Goal: Communication & Community: Answer question/provide support

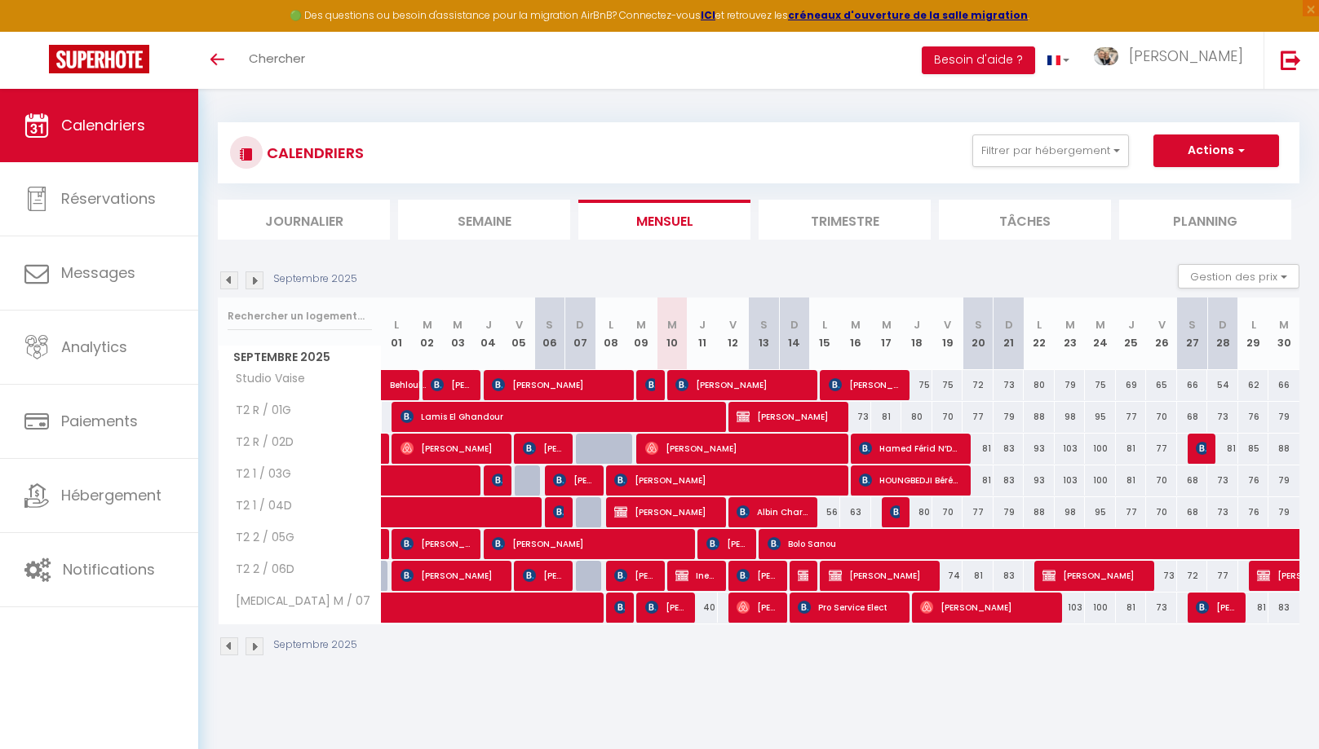
click at [966, 599] on span "[PERSON_NAME]" at bounding box center [987, 607] width 135 height 31
select select "OK"
select select "0"
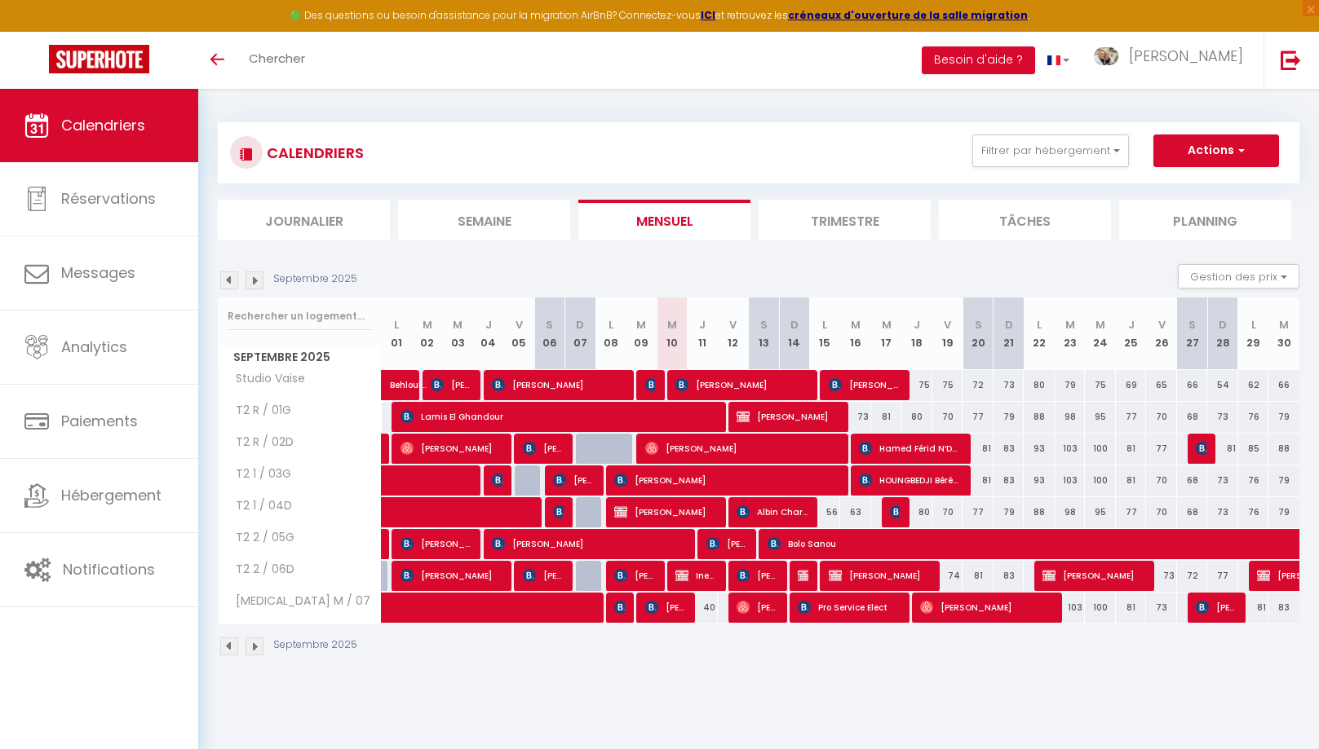
select select "1"
select select
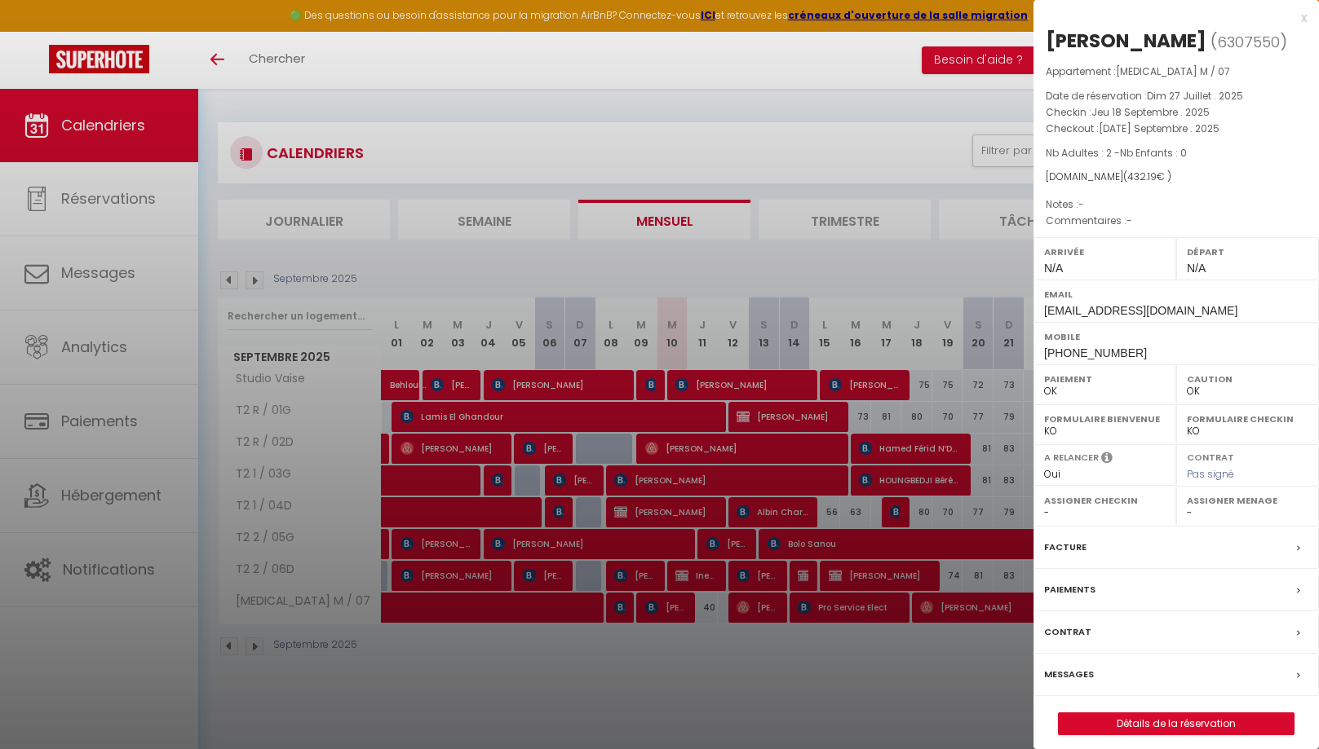
click at [1077, 668] on label "Messages" at bounding box center [1069, 674] width 50 height 17
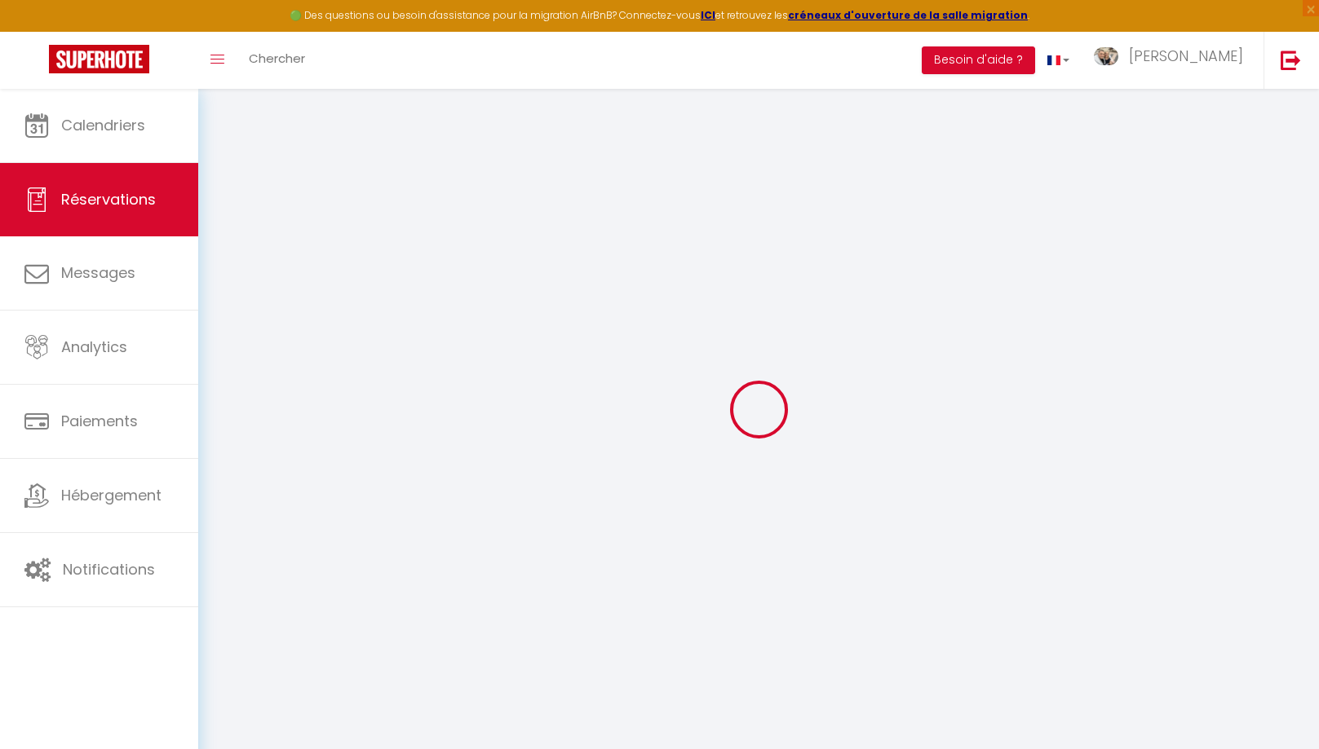
select select
checkbox input "false"
select select
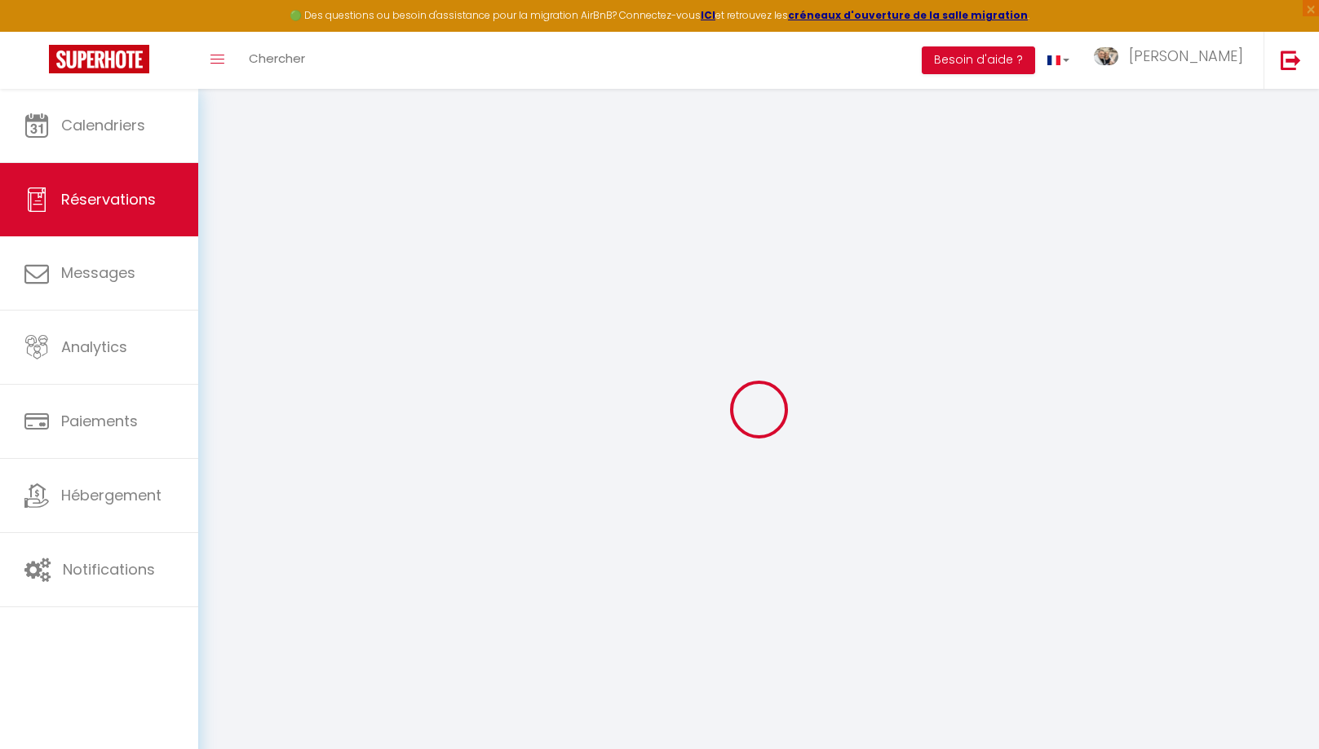
select select
checkbox input "false"
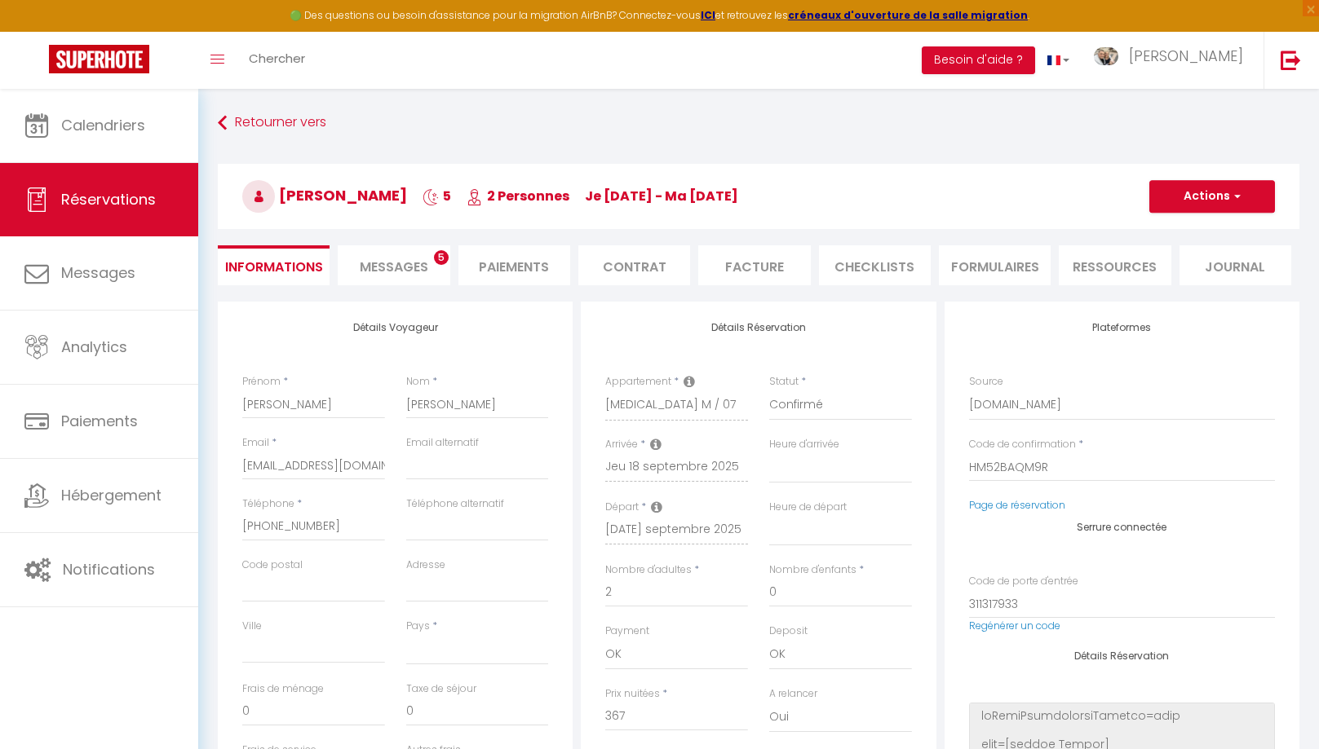
click at [411, 271] on span "Messages" at bounding box center [394, 267] width 69 height 19
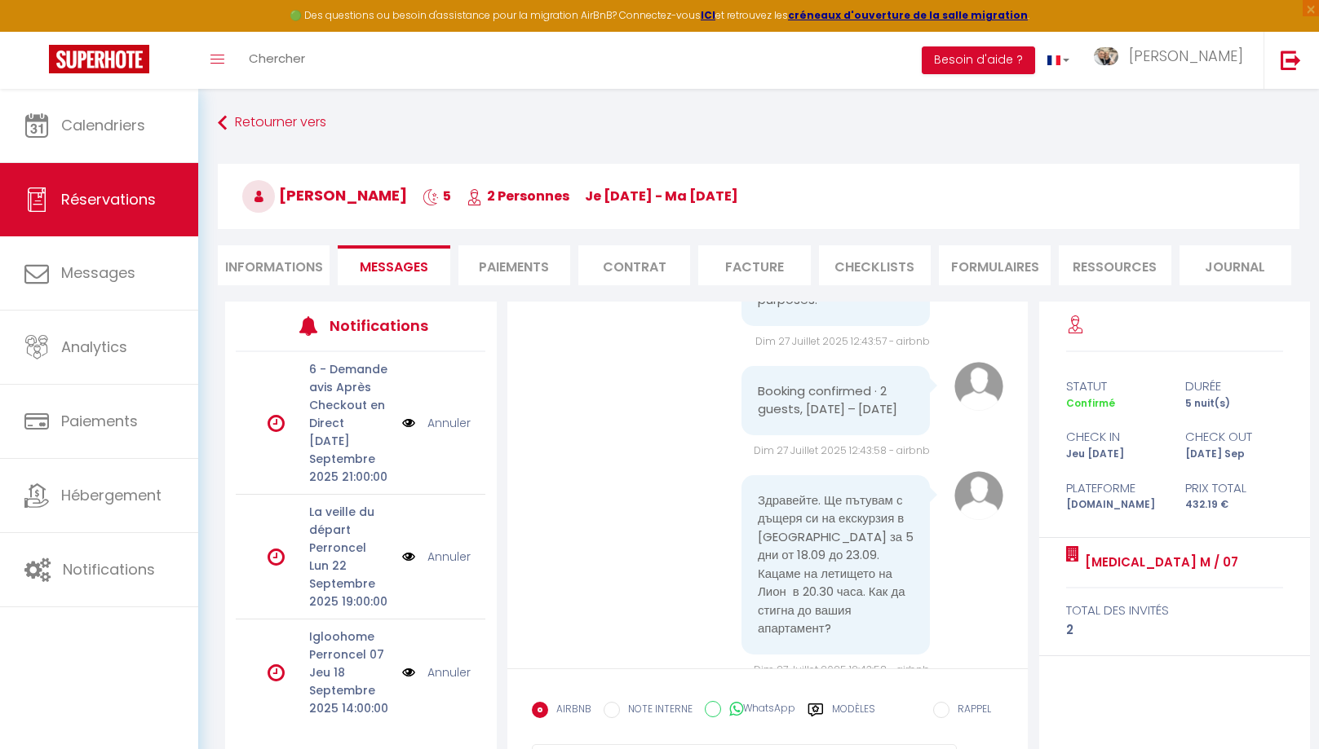
scroll to position [352, 0]
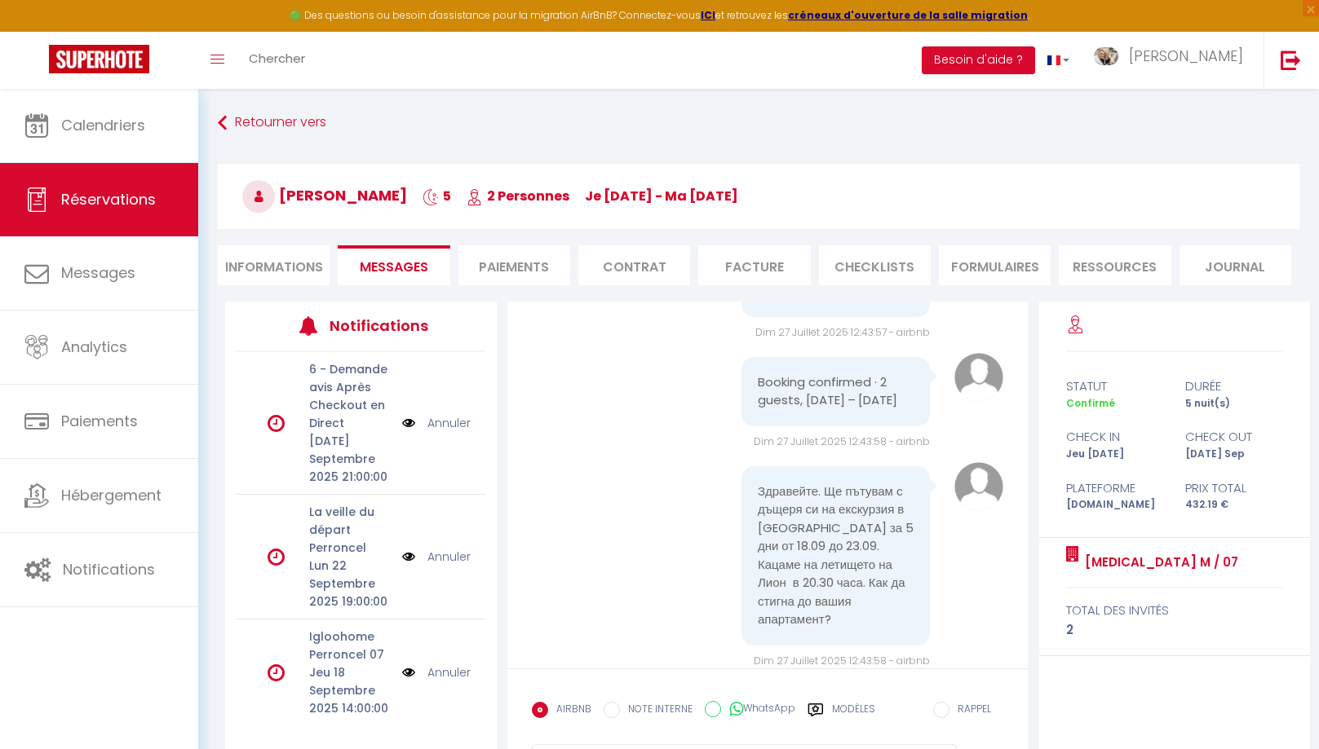
click at [842, 710] on label "Modèles" at bounding box center [853, 716] width 43 height 29
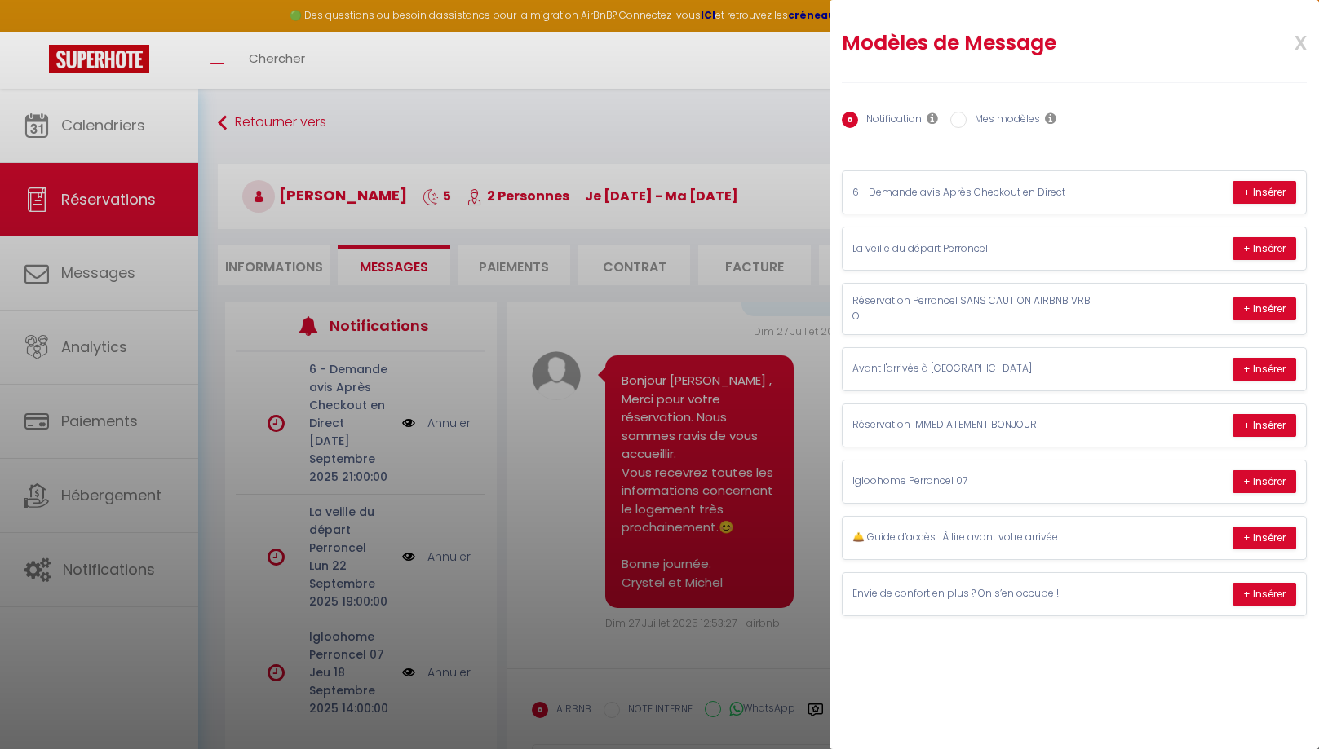
scroll to position [88, 0]
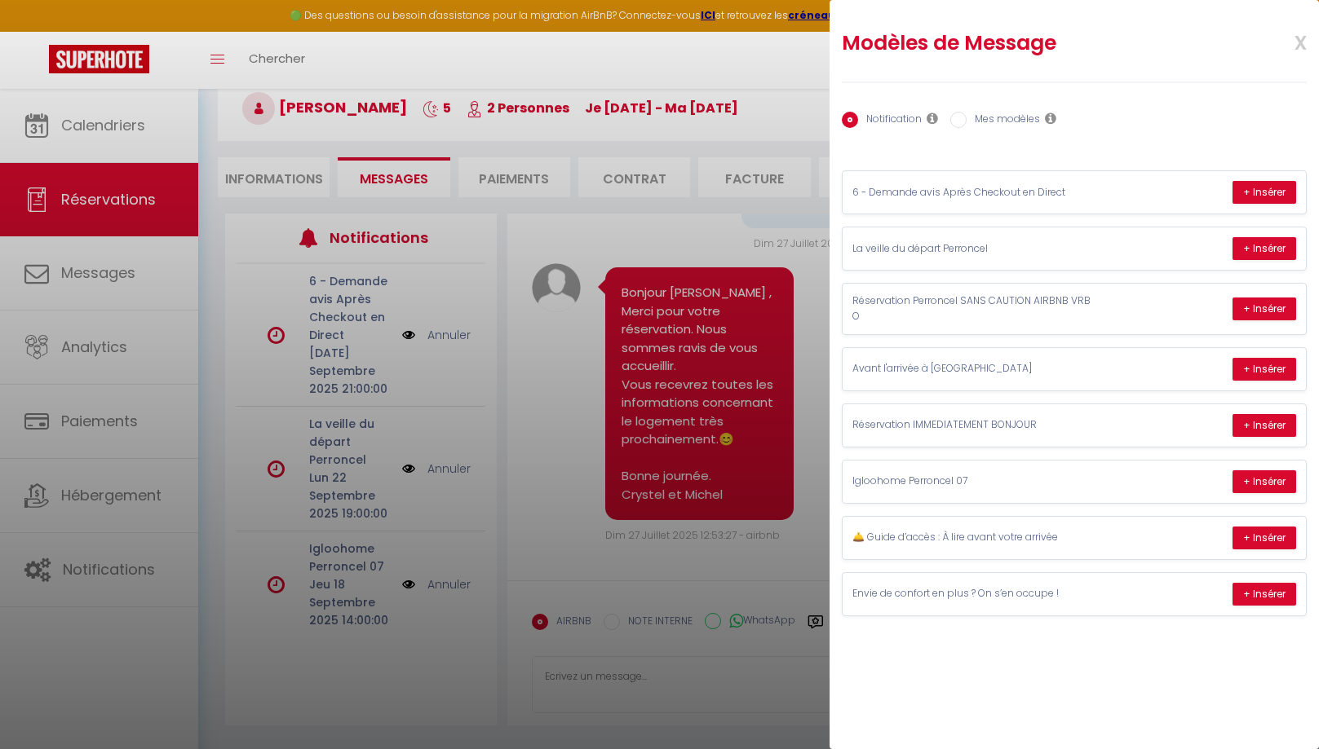
click at [980, 118] on label "Mes modèles" at bounding box center [1002, 121] width 73 height 18
click at [966, 118] on input "Mes modèles" at bounding box center [958, 120] width 16 height 16
radio input "true"
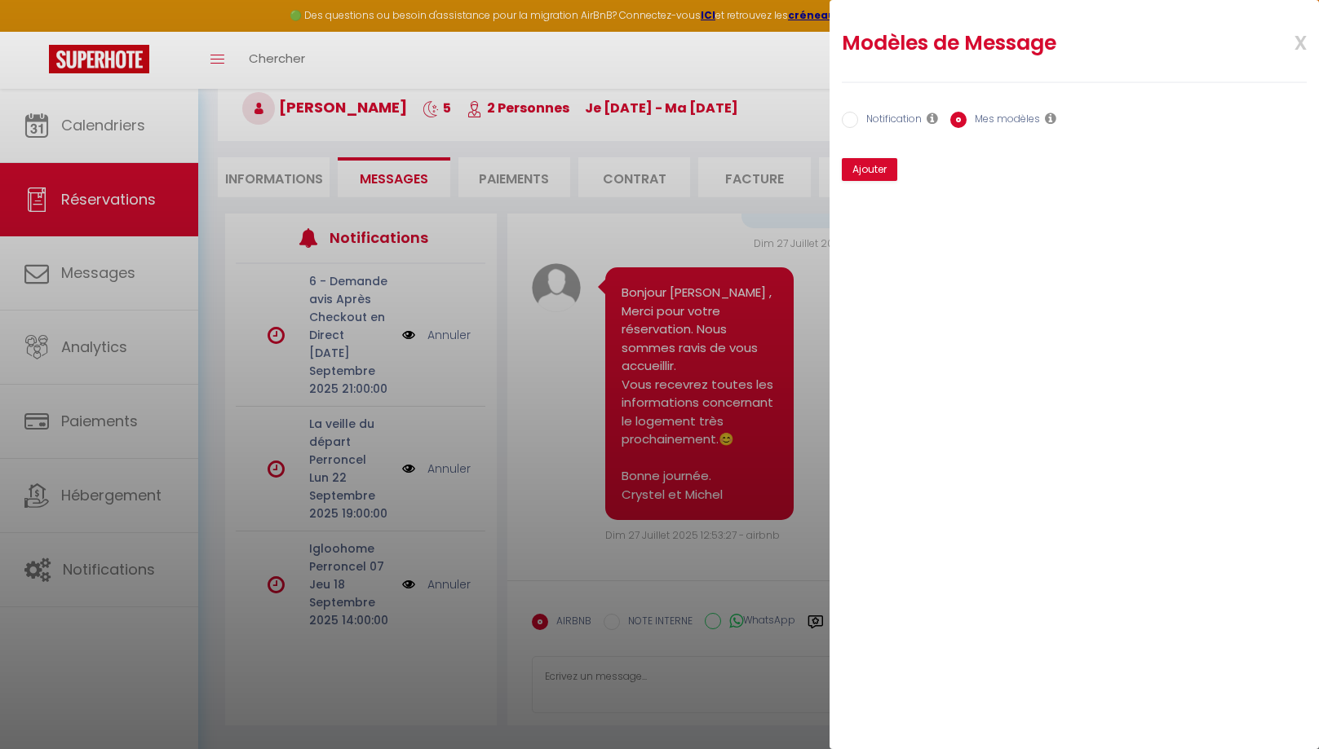
click at [993, 157] on div "Notification Mes modèles Nom Message Afficher les shortcodes Annuler Enregistre…" at bounding box center [1074, 131] width 465 height 99
drag, startPoint x: 886, startPoint y: 118, endPoint x: 896, endPoint y: 121, distance: 10.9
click at [886, 118] on label "Notification" at bounding box center [890, 121] width 64 height 18
click at [858, 118] on input "Notification" at bounding box center [850, 120] width 16 height 16
radio input "true"
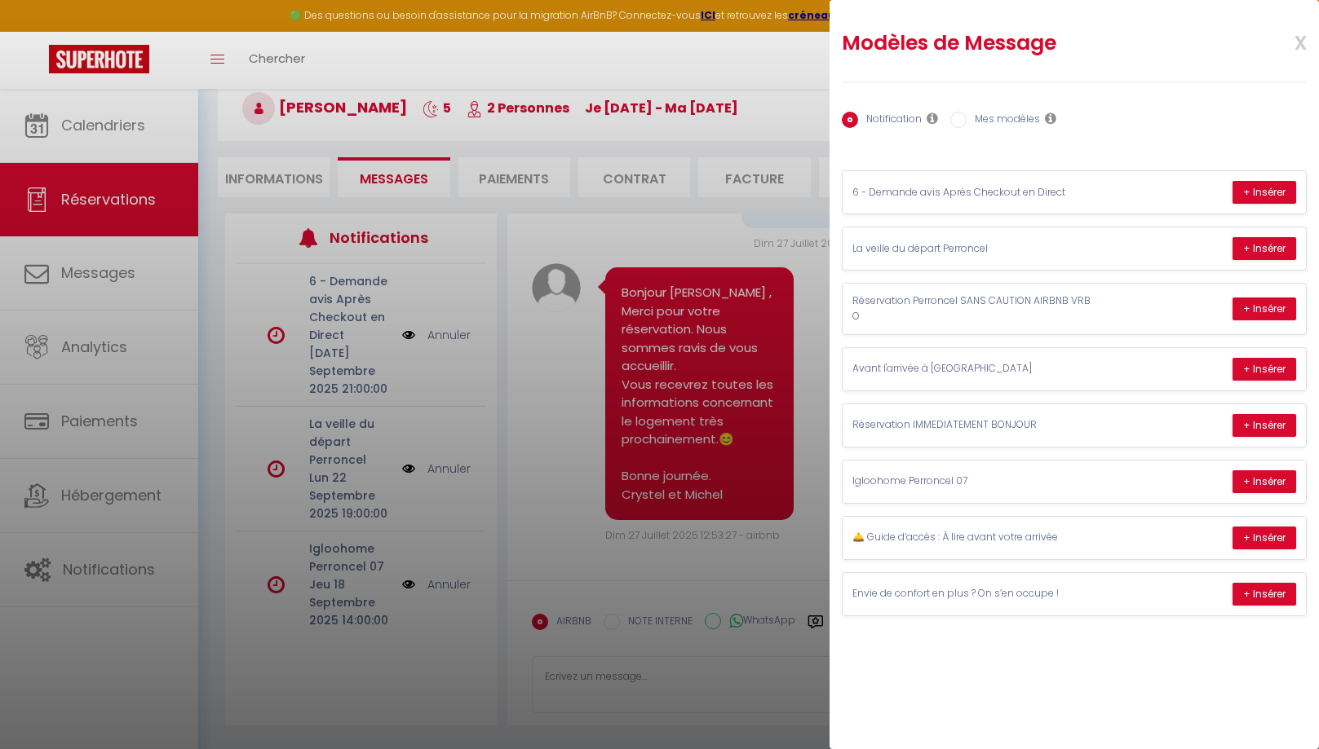
click at [1007, 120] on label "Mes modèles" at bounding box center [1002, 121] width 73 height 18
click at [966, 120] on input "Mes modèles" at bounding box center [958, 120] width 16 height 16
radio input "true"
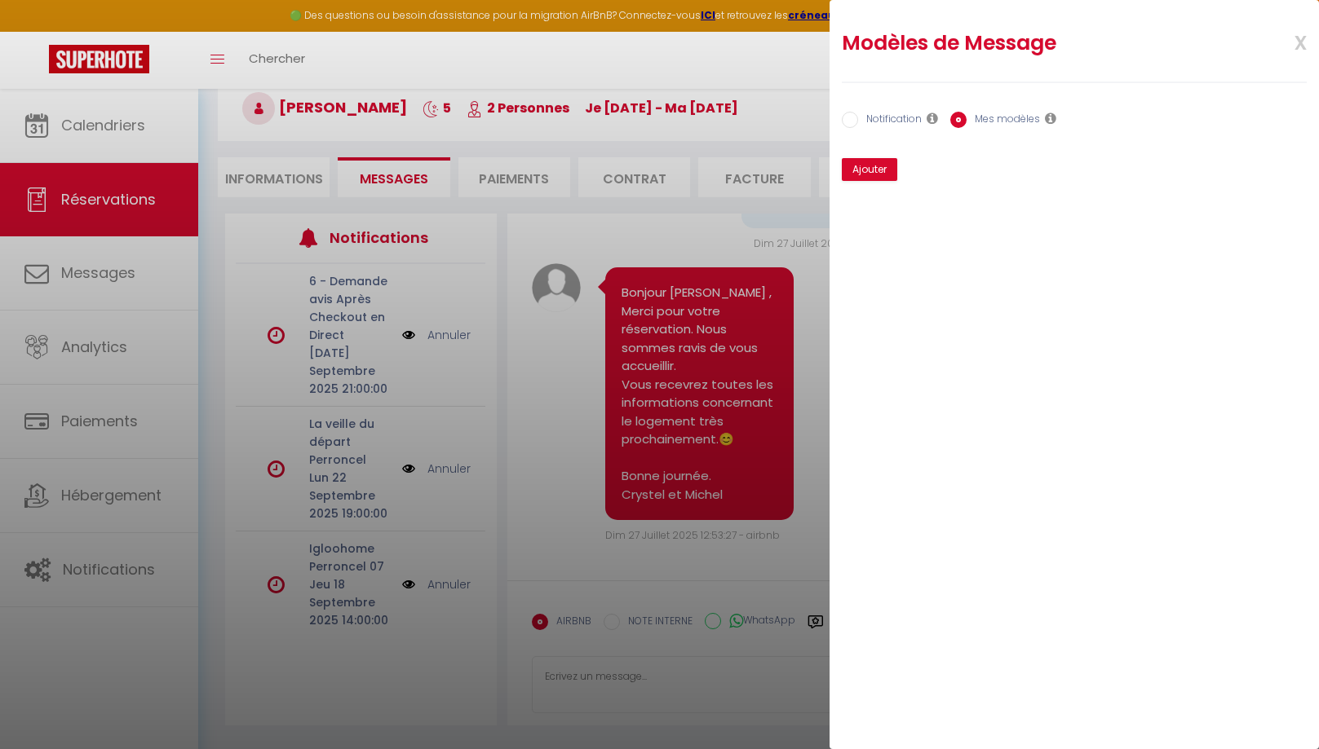
click at [1298, 38] on span "x" at bounding box center [1280, 41] width 51 height 38
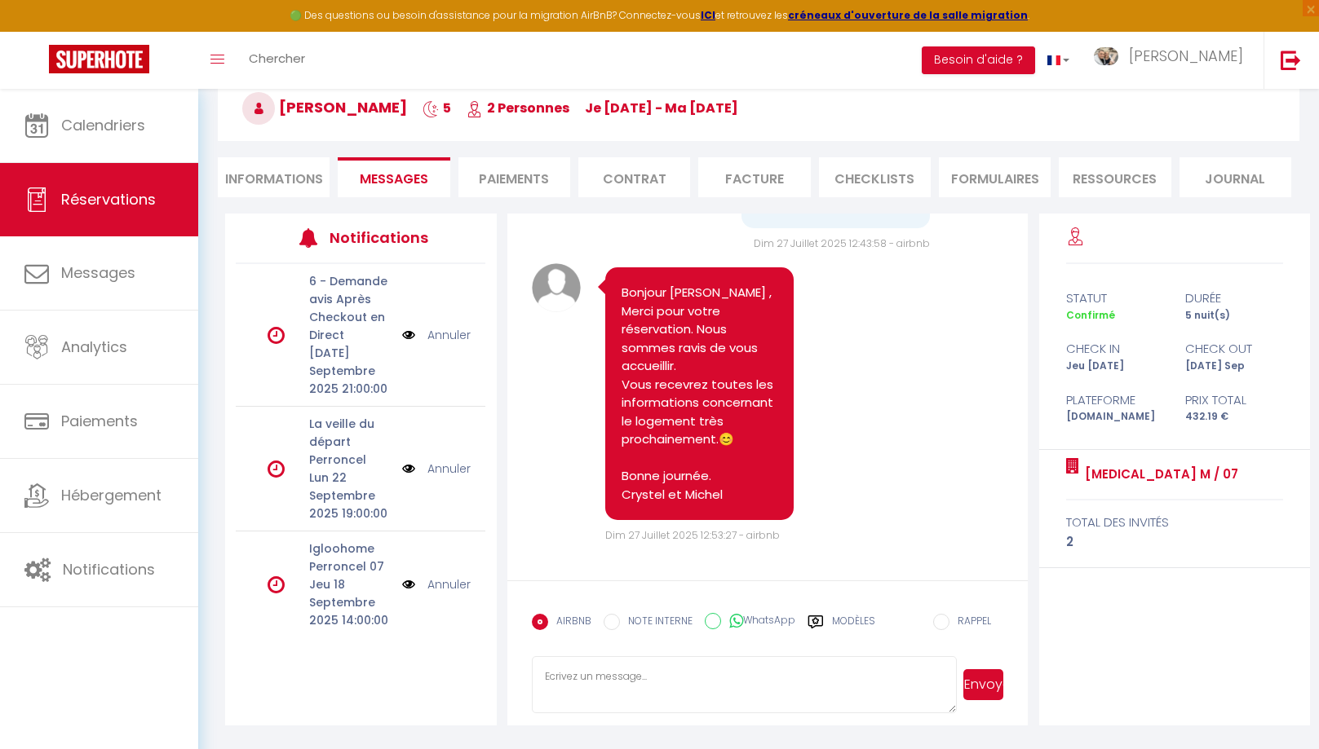
click at [839, 621] on label "Modèles" at bounding box center [853, 628] width 43 height 29
radio input "true"
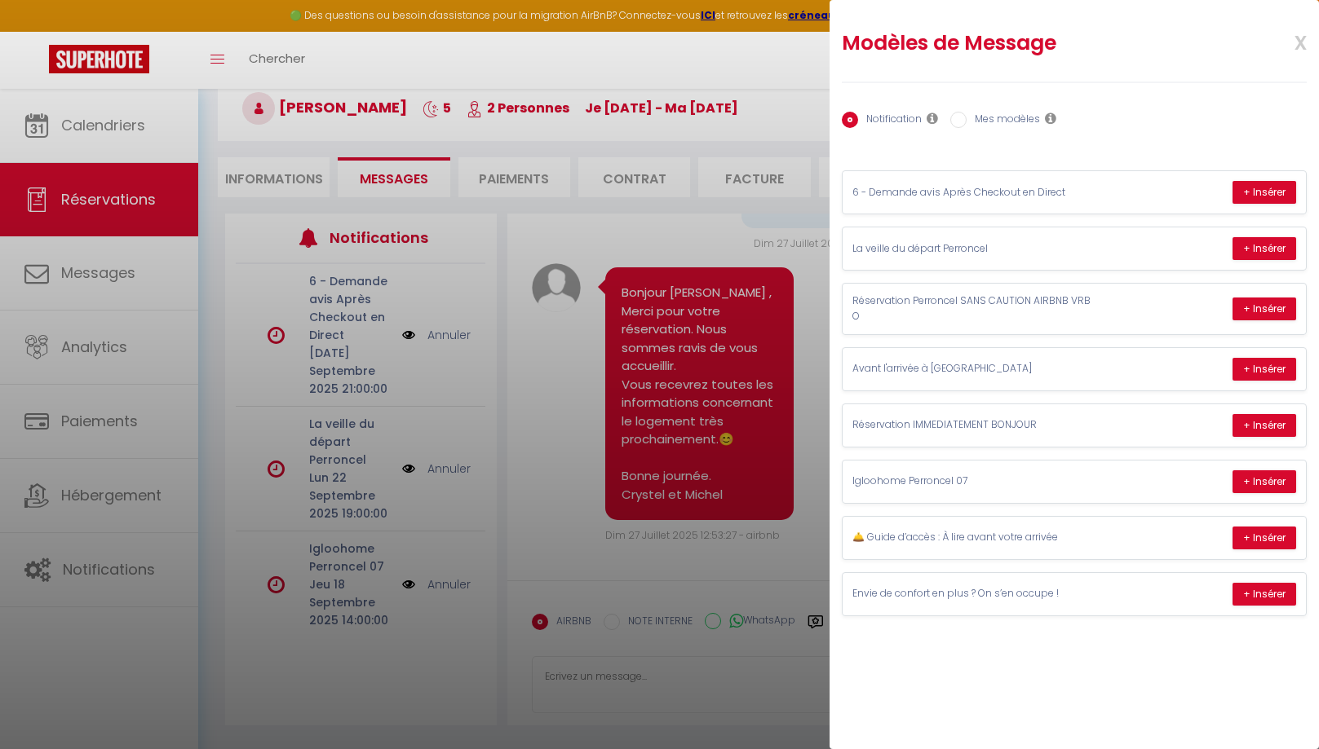
click at [1001, 122] on label "Mes modèles" at bounding box center [1002, 121] width 73 height 18
click at [966, 122] on input "Mes modèles" at bounding box center [958, 120] width 16 height 16
radio input "true"
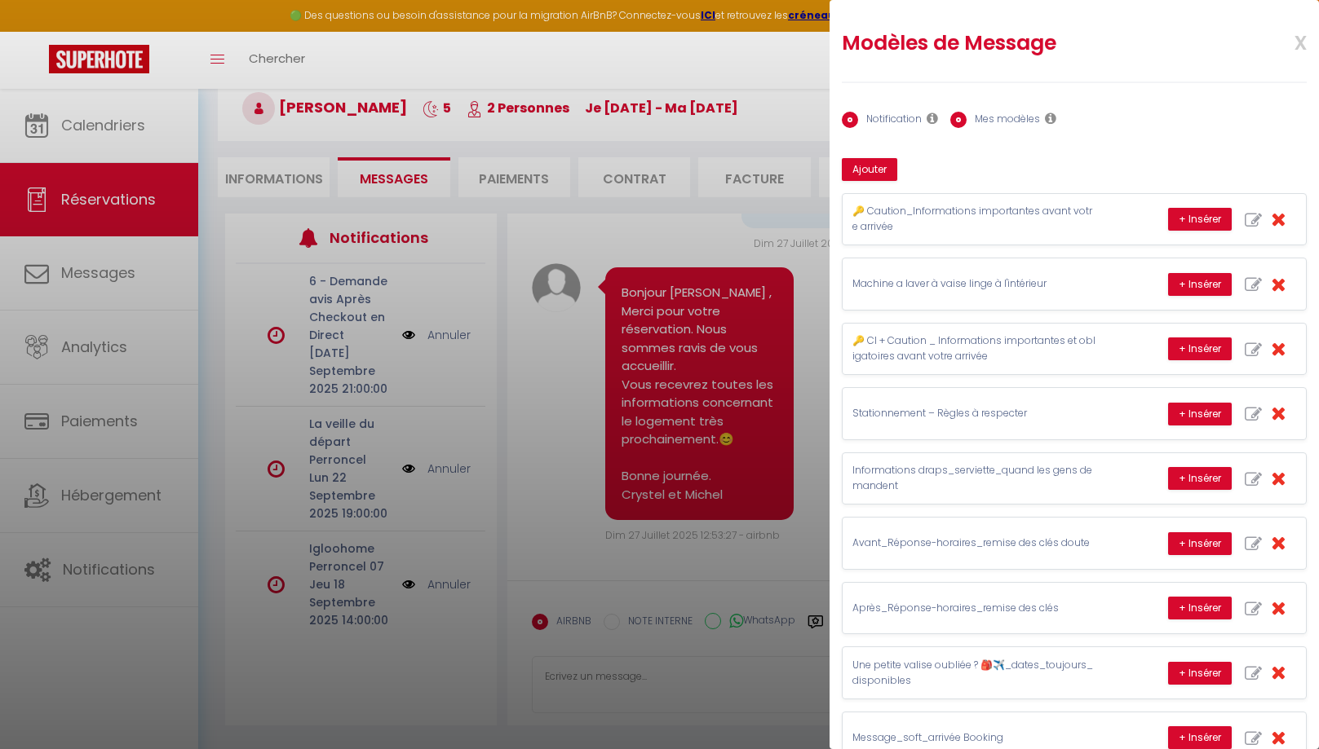
radio input "false"
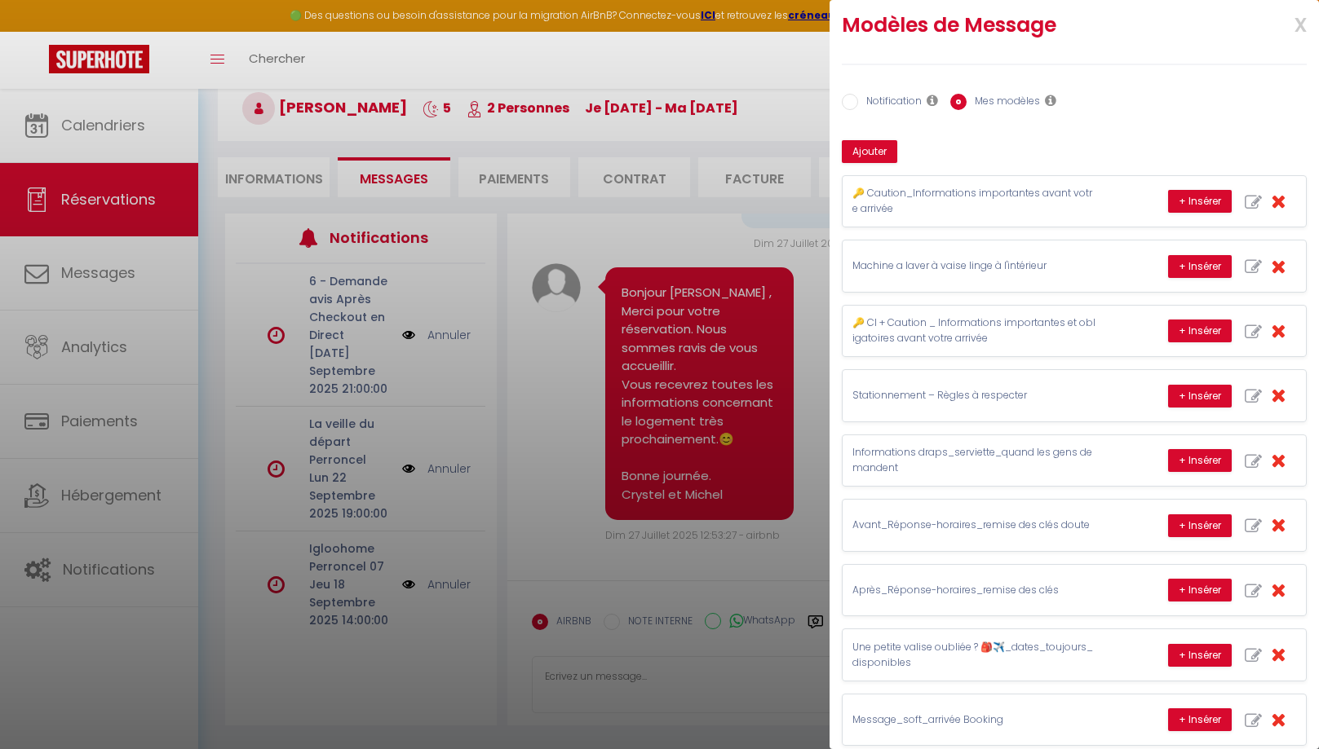
scroll to position [0, 0]
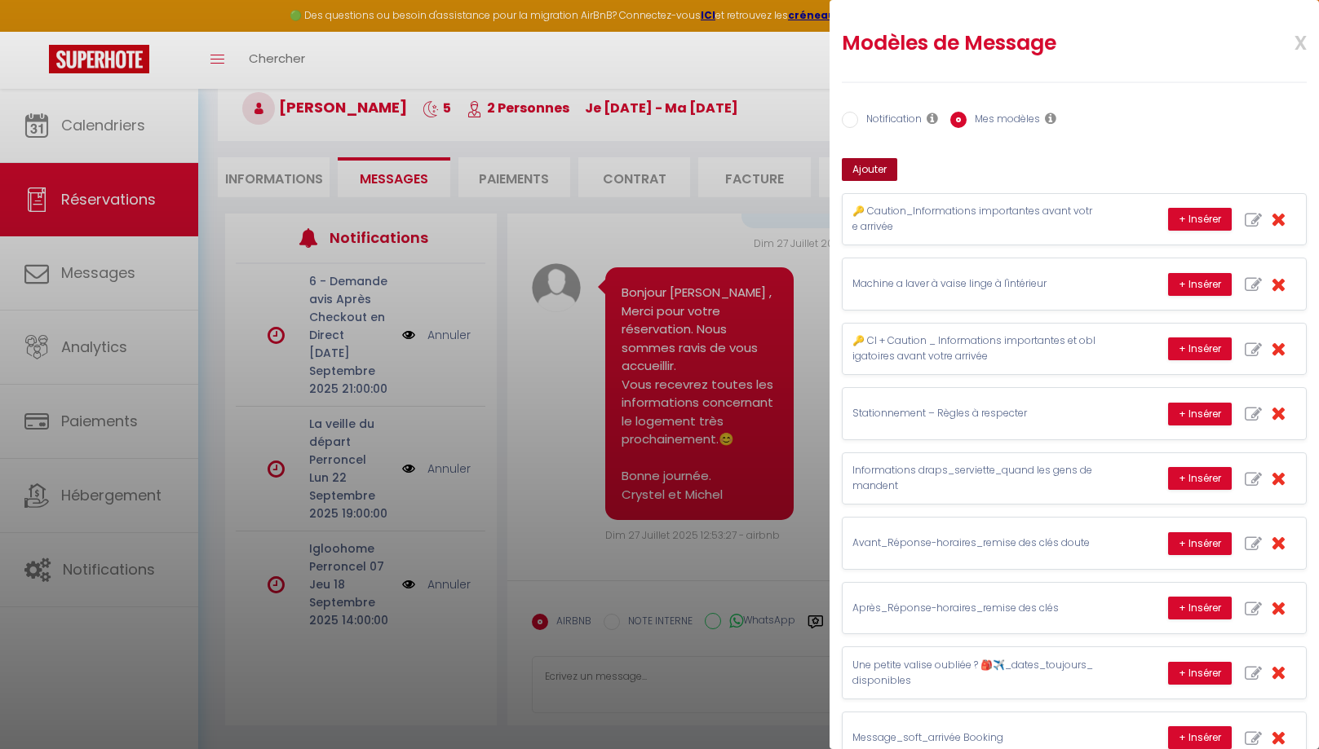
click at [869, 175] on button "Ajouter" at bounding box center [869, 169] width 55 height 23
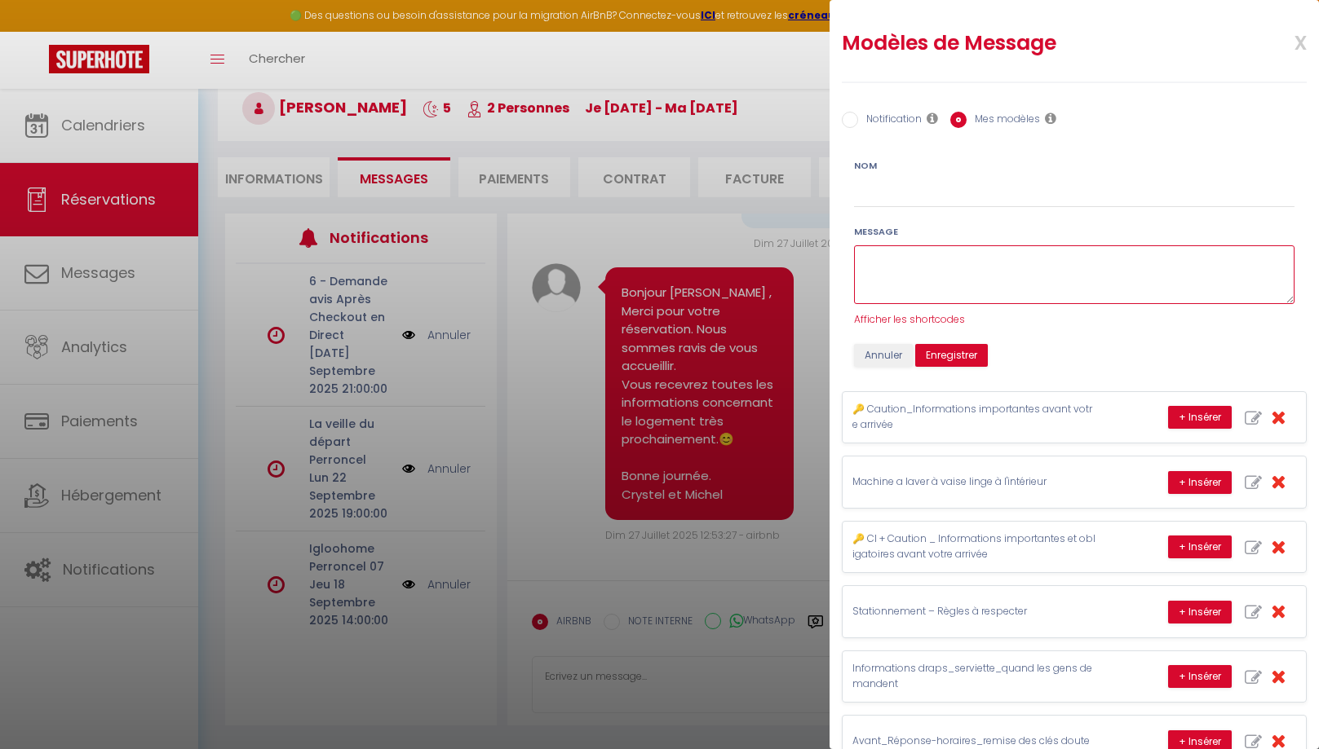
click at [949, 254] on textarea at bounding box center [1074, 275] width 440 height 60
paste textarea "Bonjour, Merci pour votre message 😊 Si vous souhaitez stationner à proximité de…"
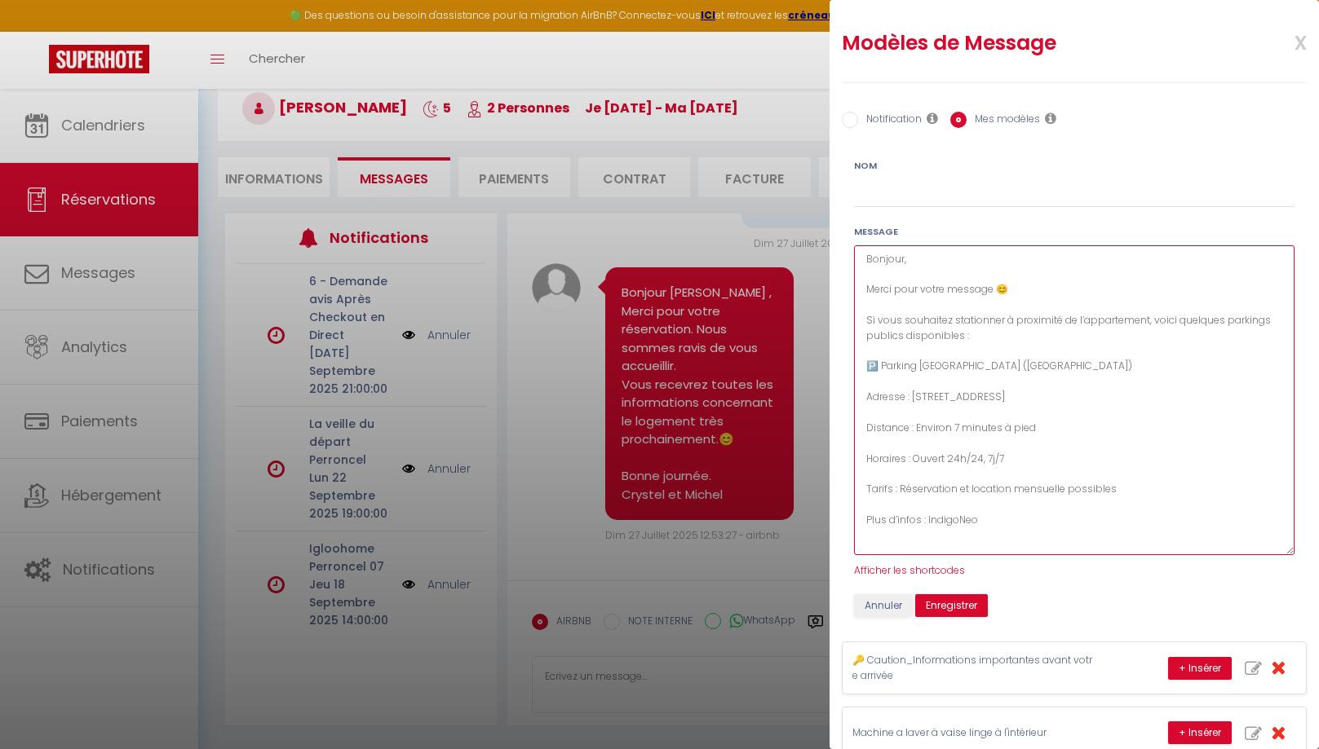
drag, startPoint x: 1288, startPoint y: 297, endPoint x: 1240, endPoint y: 504, distance: 212.7
click at [1294, 550] on textarea "Bonjour, Merci pour votre message 😊 Si vous souhaitez stationner à proximité de…" at bounding box center [1074, 400] width 440 height 310
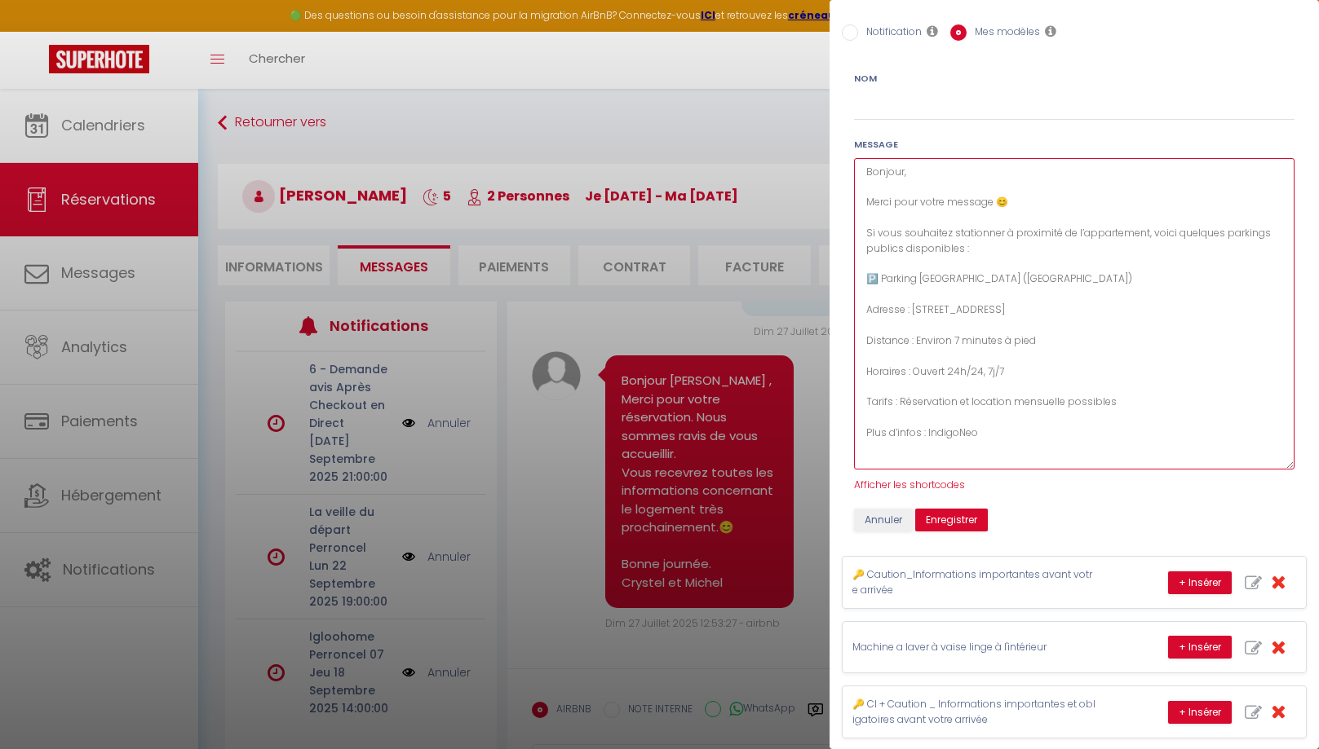
scroll to position [103, 0]
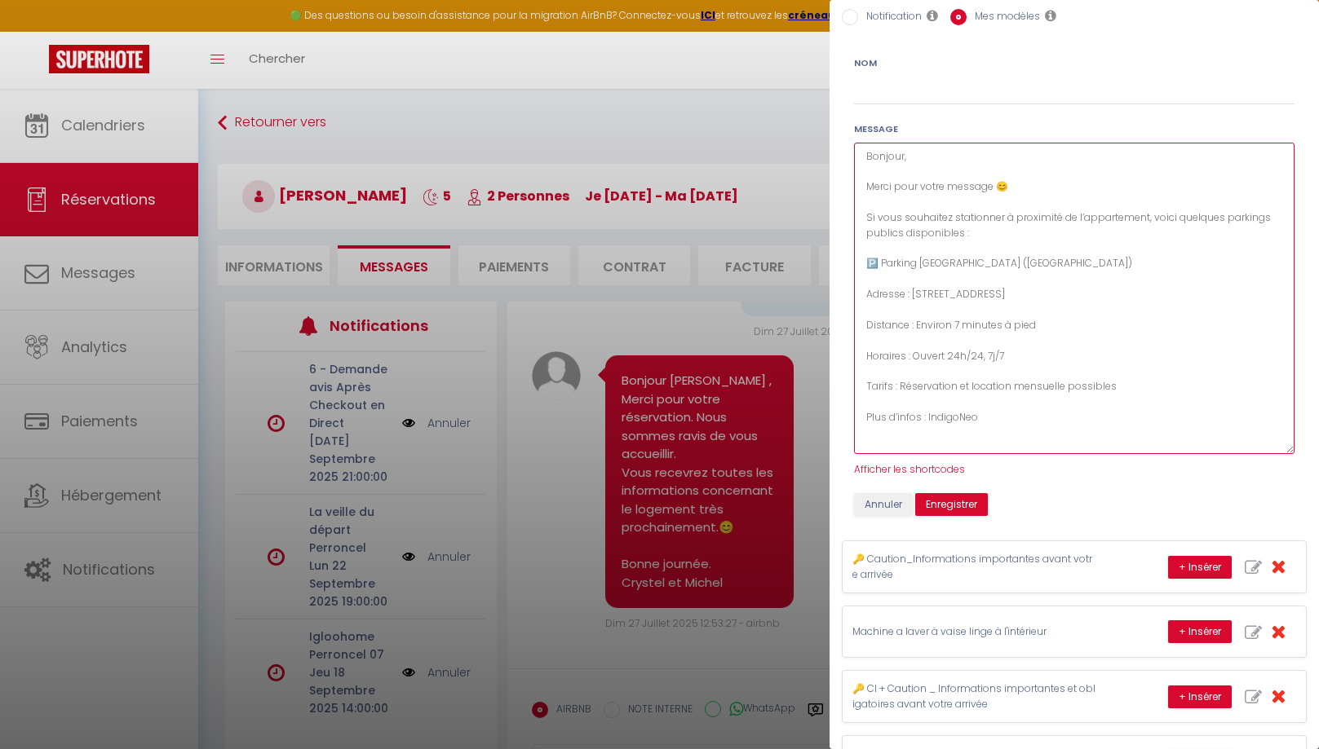
type textarea "Bonjour, Merci pour votre message 😊 Si vous souhaitez stationner à proximité de…"
drag, startPoint x: 1001, startPoint y: 420, endPoint x: 860, endPoint y: 157, distance: 298.1
click at [860, 157] on textarea "Bonjour, Merci pour votre message 😊 Si vous souhaitez stationner à proximité de…" at bounding box center [1074, 299] width 440 height 312
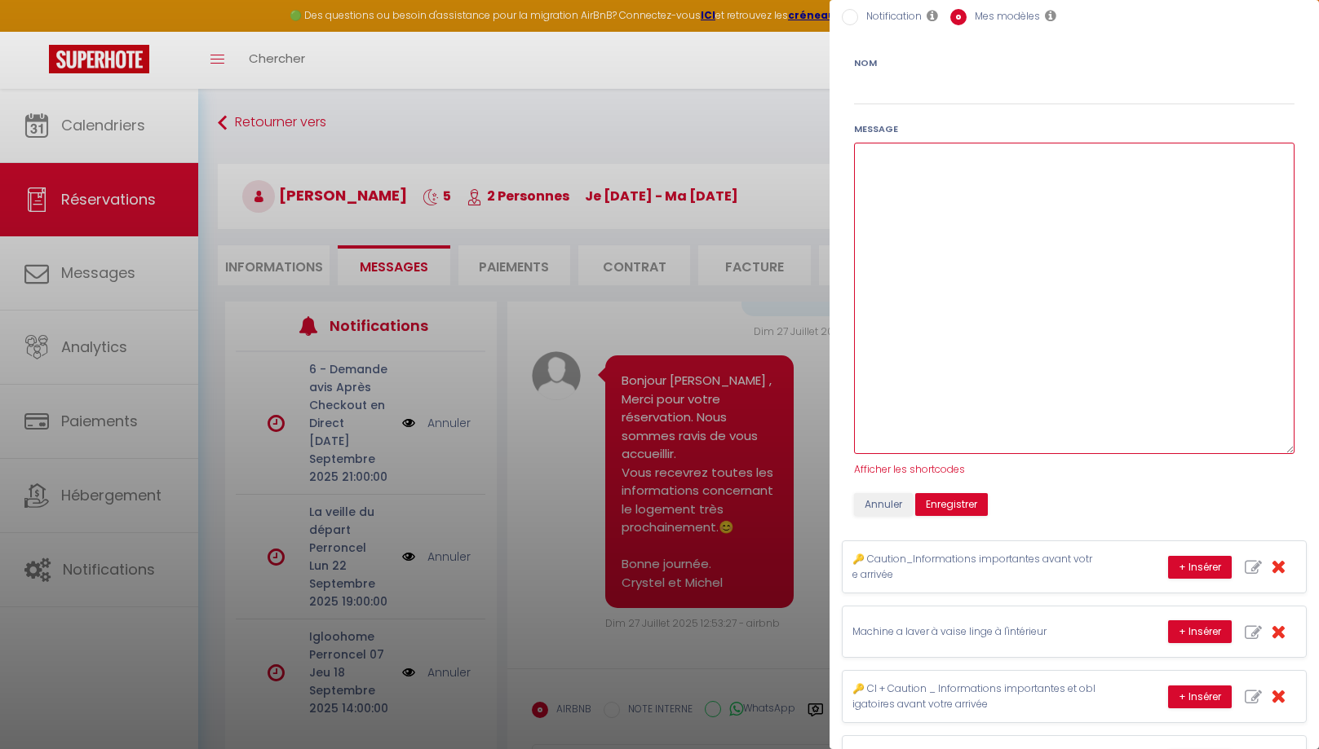
paste textarea "Bonjour, Merci pour votre message 😊 Si vous souhaitez stationner à proximité de…"
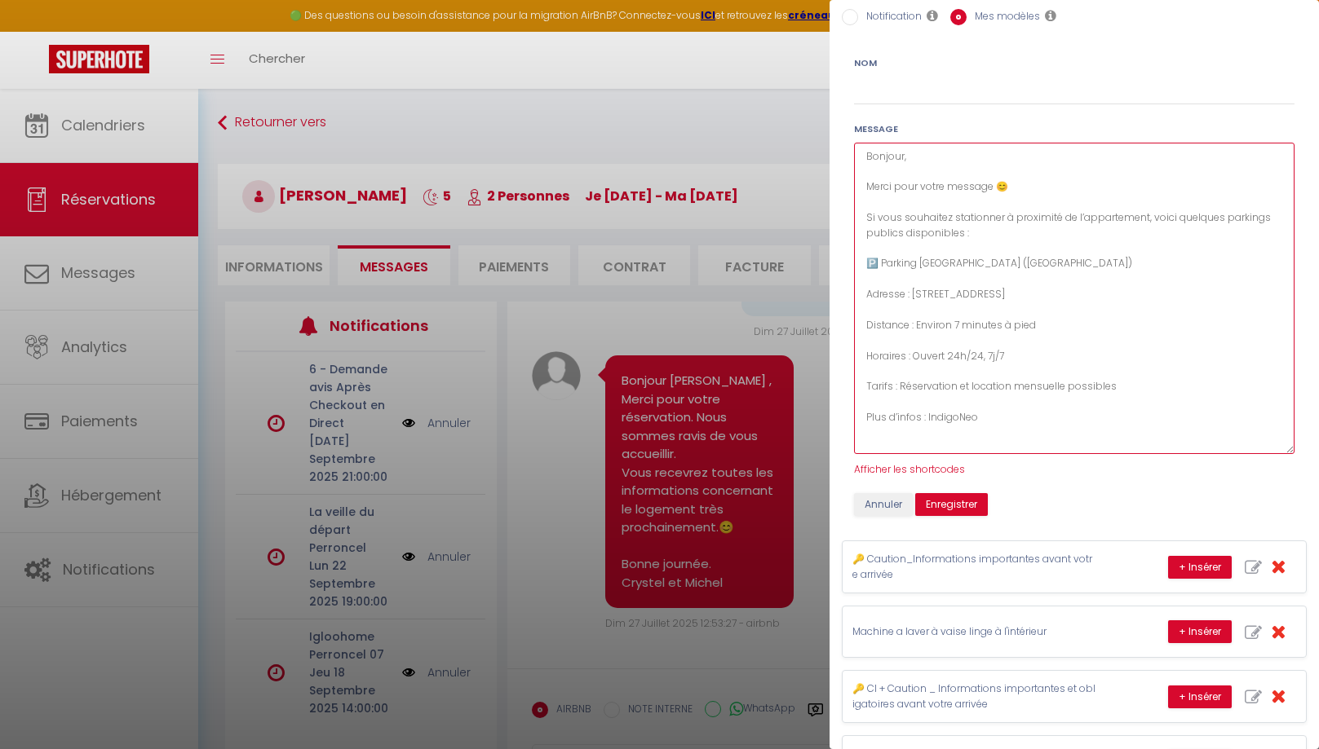
click at [1004, 417] on textarea "Bonjour, Merci pour votre message 😊 Si vous souhaitez stationner à proximité de…" at bounding box center [1074, 299] width 440 height 312
paste textarea "🅿️ Parking [GEOGRAPHIC_DATA] Adresse : [STREET_ADDRESS] Distance : Environ 10 m…"
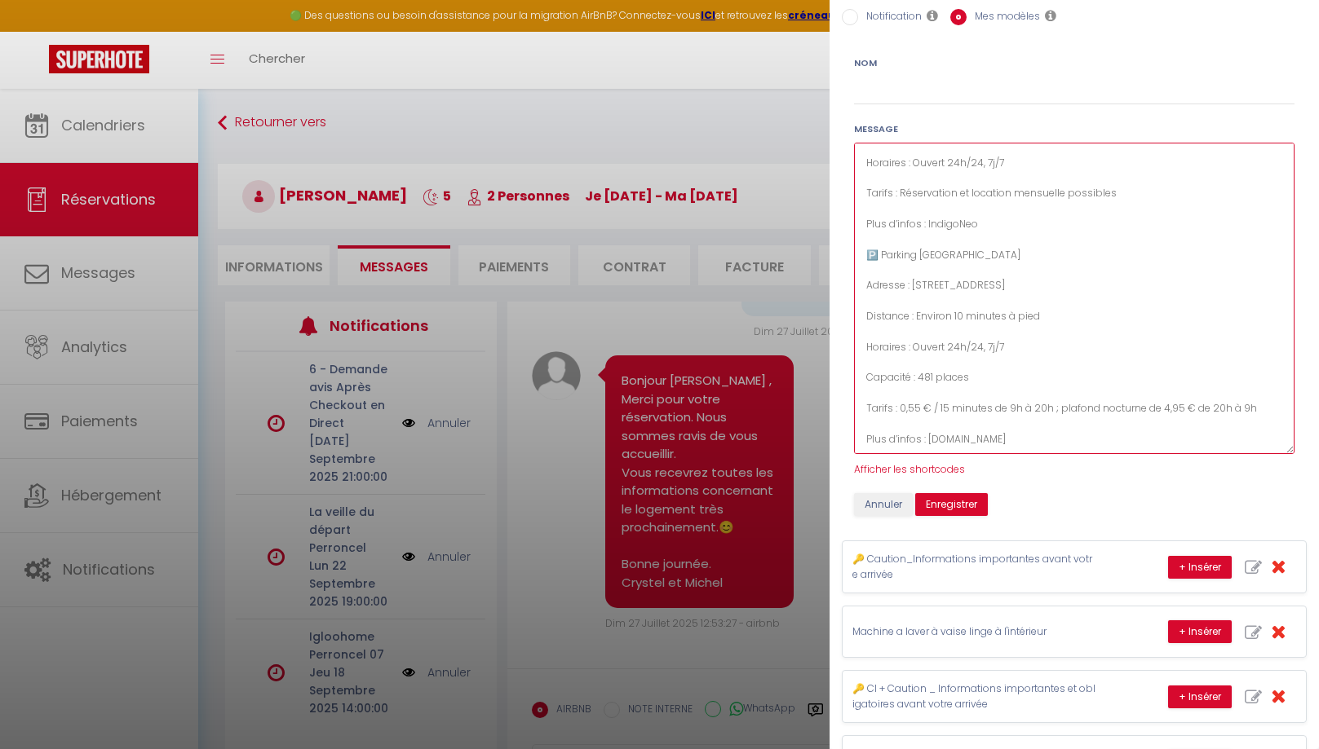
scroll to position [218, 0]
paste textarea "📌 Recommandations Réservation préalable : Pour garantir une place, il est conse…"
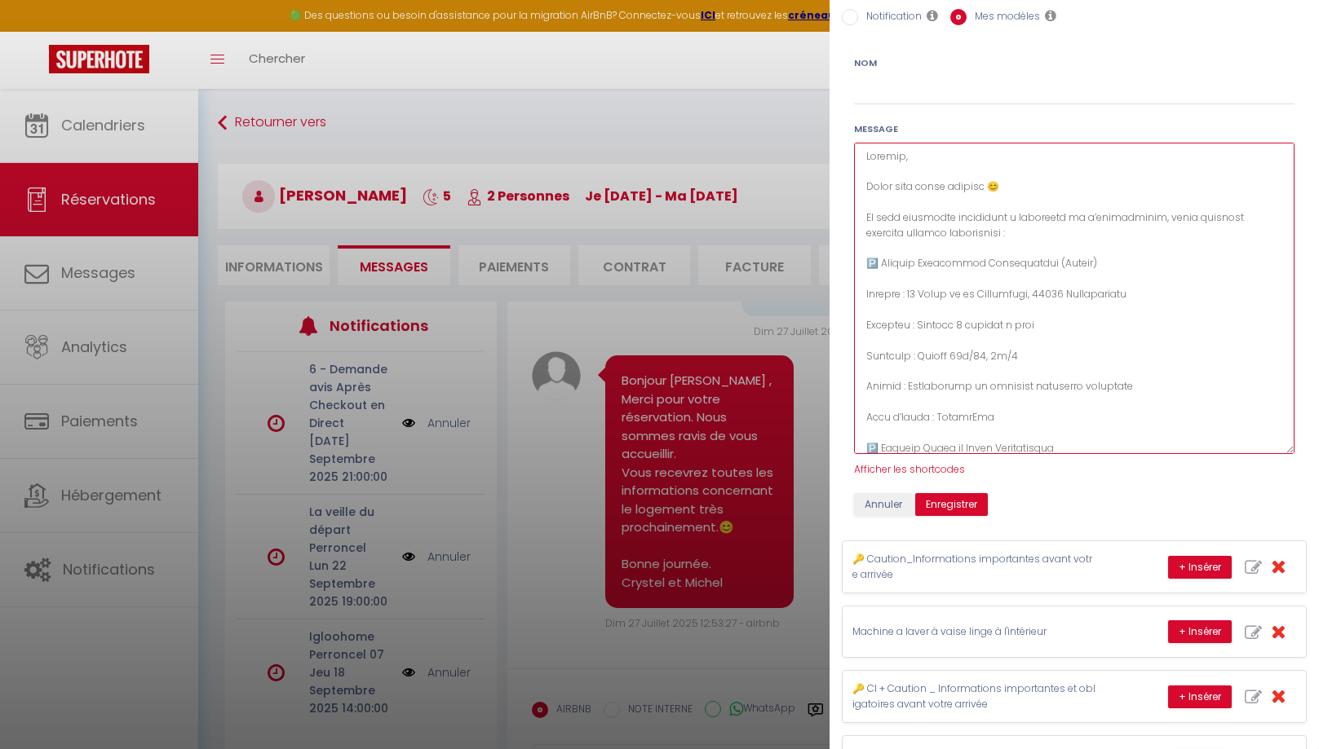
scroll to position [13, 0]
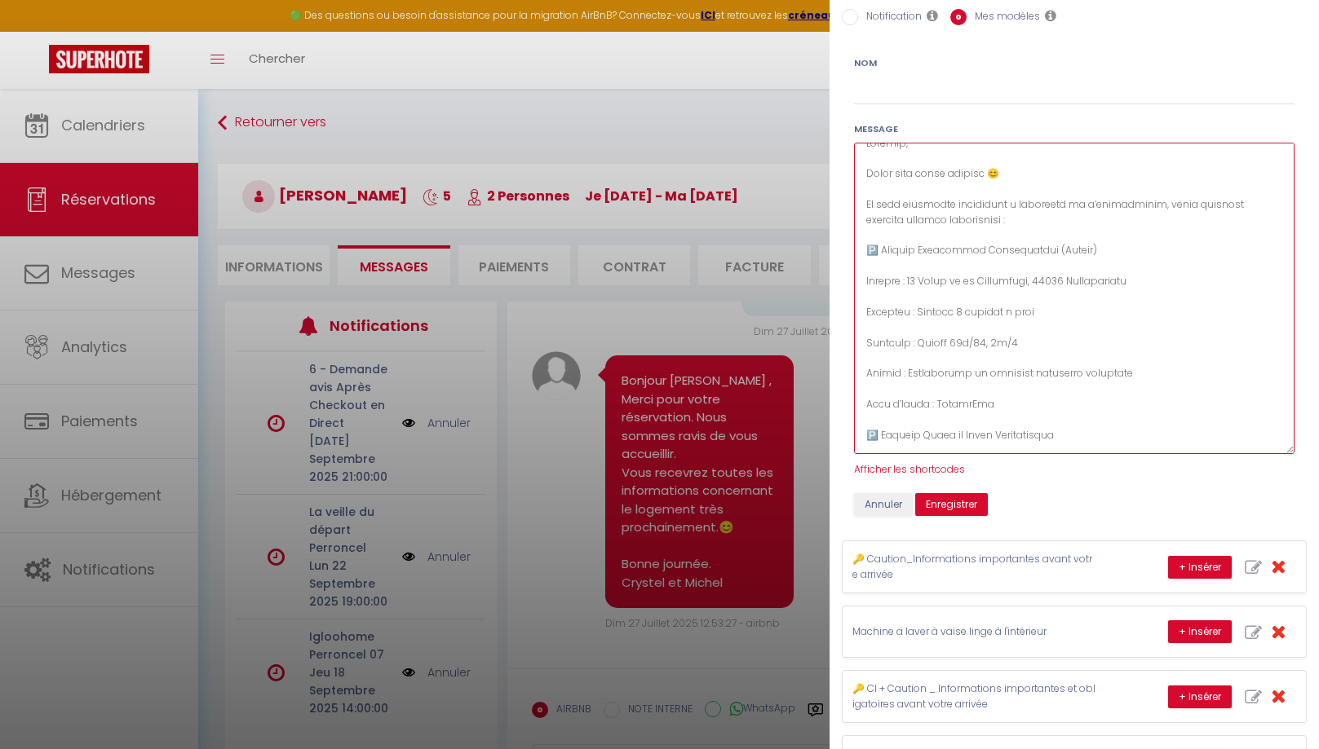
click at [989, 406] on textarea at bounding box center [1074, 299] width 440 height 312
paste textarea "[URL][DOMAIN_NAME][DOMAIN_NAME]"
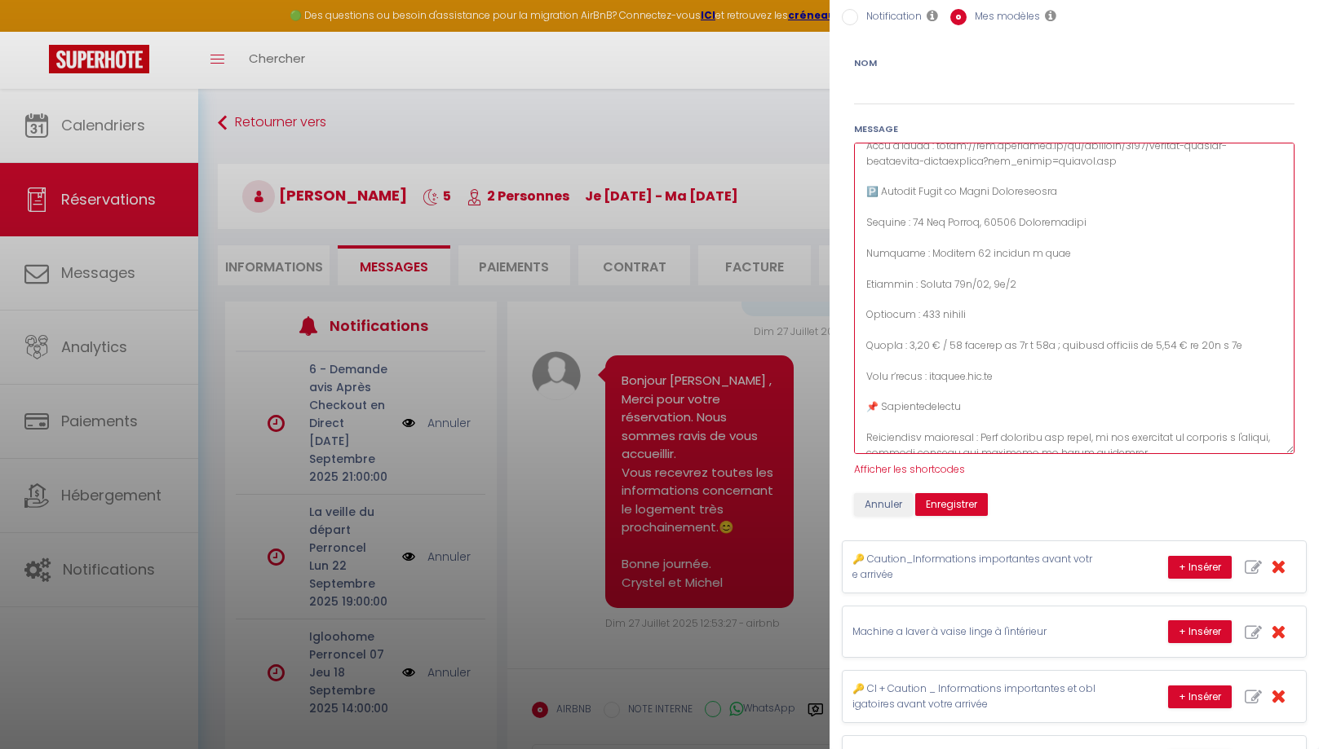
scroll to position [274, 0]
click at [1011, 374] on textarea at bounding box center [1074, 299] width 440 height 312
paste textarea "[URL][DOMAIN_NAME][DOMAIN_NAME]"
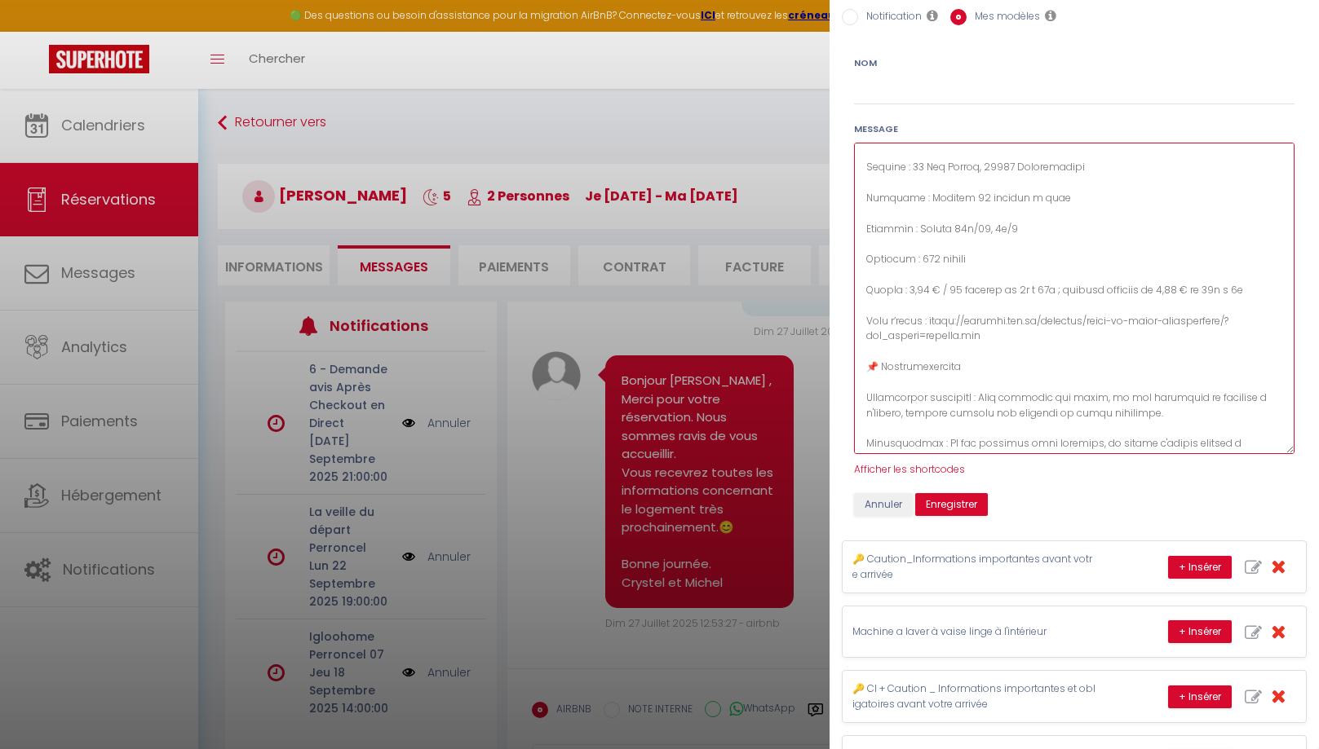
scroll to position [377, 0]
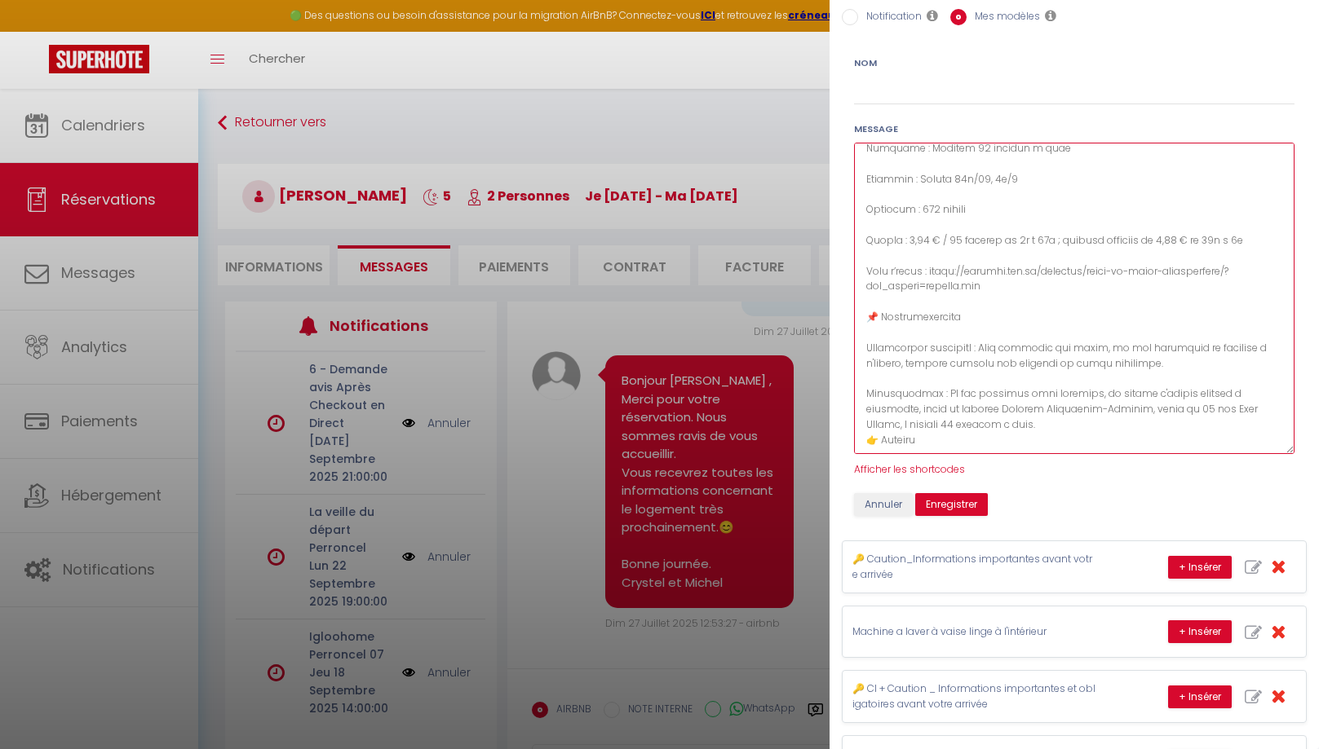
click at [948, 443] on textarea at bounding box center [1074, 299] width 440 height 312
paste textarea "[URL][DOMAIN_NAME][DOMAIN_NAME]"
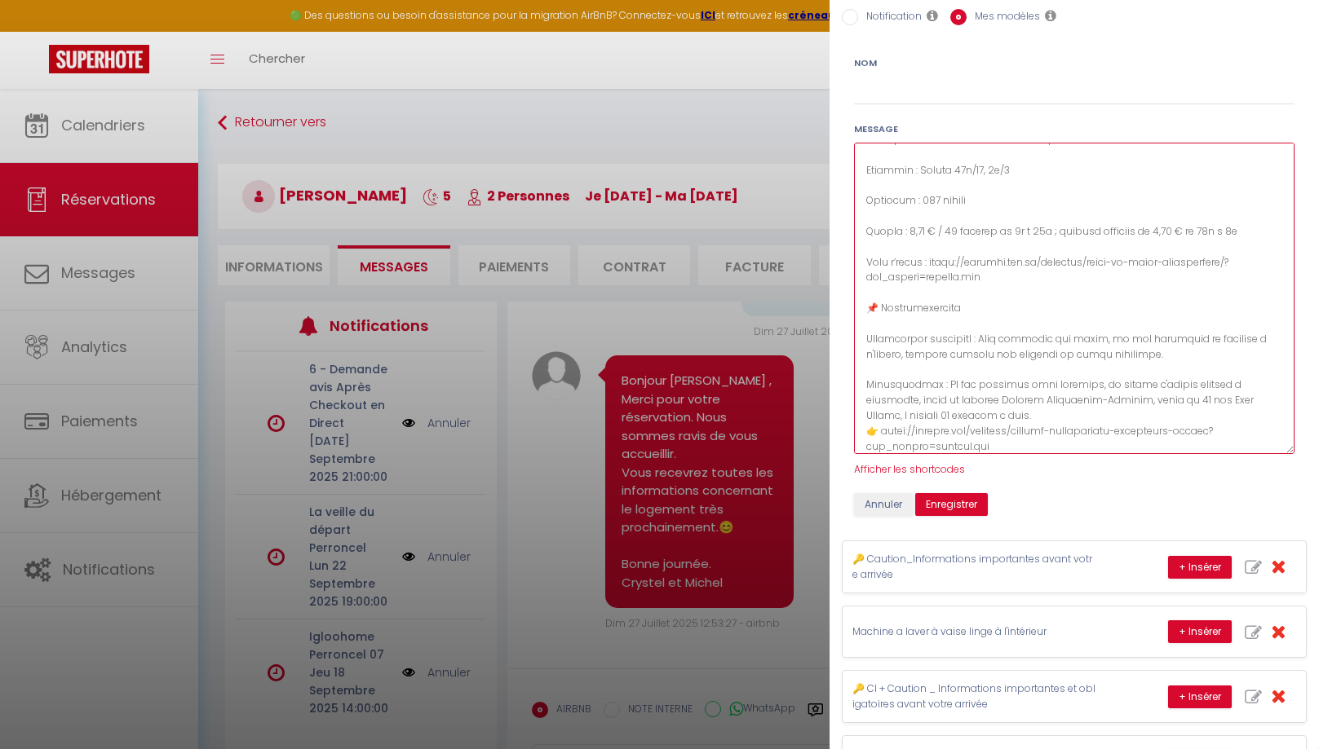
scroll to position [392, 0]
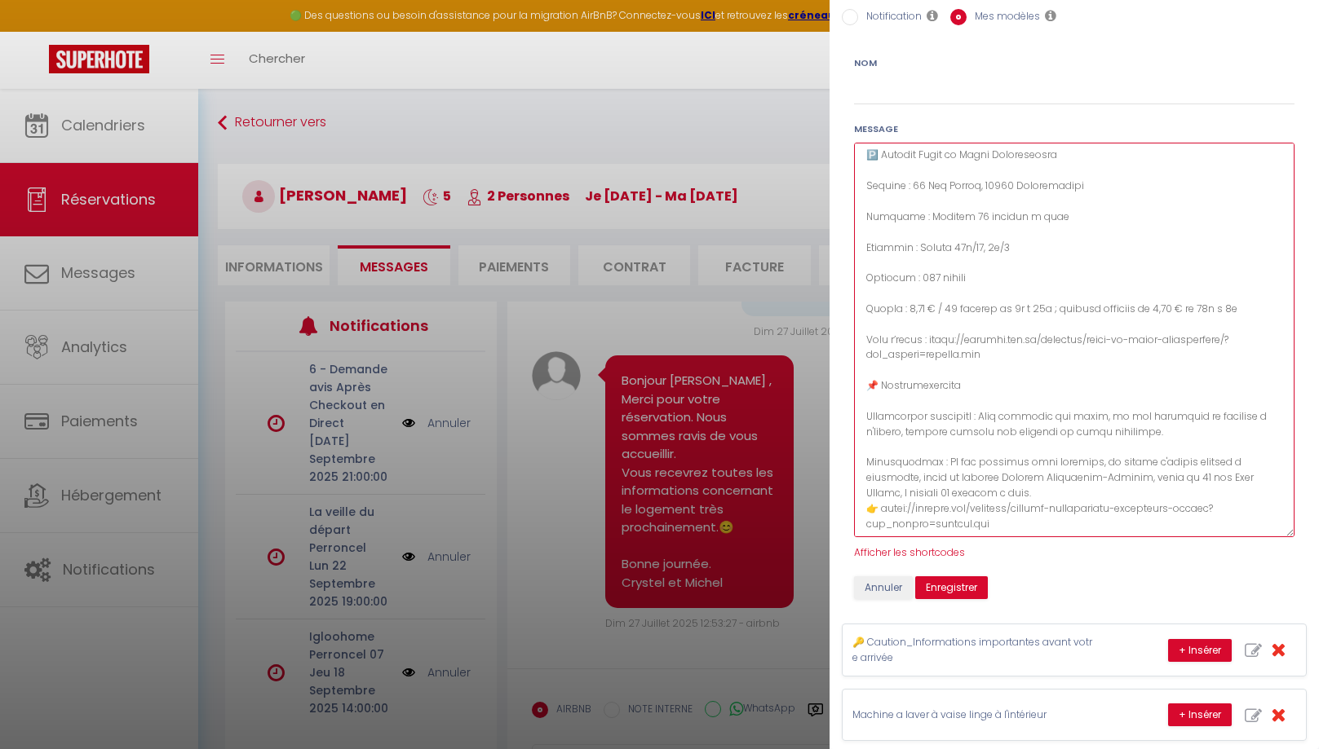
drag, startPoint x: 1287, startPoint y: 445, endPoint x: 1261, endPoint y: 513, distance: 72.5
click at [1294, 528] on textarea at bounding box center [1074, 340] width 440 height 395
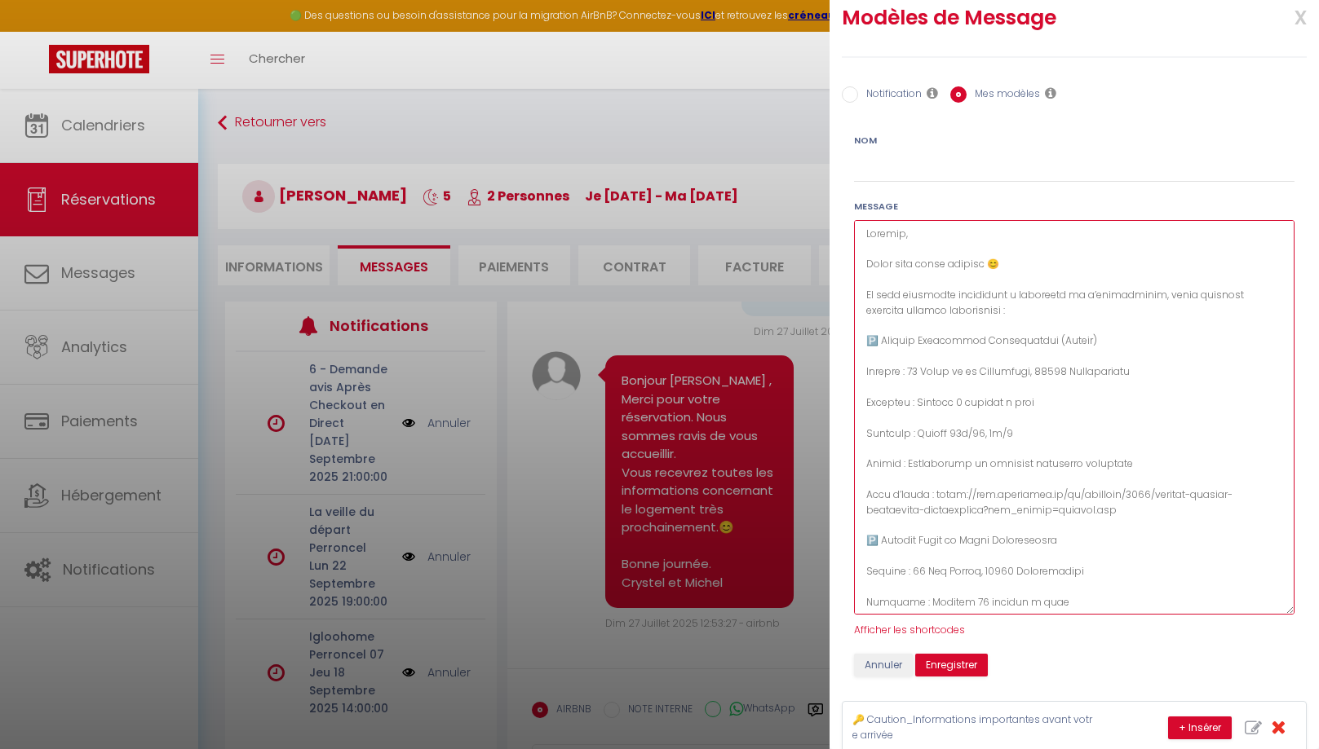
scroll to position [0, 0]
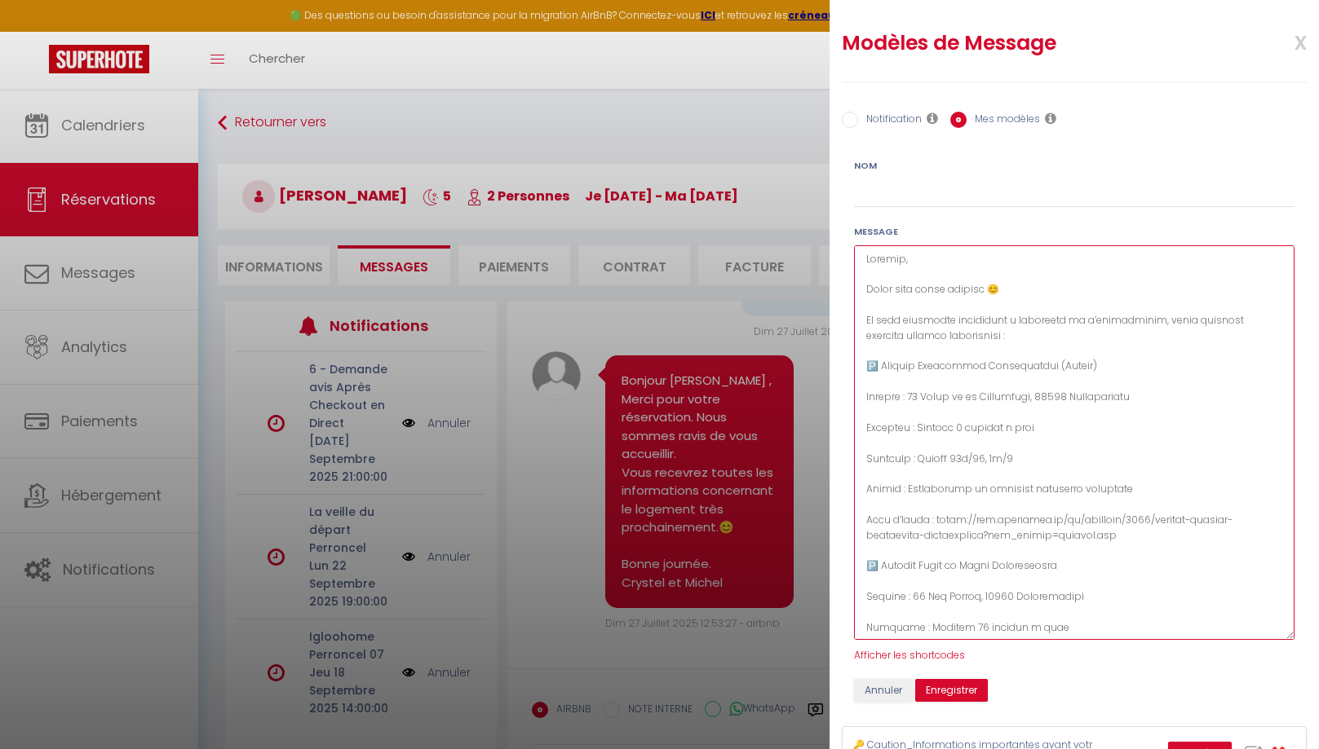
click at [895, 310] on textarea at bounding box center [1074, 442] width 440 height 395
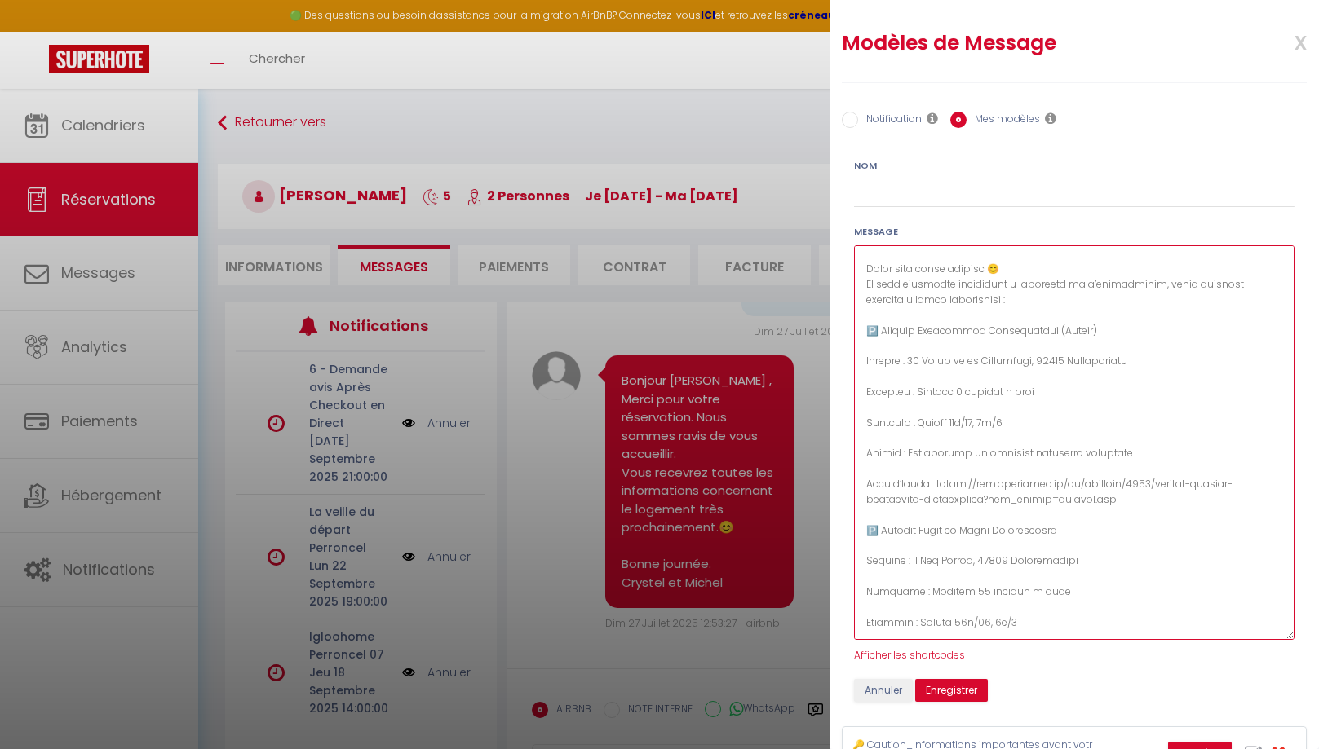
scroll to position [55, 0]
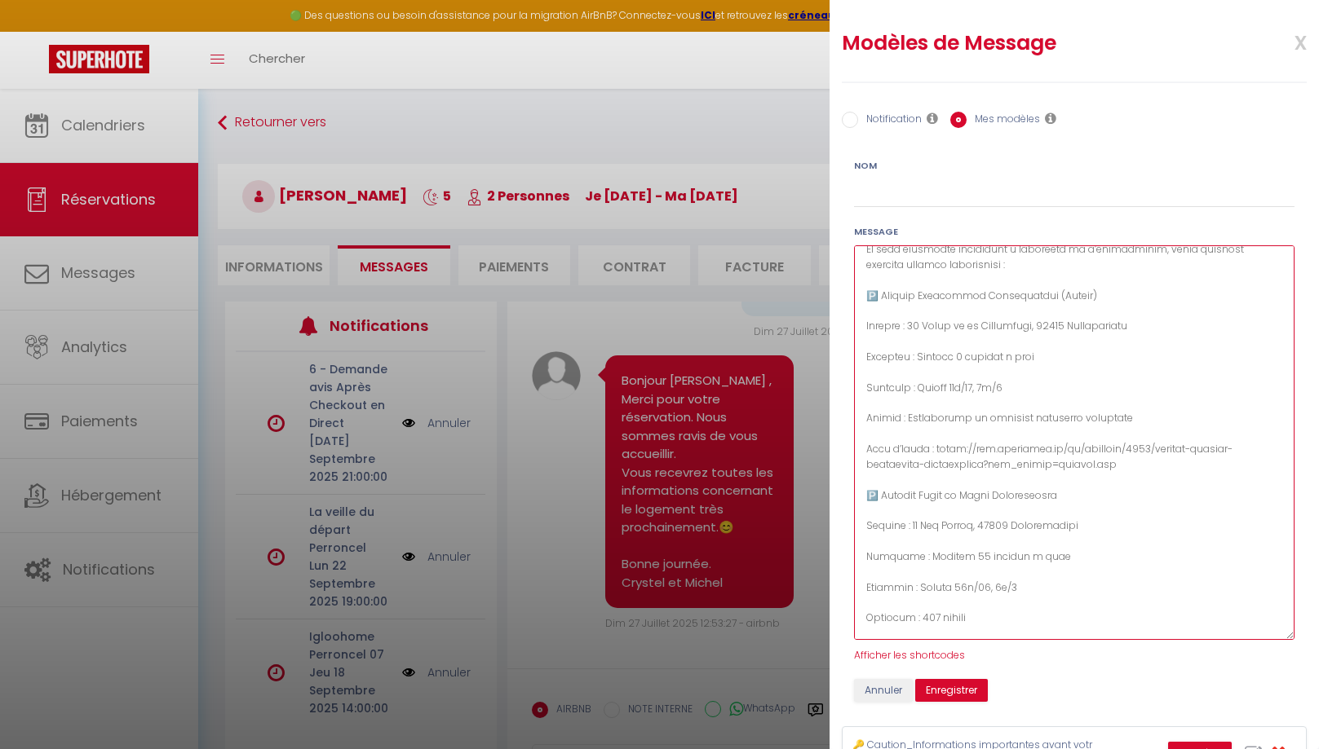
click at [873, 347] on textarea at bounding box center [1074, 442] width 440 height 395
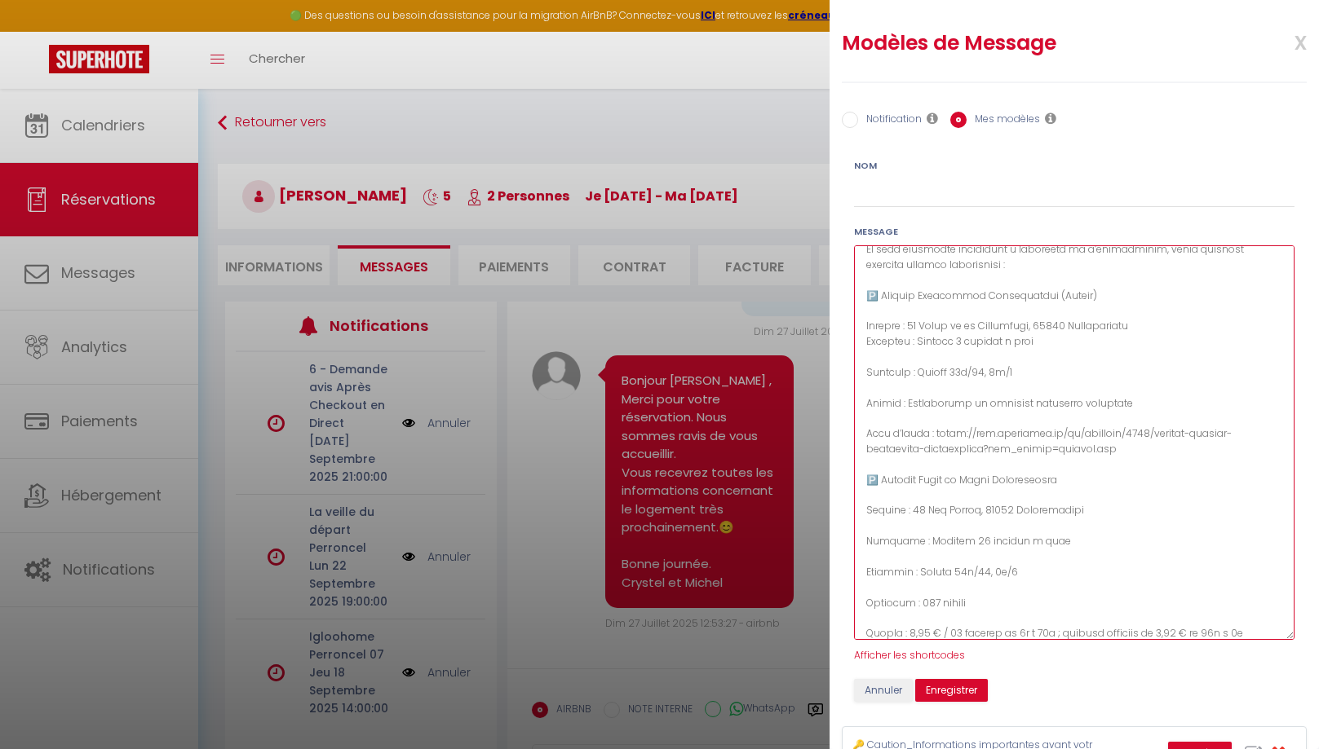
click at [873, 361] on textarea at bounding box center [1074, 442] width 440 height 395
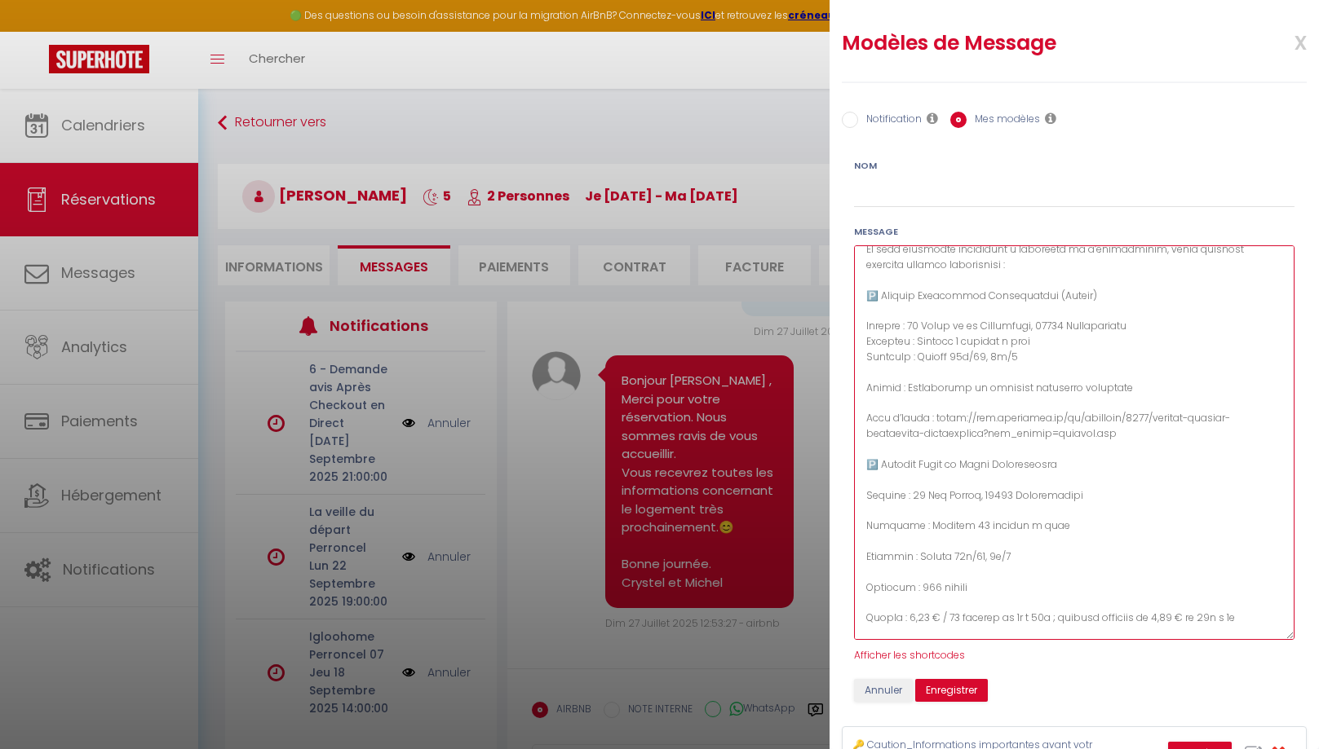
click at [895, 377] on textarea at bounding box center [1074, 442] width 440 height 395
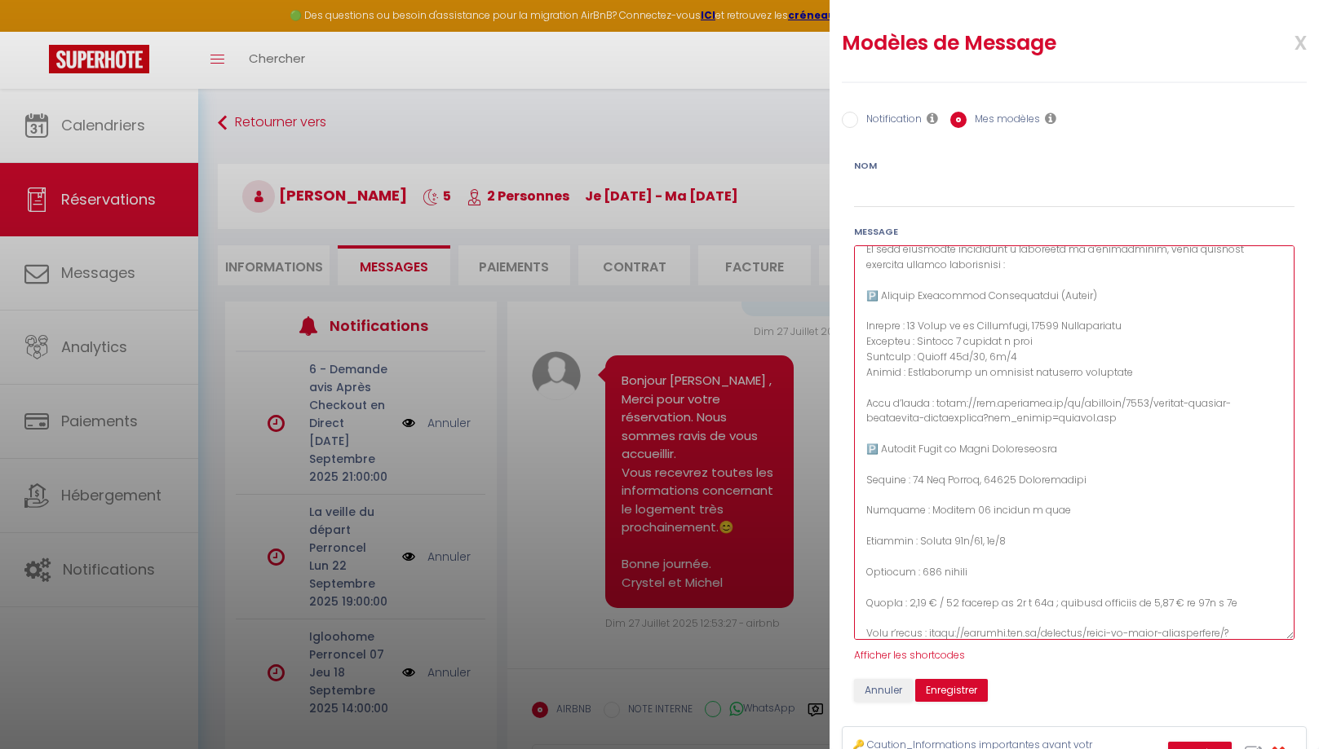
click at [891, 462] on textarea at bounding box center [1074, 442] width 440 height 395
click at [886, 496] on textarea at bounding box center [1074, 442] width 440 height 395
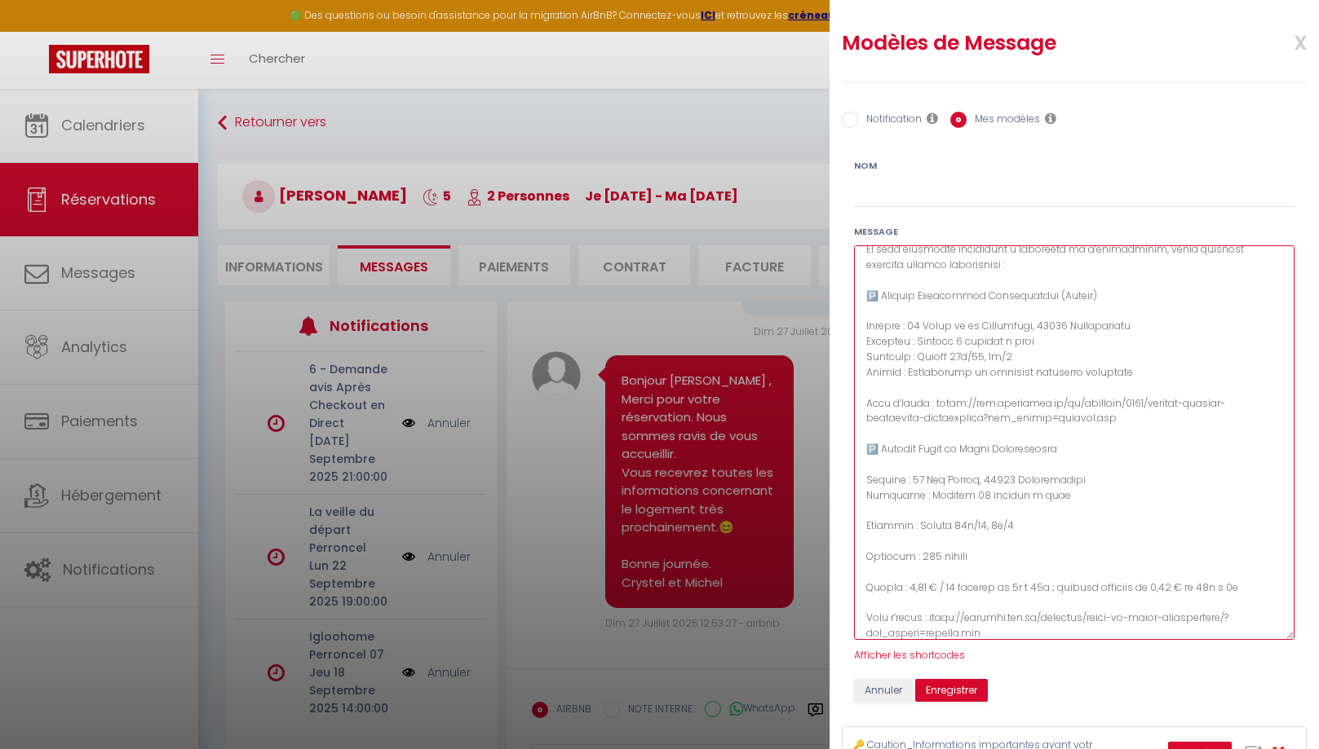
click at [874, 517] on textarea at bounding box center [1074, 442] width 440 height 395
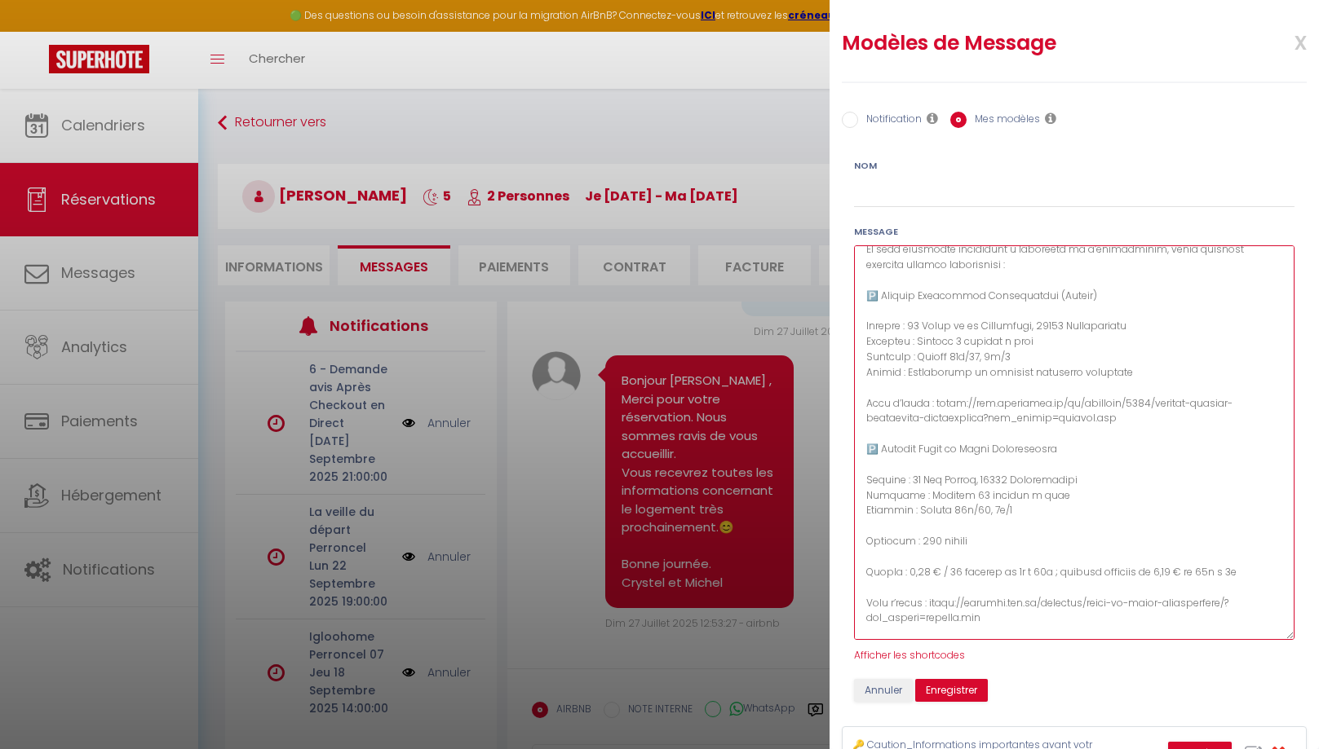
click at [877, 530] on textarea at bounding box center [1074, 442] width 440 height 395
click at [873, 544] on textarea at bounding box center [1074, 442] width 440 height 395
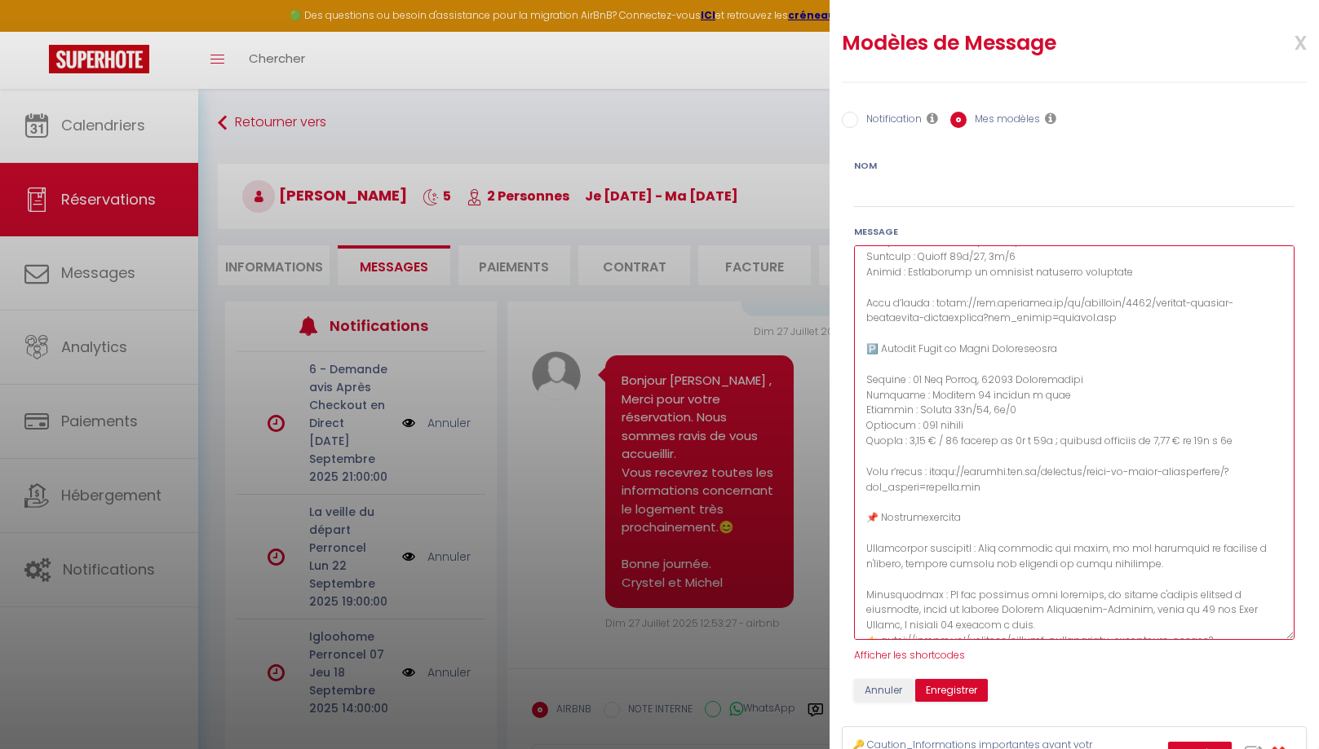
scroll to position [186, 0]
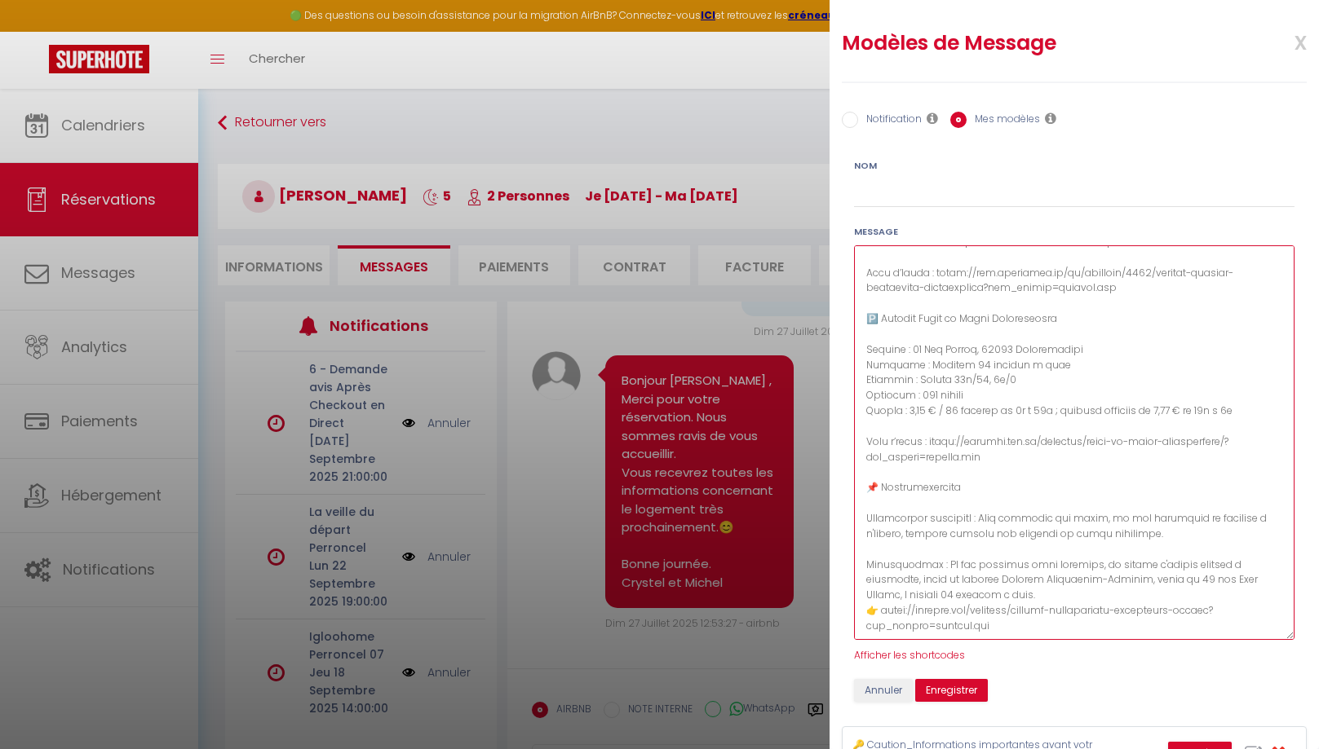
click at [1025, 595] on textarea at bounding box center [1074, 442] width 440 height 395
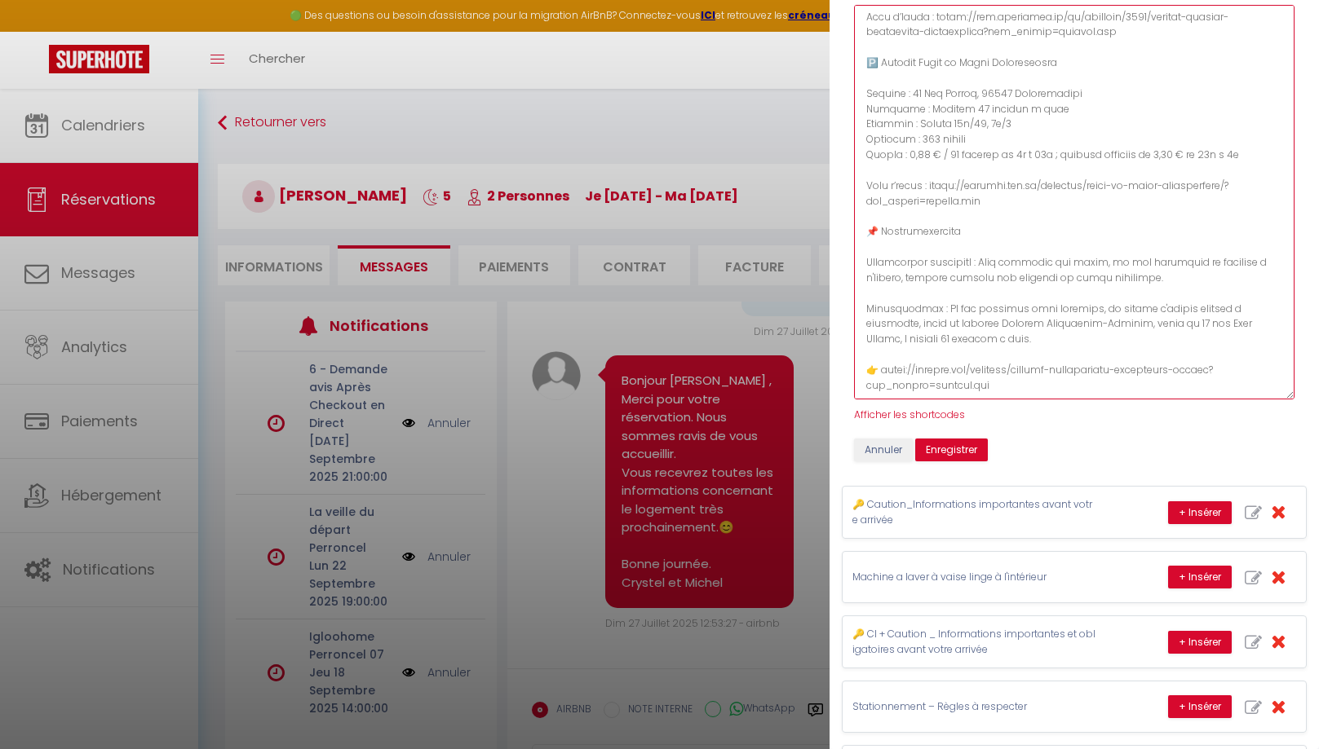
scroll to position [250, 0]
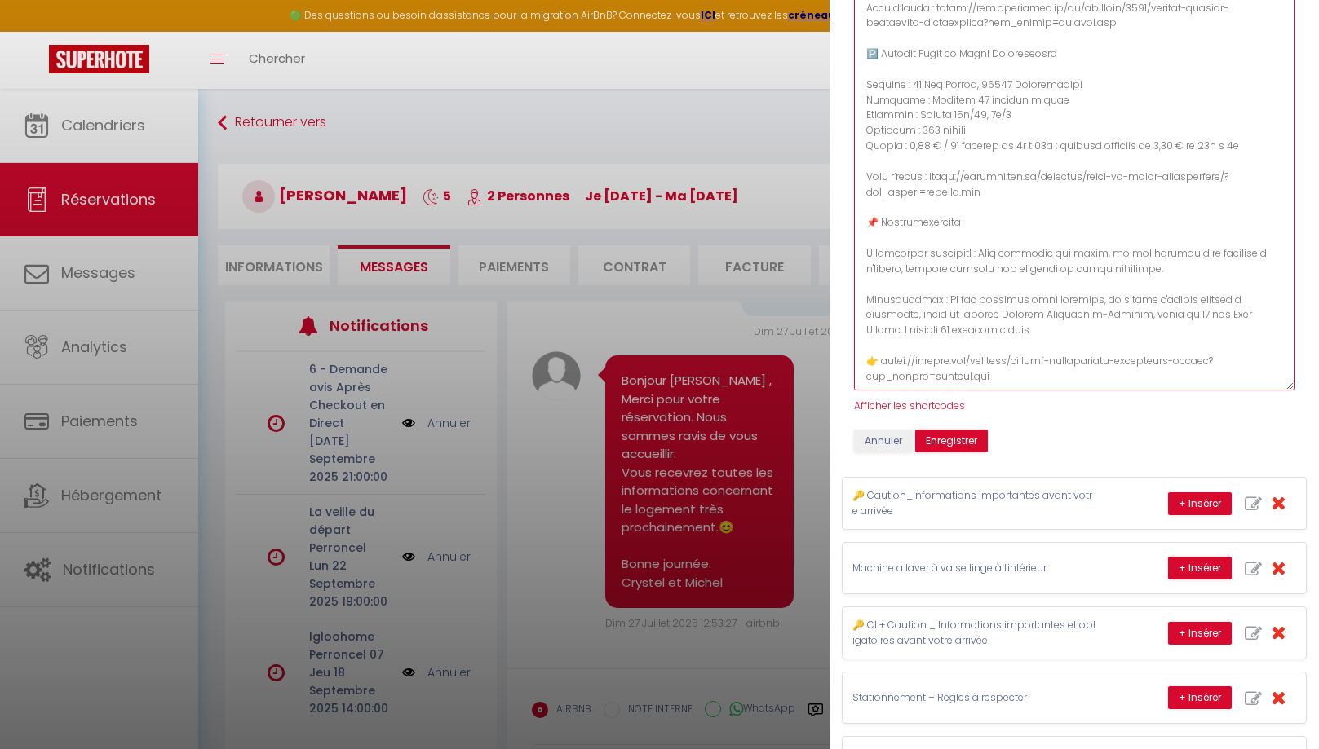
click at [1013, 374] on textarea at bounding box center [1074, 193] width 440 height 395
paste textarea "N’hésitez pas si vous souhaitez d’autres informations. Belle journée et à bient…"
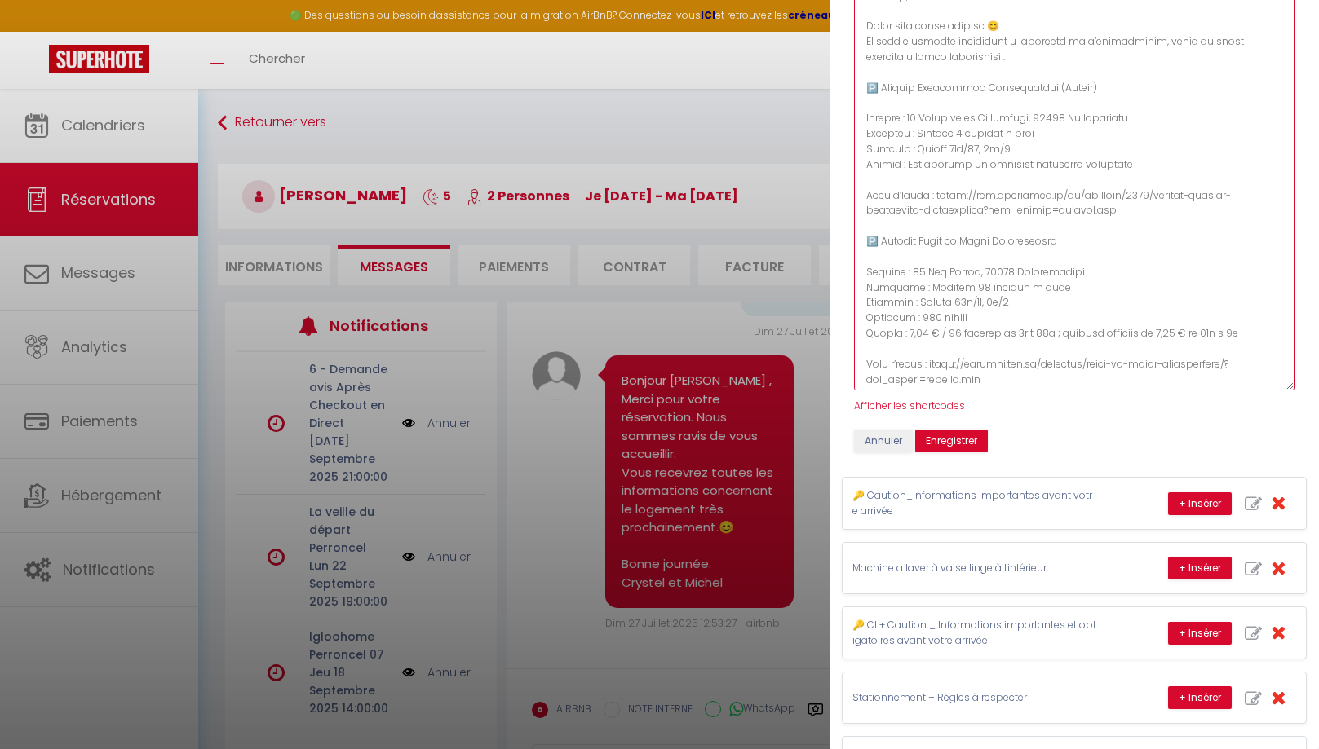
scroll to position [0, 0]
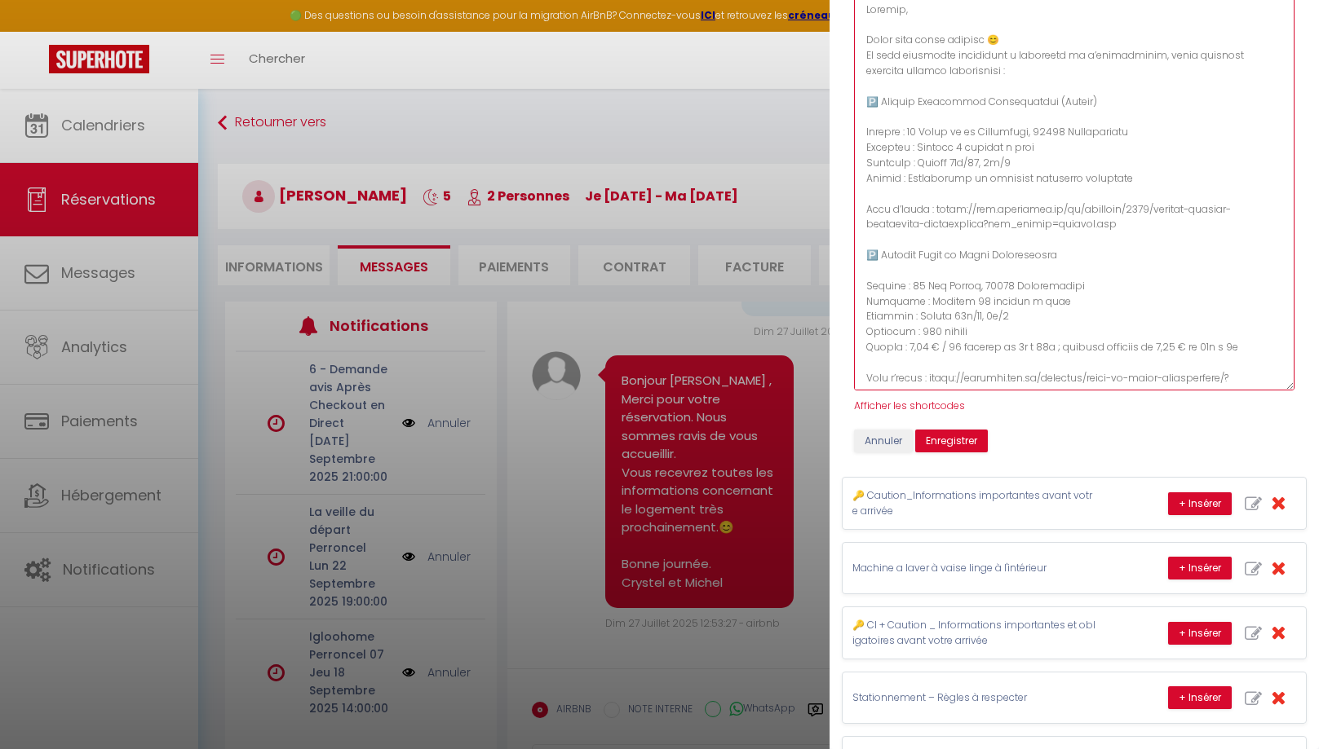
click at [902, 11] on textarea at bounding box center [1074, 193] width 440 height 395
click at [915, 29] on textarea at bounding box center [1074, 193] width 440 height 395
click at [903, 11] on textarea at bounding box center [1074, 193] width 440 height 395
type textarea "Loremip , Dolor sita conse adipisc 😊 El sedd eiusmodte incididunt u laboreetd m…"
click at [908, 402] on span "Afficher les shortcodes" at bounding box center [909, 406] width 111 height 14
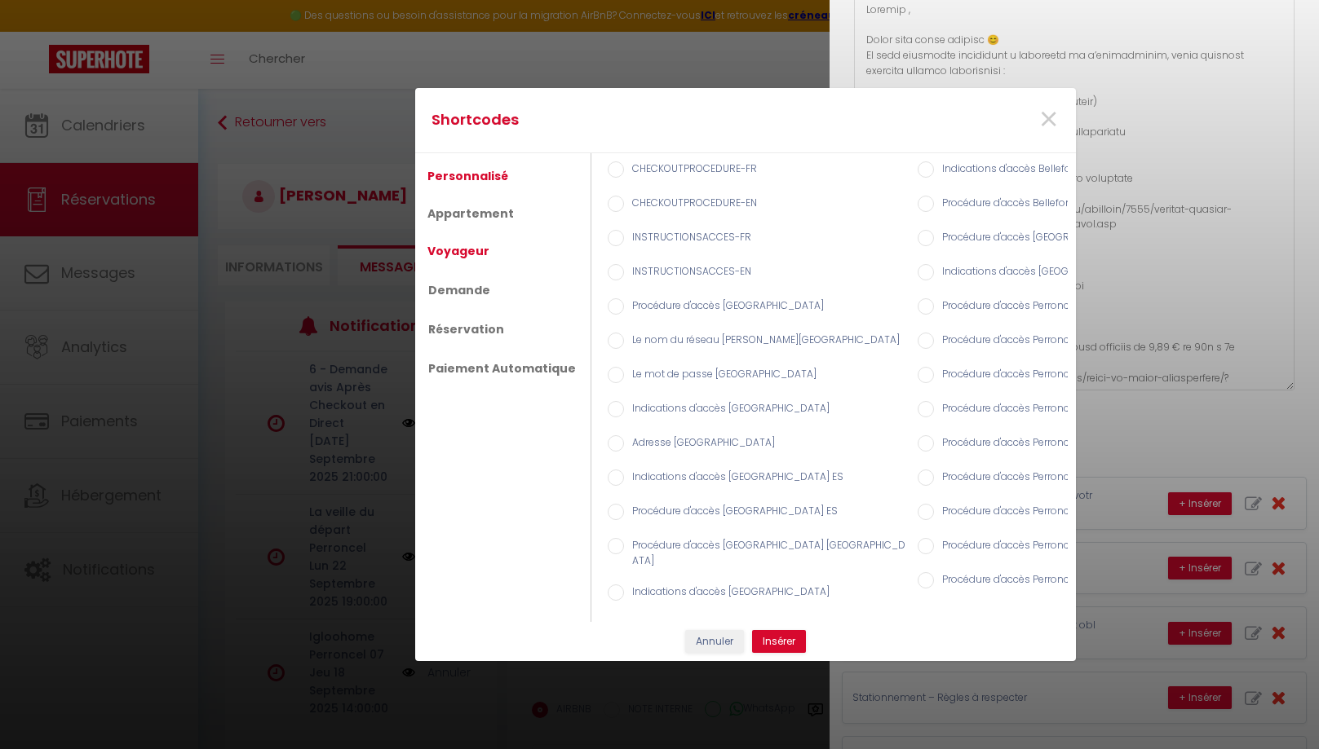
click at [471, 250] on link "Voyageur" at bounding box center [458, 251] width 78 height 29
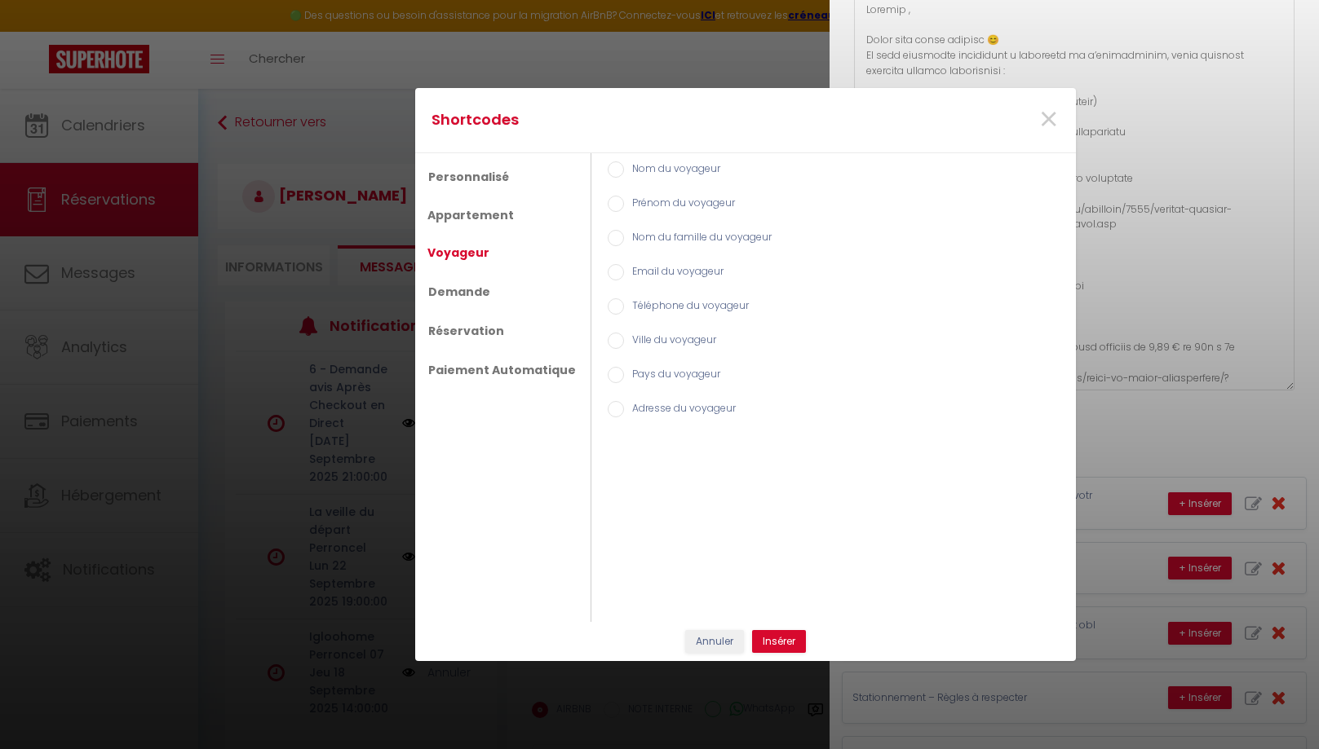
click at [675, 203] on label "Prénom du voyageur" at bounding box center [679, 205] width 111 height 18
click at [624, 203] on input "Prénom du voyageur" at bounding box center [616, 204] width 16 height 16
radio input "true"
click at [780, 638] on button "Insérer" at bounding box center [779, 641] width 54 height 23
type textarea "Loremip [DOLOR:SITAM_CONS], Adipi elit seddo eiusmod 😊 Te inci utlaboree dolore…"
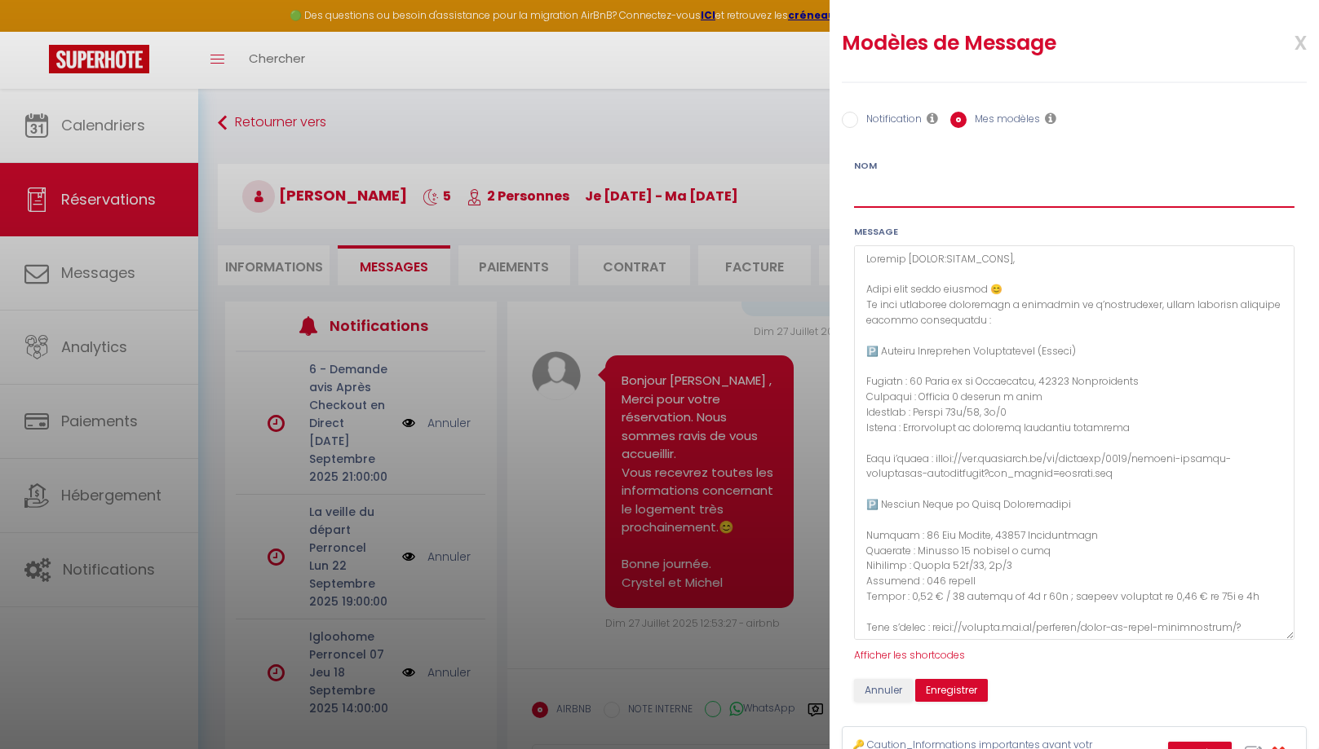
click at [958, 196] on input "Nom" at bounding box center [1074, 193] width 440 height 29
paste input "📍 Où se garer près de l’appartement"
click at [947, 688] on button "Enregistrer" at bounding box center [951, 690] width 73 height 23
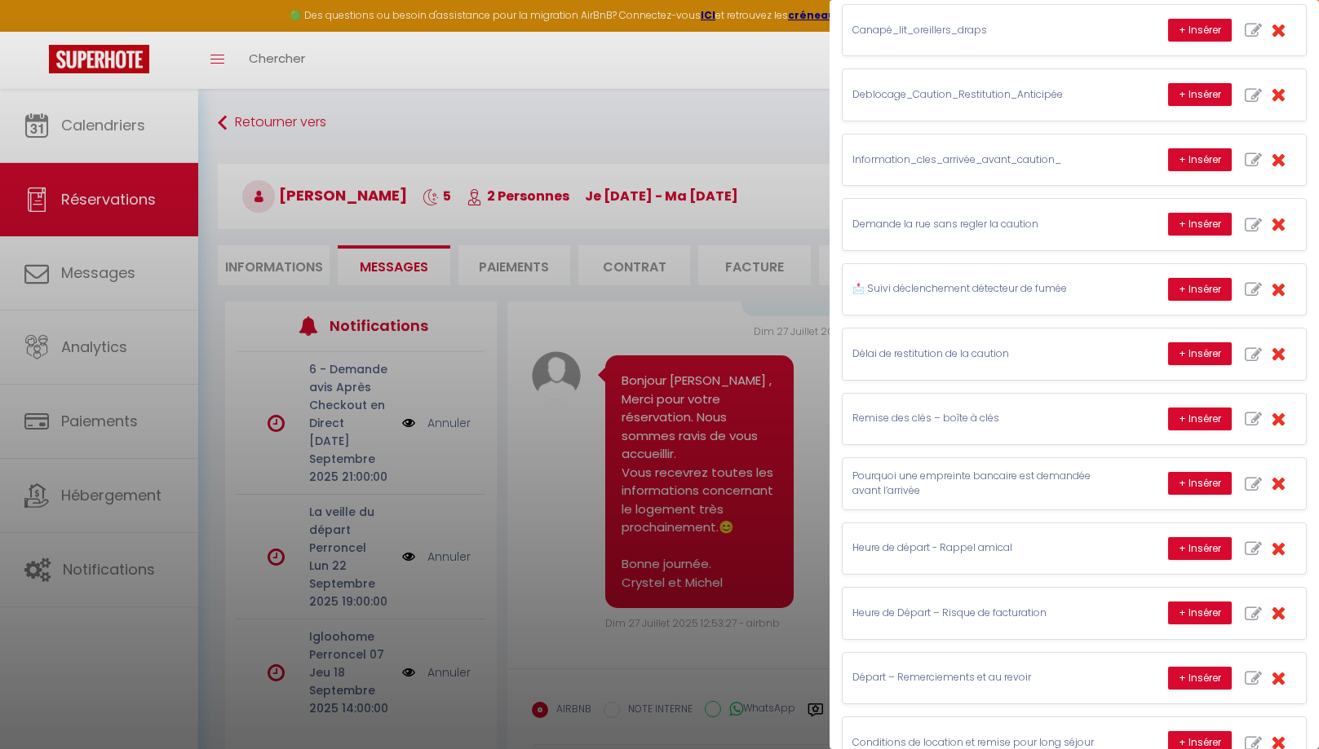
scroll to position [1482, 0]
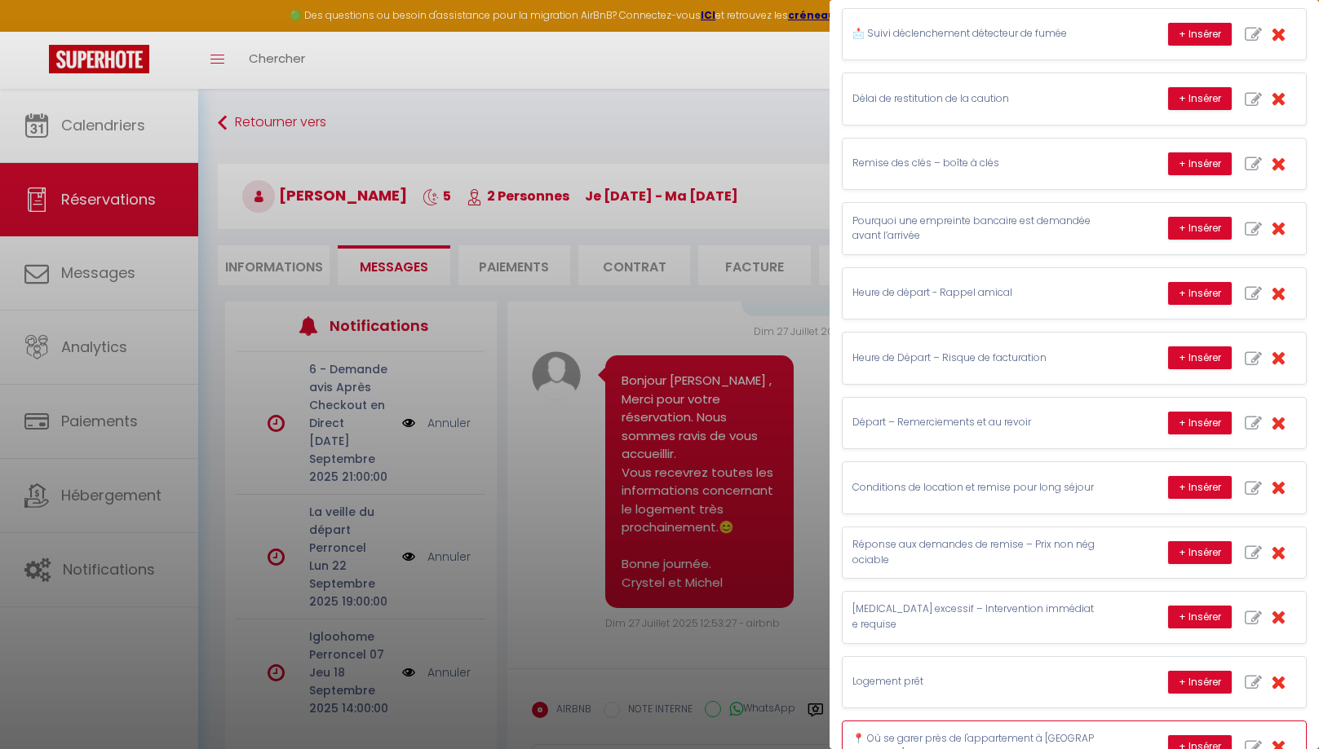
click at [953, 732] on p "📍 Où se garer près de l'appartement à [GEOGRAPHIC_DATA]" at bounding box center [974, 747] width 245 height 31
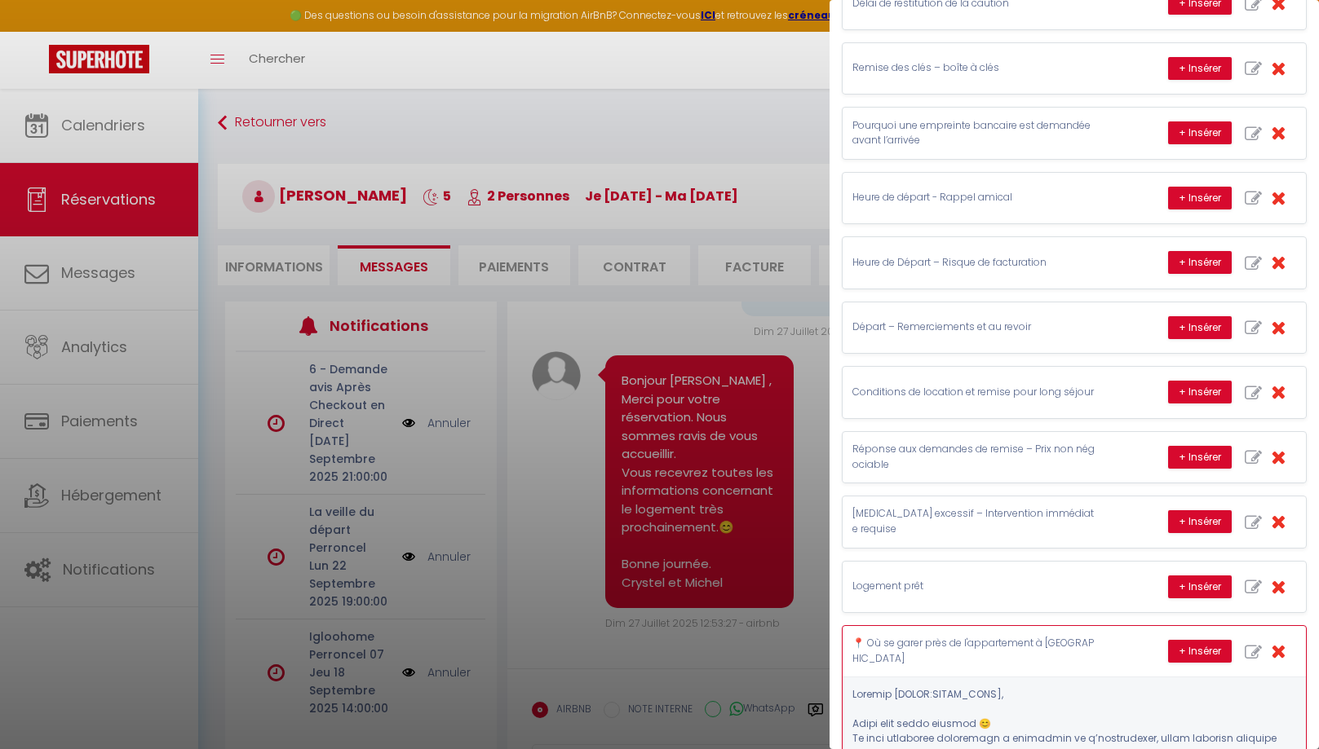
scroll to position [1579, 0]
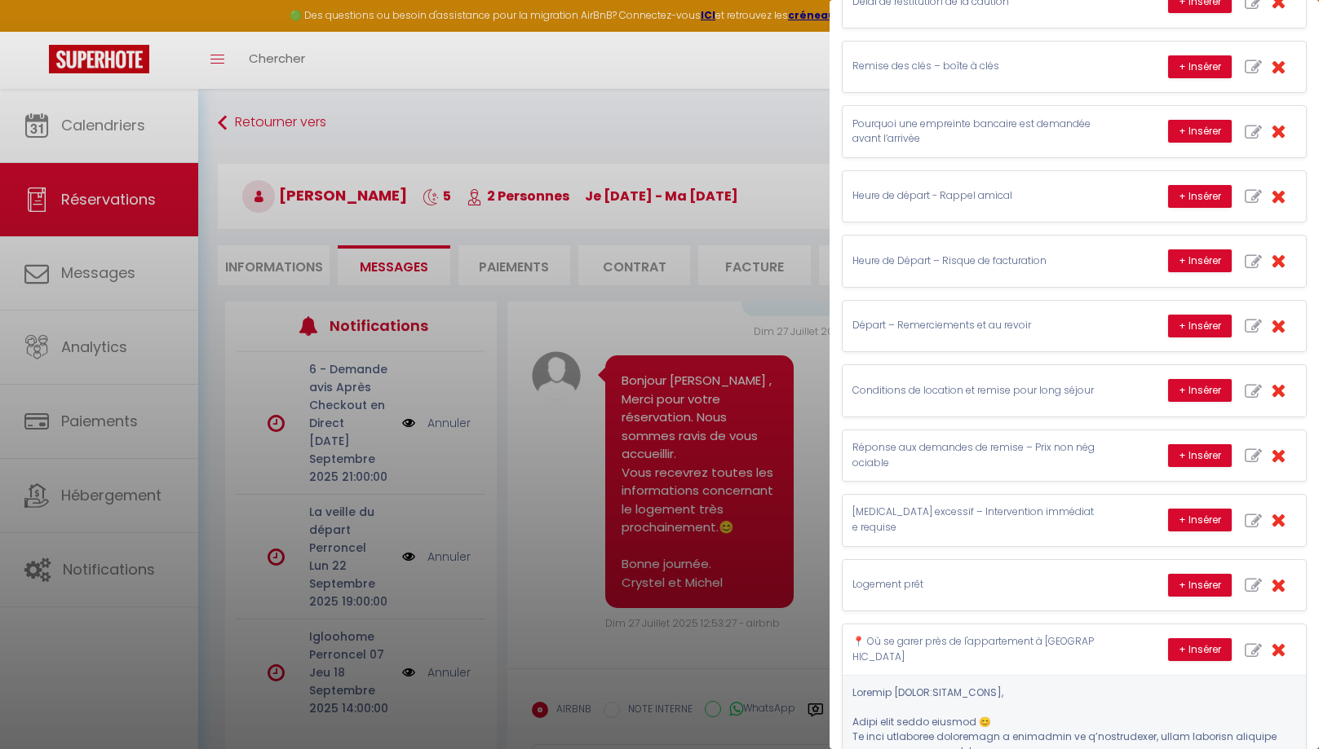
drag, startPoint x: 1105, startPoint y: 604, endPoint x: 884, endPoint y: 602, distance: 221.0
click at [883, 625] on div "📍 Où se garer près de l'appartement à [GEOGRAPHIC_DATA] + Insérer" at bounding box center [1073, 650] width 463 height 51
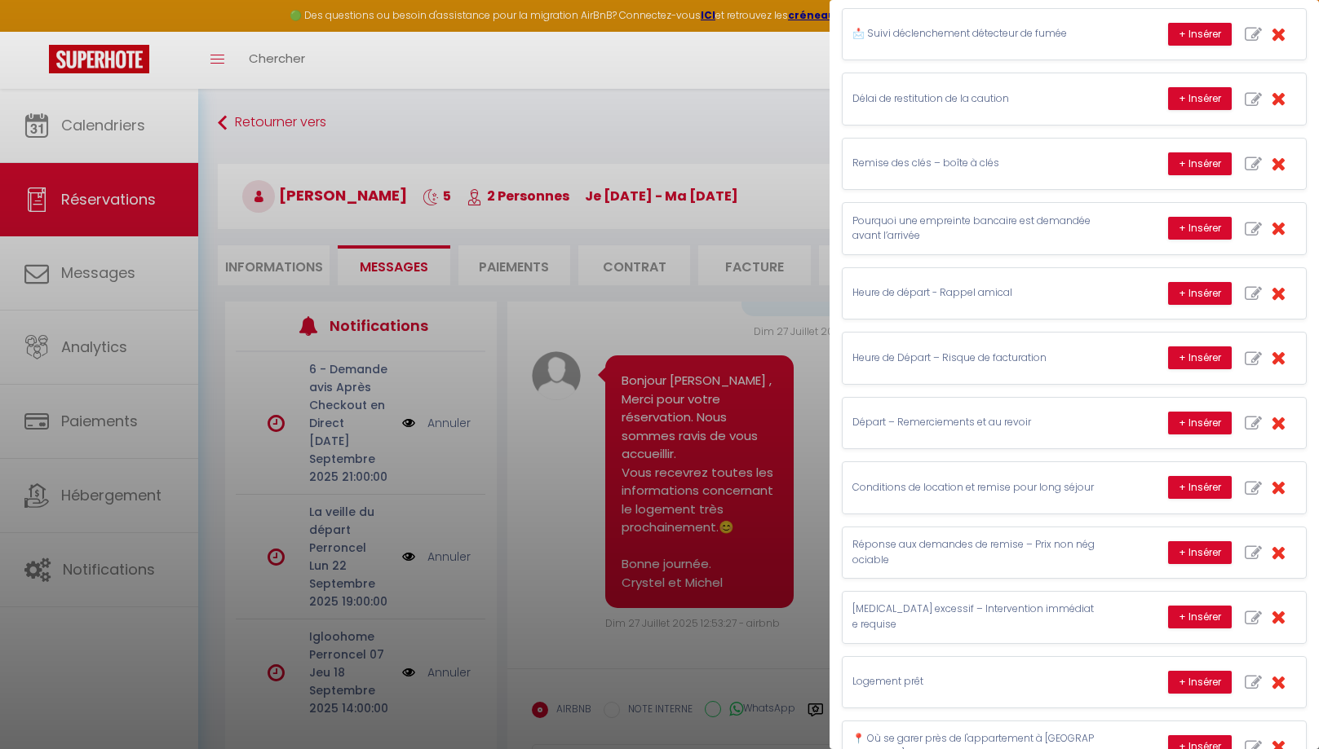
scroll to position [88, 0]
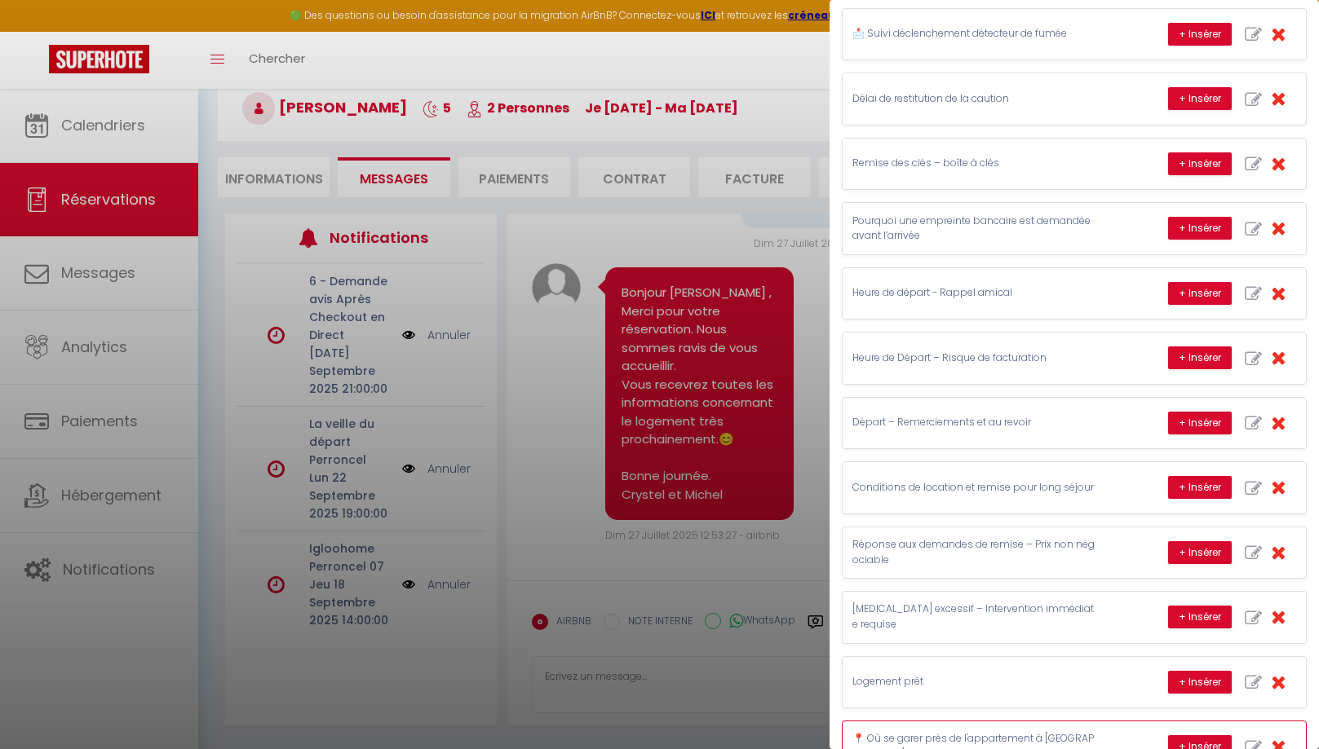
click at [919, 732] on p "📍 Où se garer près de l'appartement à [GEOGRAPHIC_DATA]" at bounding box center [974, 747] width 245 height 31
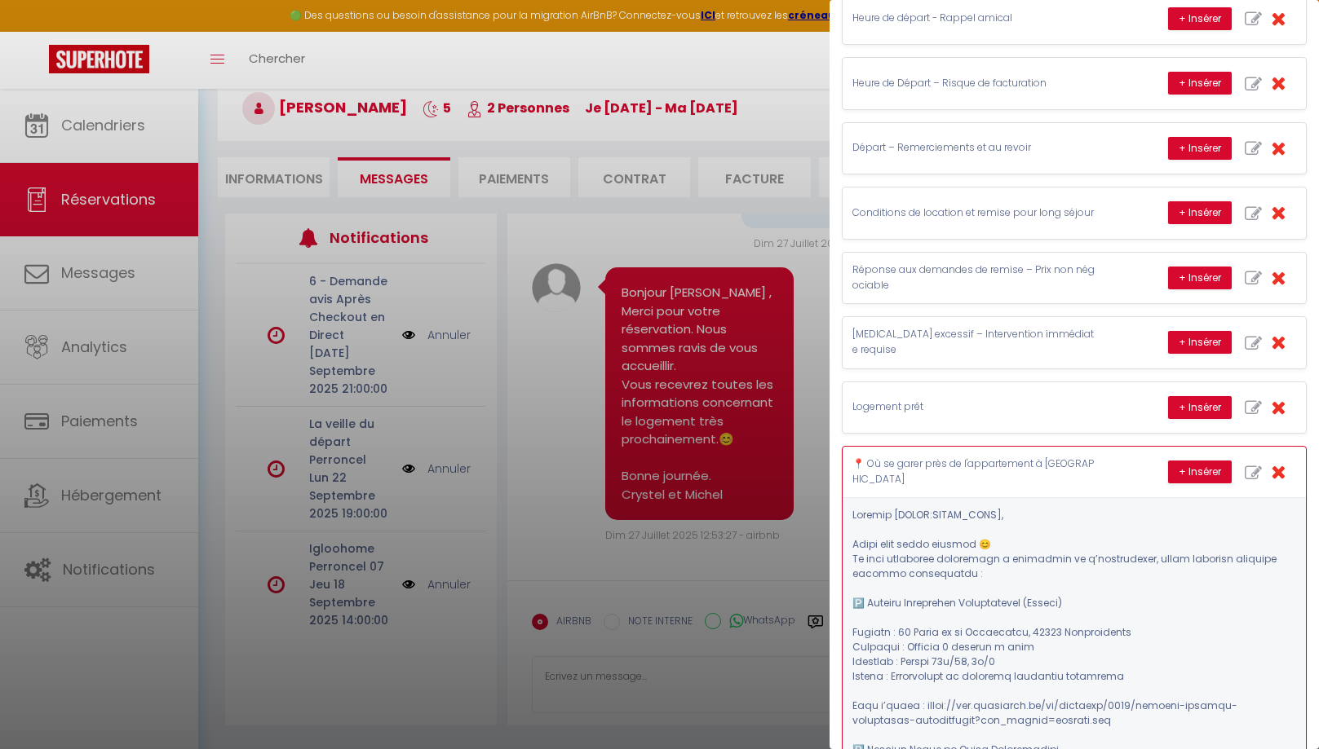
click at [1249, 465] on icon "button" at bounding box center [1253, 473] width 17 height 17
type input "📍 Où se garer près de l'appartement à [GEOGRAPHIC_DATA]"
type textarea "Loremip [DOLOR:SITAM_CONS], Adipi elit seddo eiusmod 😊 Te inci utlaboree dolore…"
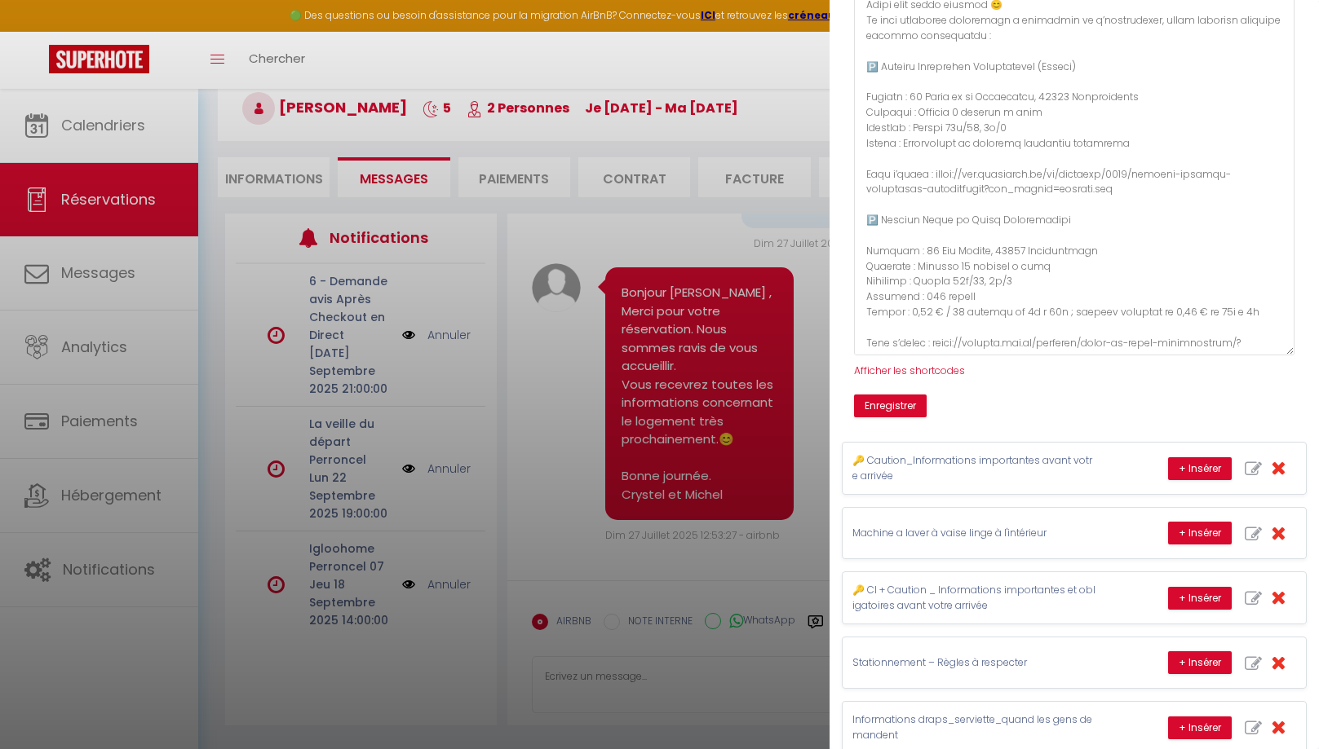
scroll to position [0, 0]
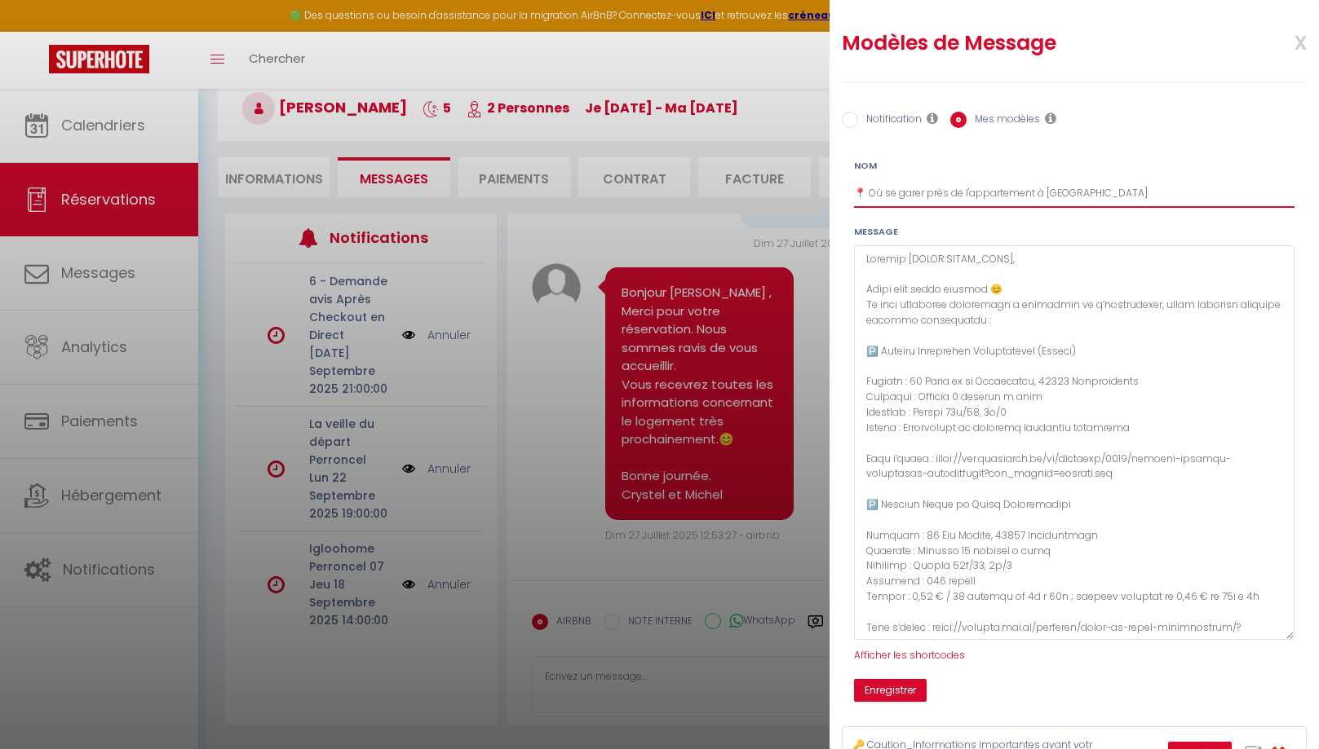
drag, startPoint x: 1108, startPoint y: 192, endPoint x: 839, endPoint y: 186, distance: 269.2
click at [854, 186] on input "📍 Où se garer près de l'appartement à [GEOGRAPHIC_DATA]" at bounding box center [1074, 193] width 440 height 29
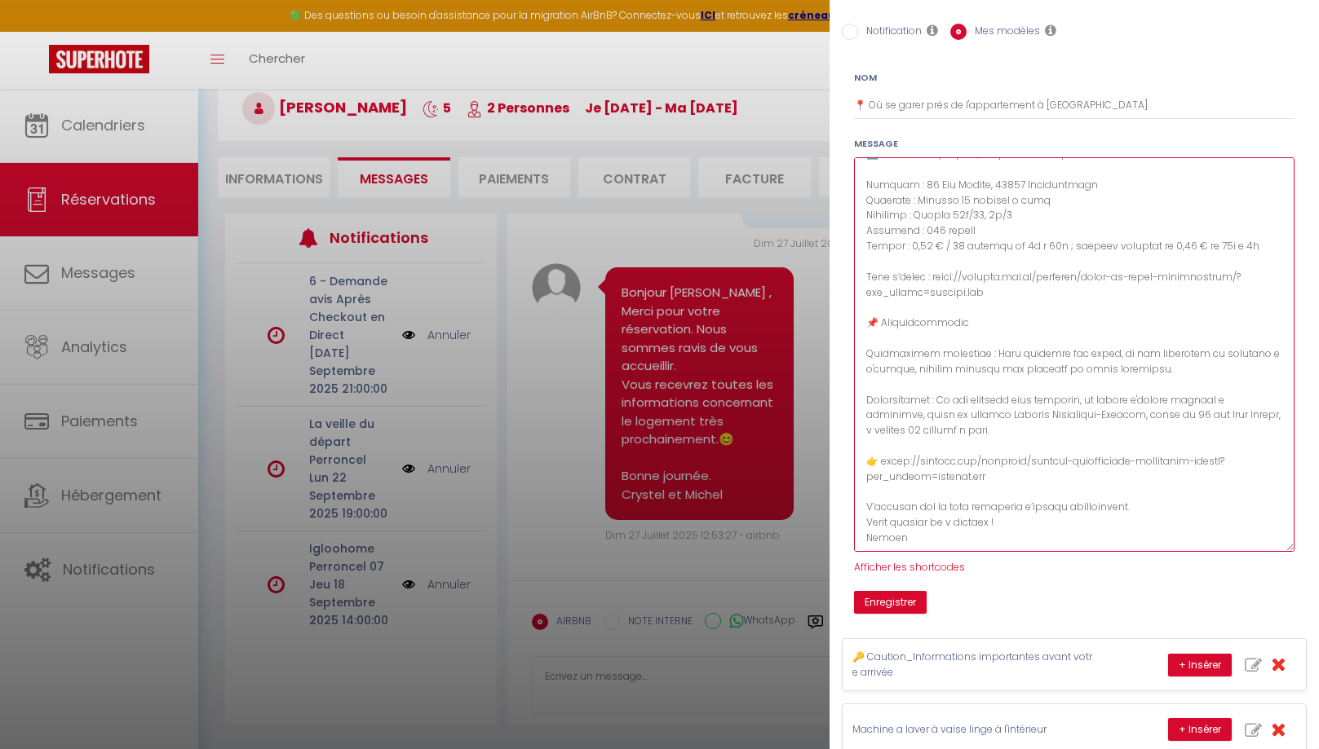
scroll to position [87, 0]
drag, startPoint x: 869, startPoint y: 257, endPoint x: 993, endPoint y: 550, distance: 318.3
click at [993, 550] on textarea at bounding box center [1074, 355] width 440 height 395
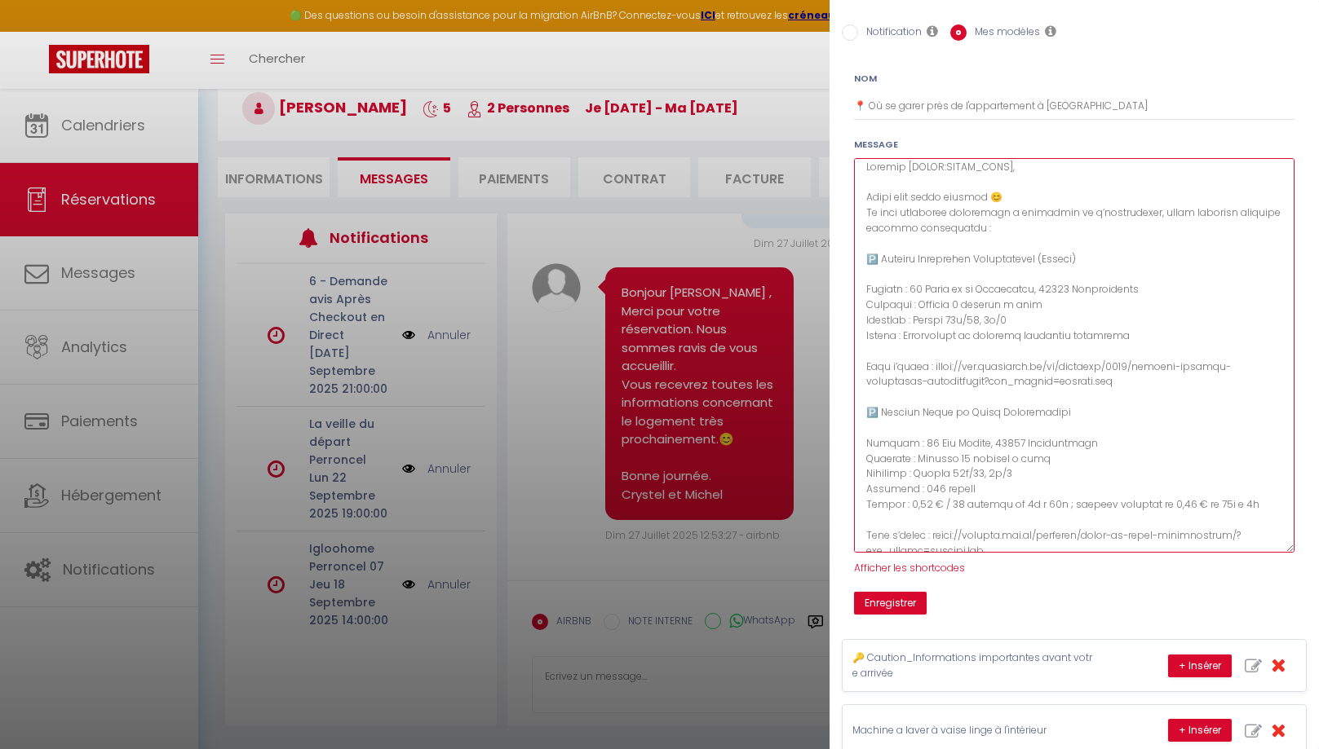
scroll to position [0, 0]
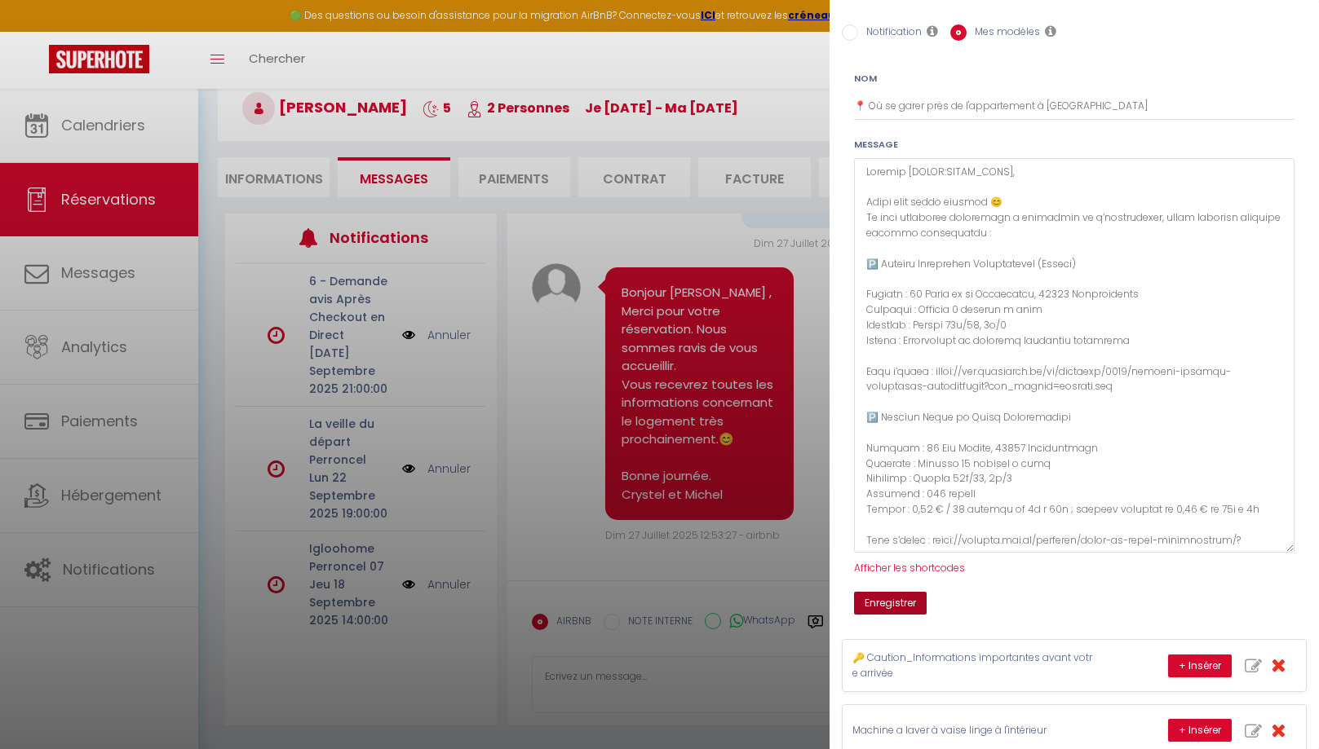
click at [898, 603] on button "Enregistrer" at bounding box center [890, 603] width 73 height 23
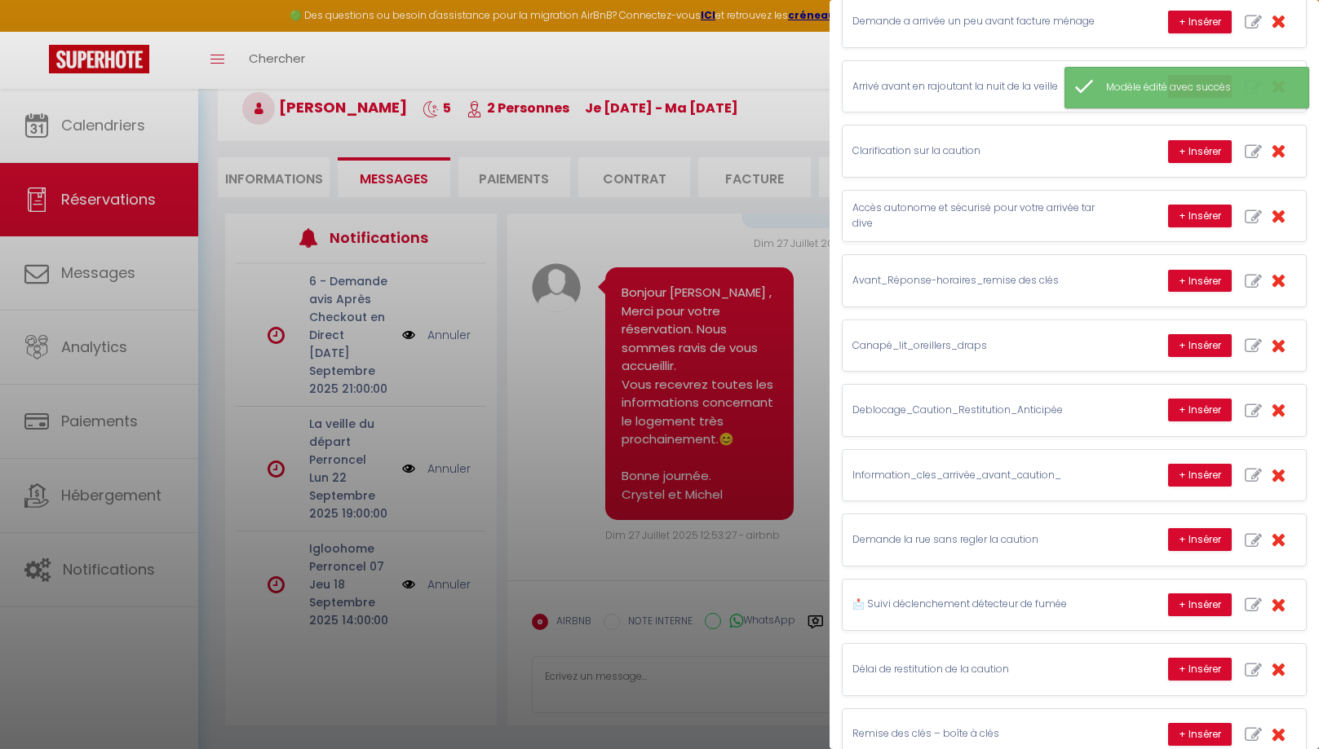
scroll to position [1482, 0]
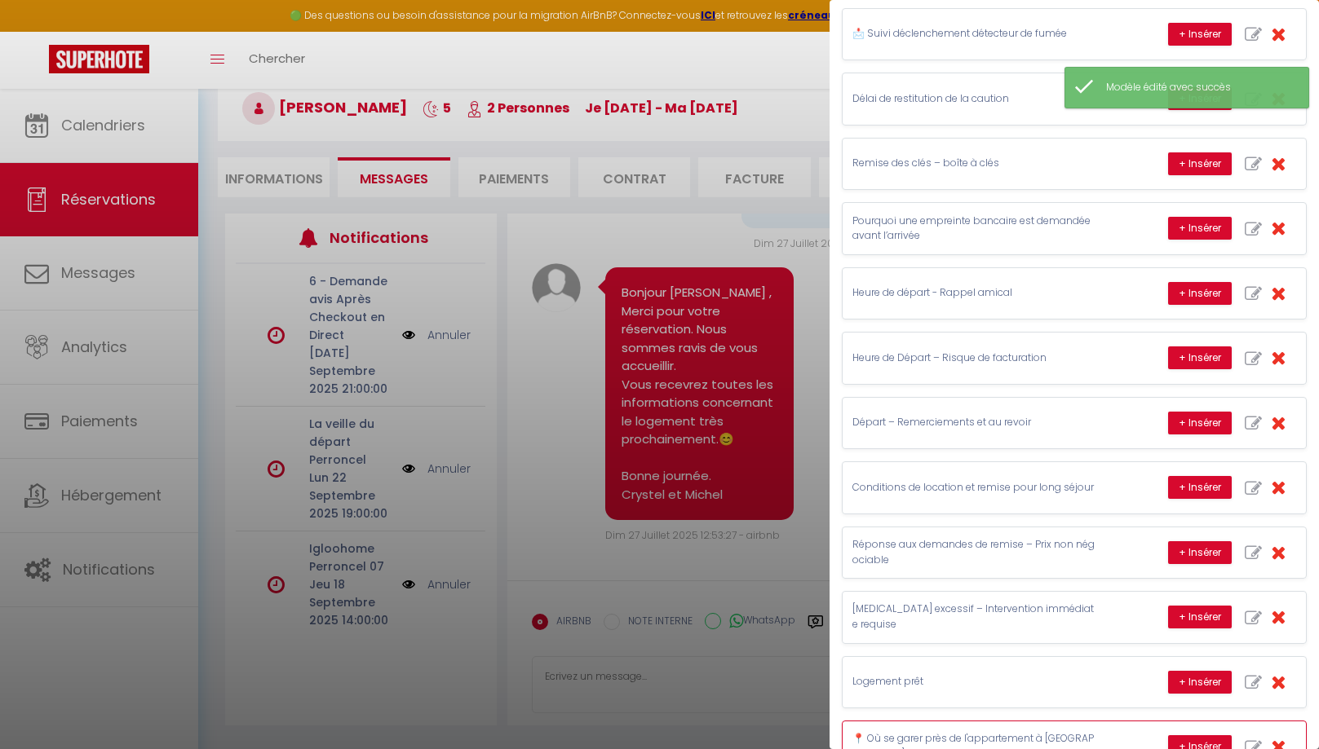
click at [979, 732] on p "📍 Où se garer près de l'appartement à [GEOGRAPHIC_DATA]" at bounding box center [974, 747] width 245 height 31
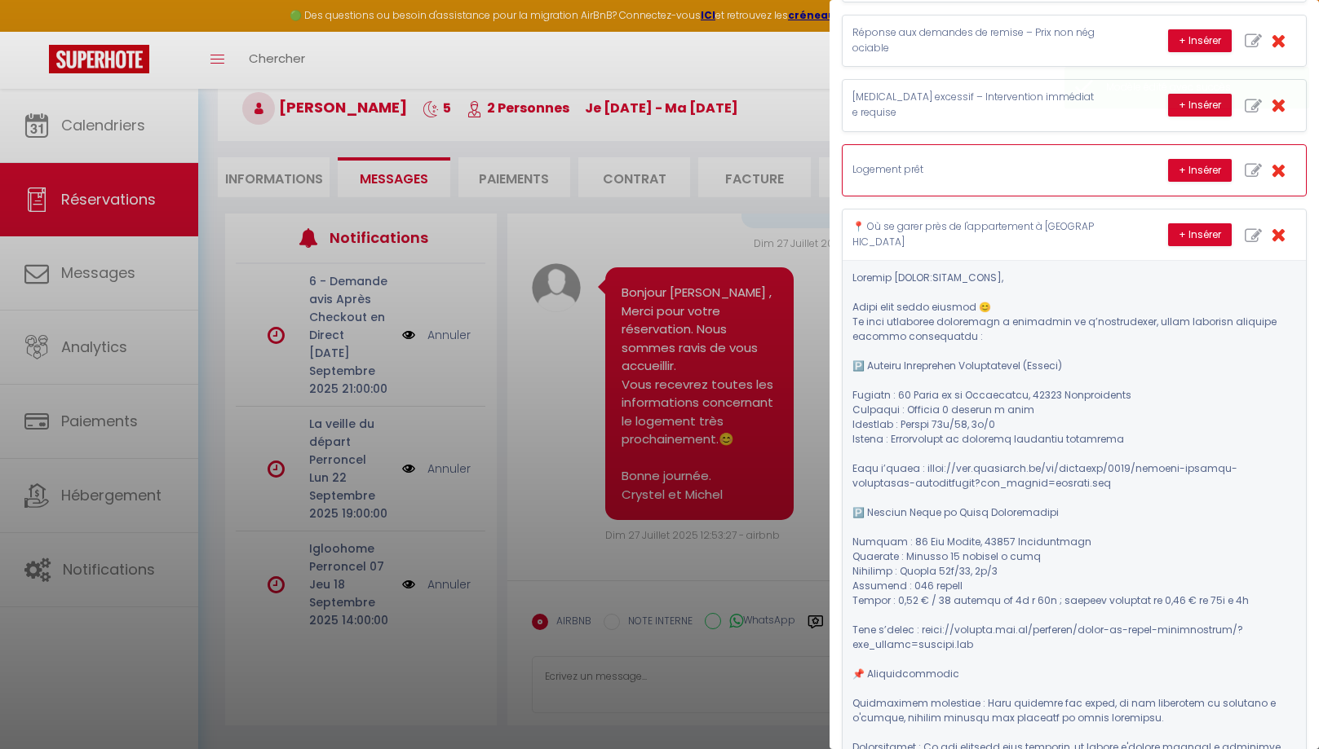
scroll to position [2119, 0]
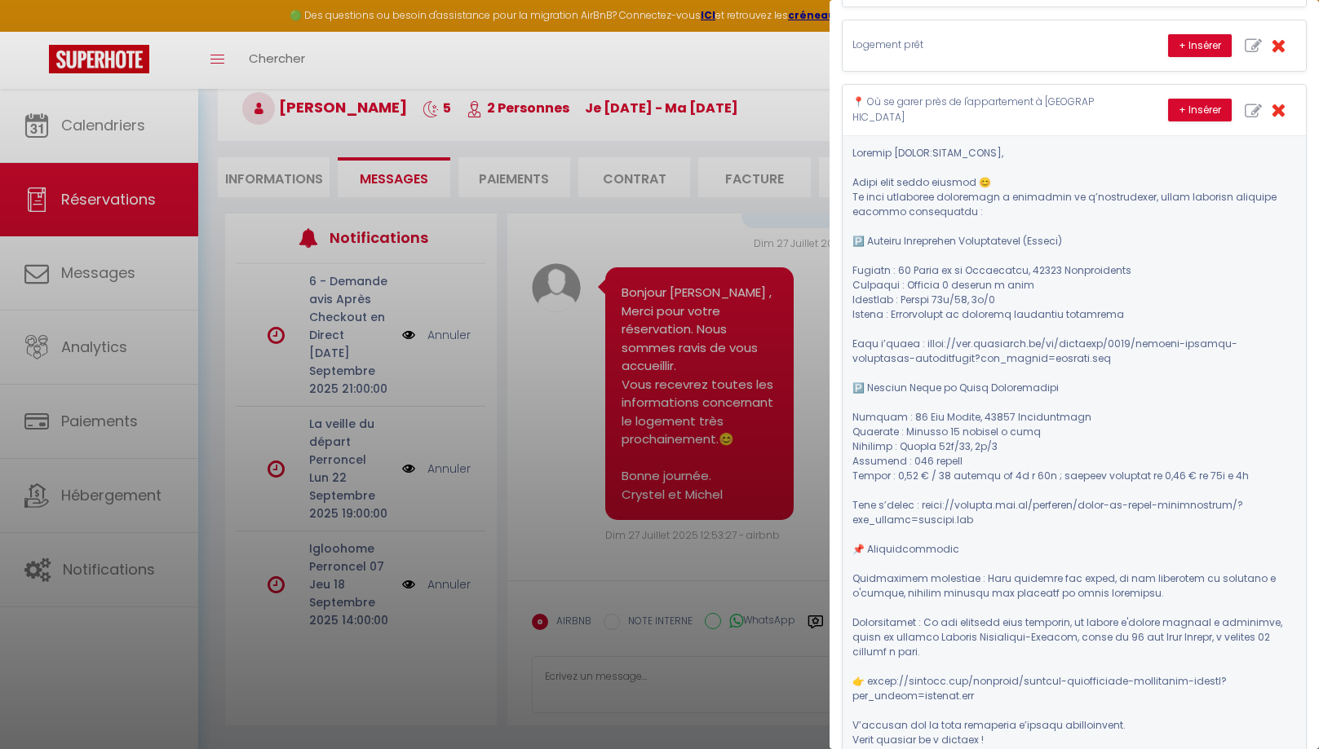
click at [104, 277] on div at bounding box center [659, 374] width 1319 height 749
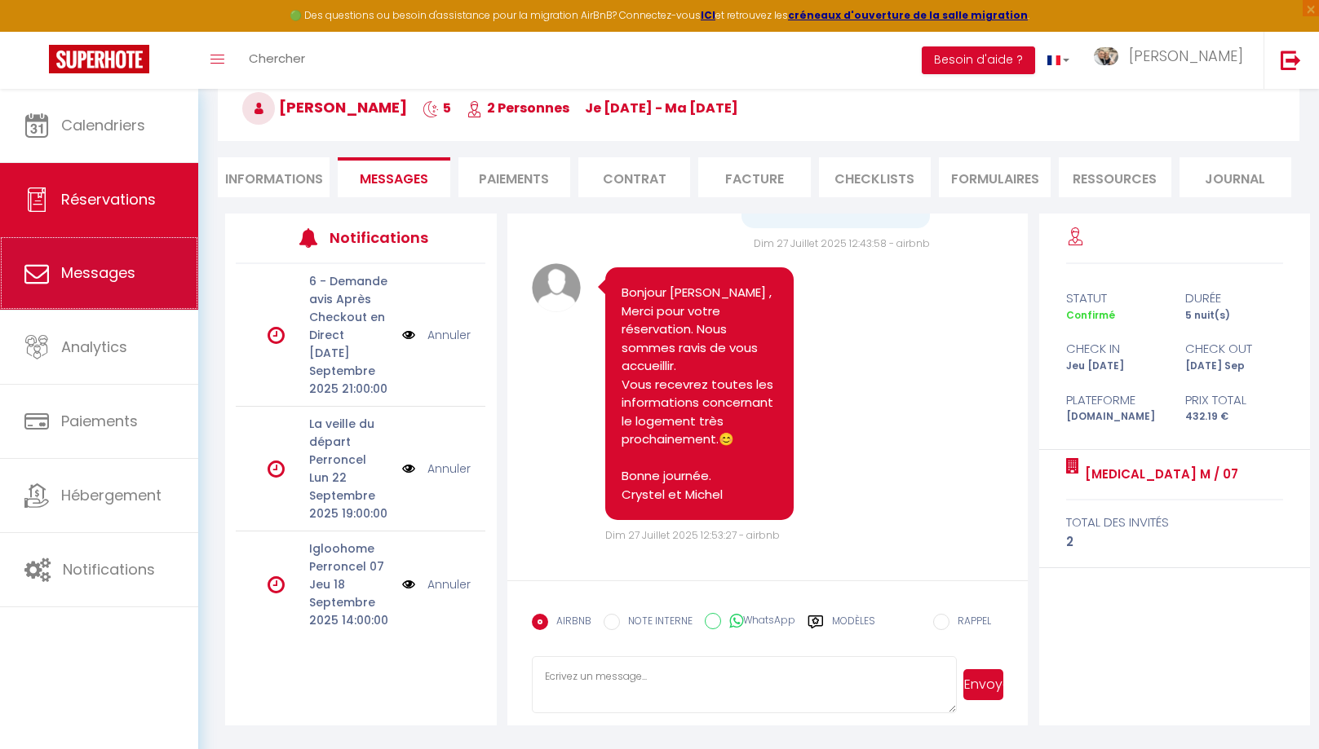
click at [116, 288] on link "Messages" at bounding box center [99, 273] width 198 height 73
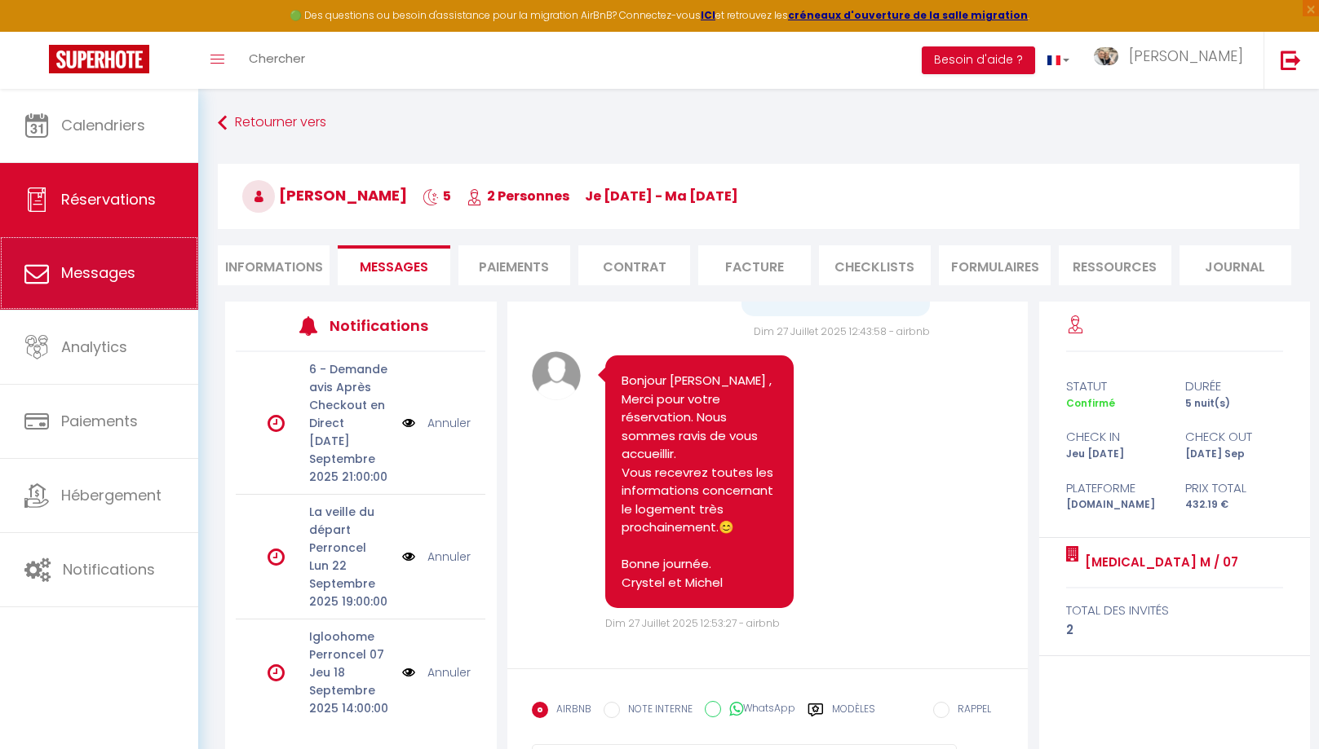
select select "message"
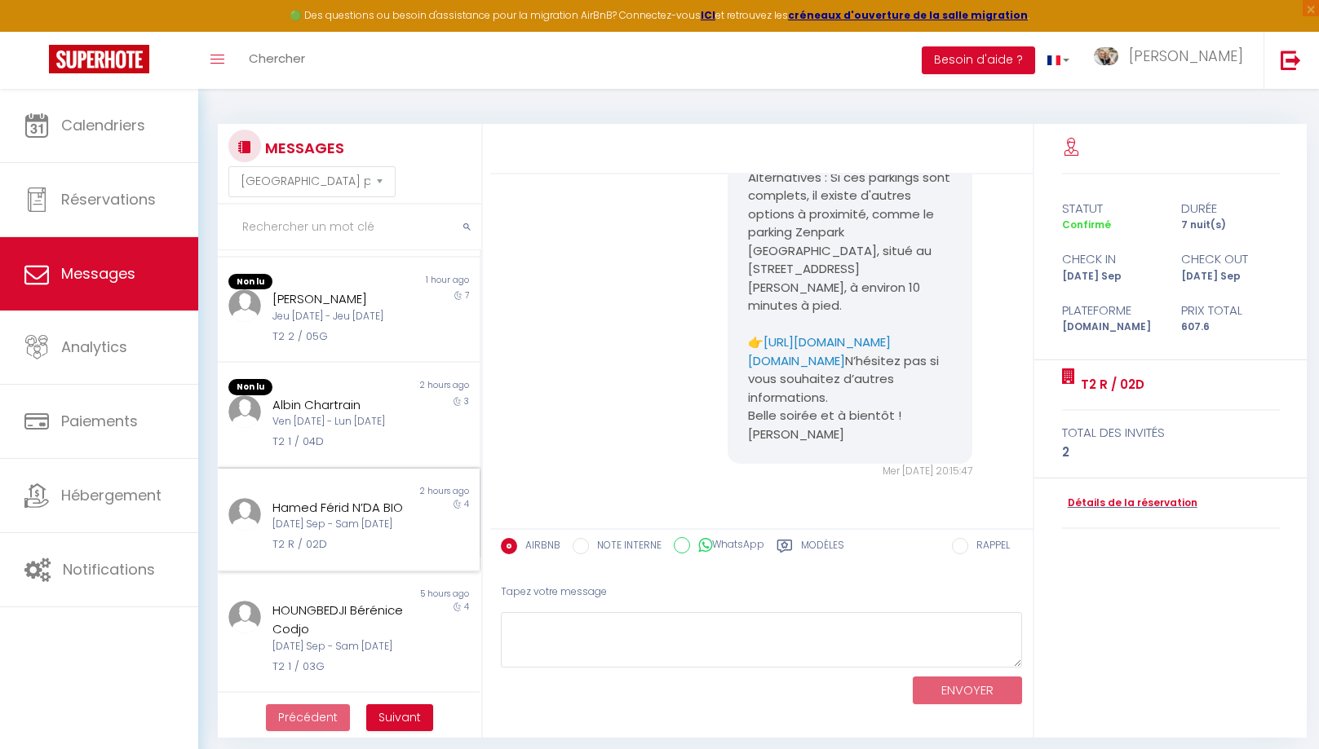
scroll to position [233, 0]
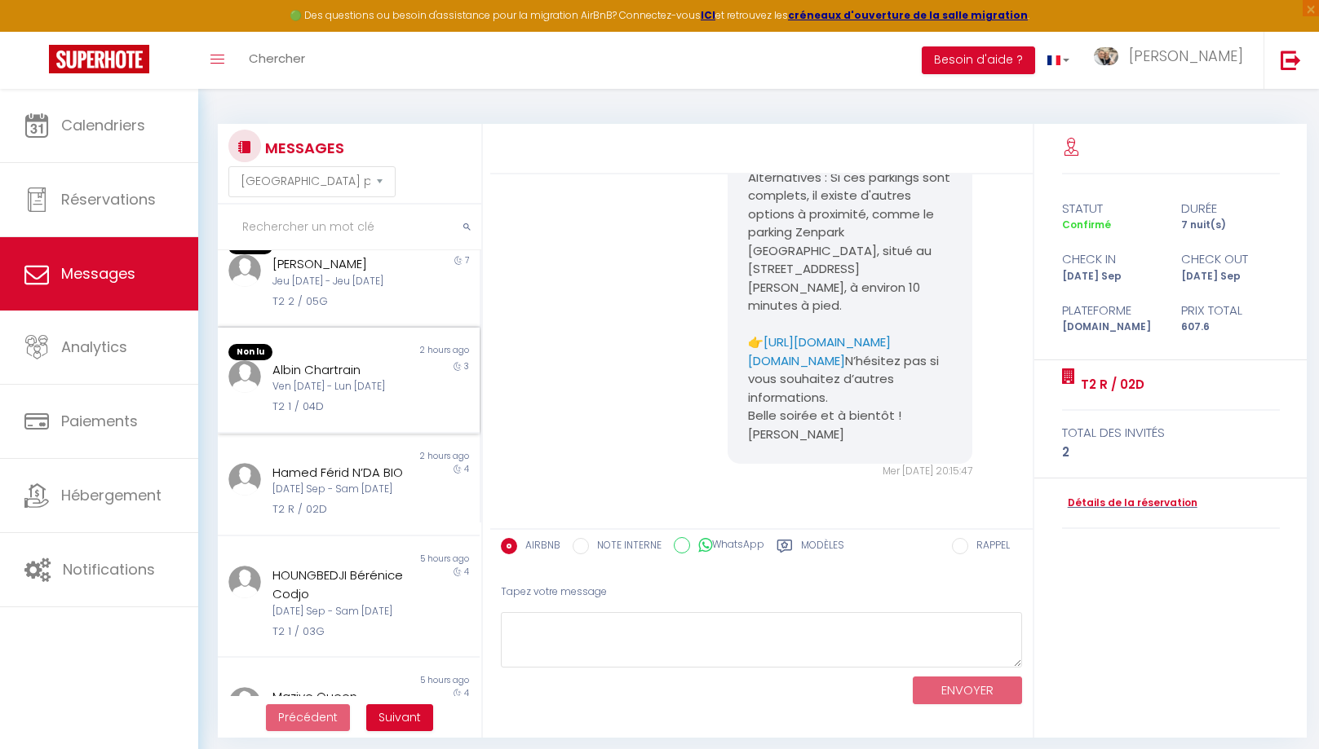
click at [339, 383] on div "Ven [DATE] - Lun [DATE]" at bounding box center [337, 386] width 131 height 15
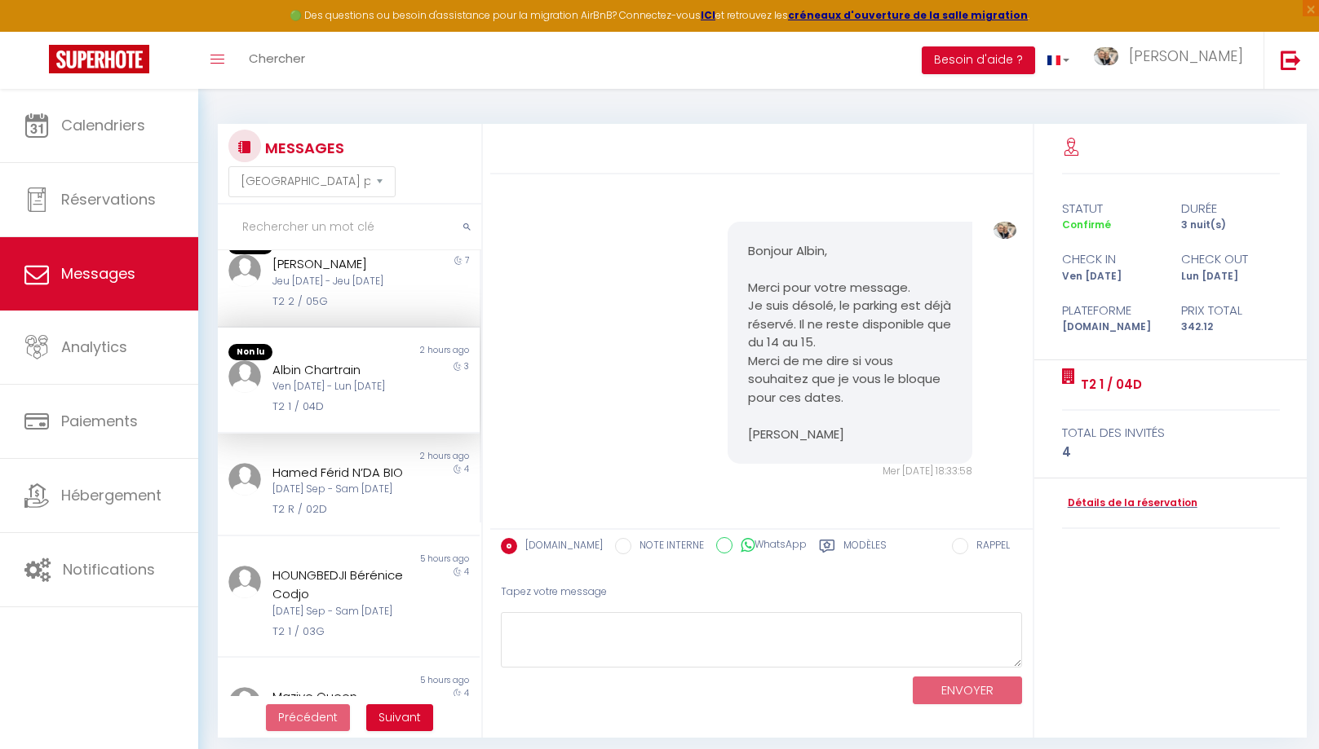
scroll to position [721, 0]
click at [696, 643] on textarea at bounding box center [761, 640] width 521 height 56
paste textarea "Lorem ipsum 😊 Do sita consectet adipiscing e seddoeius te i’utlaboreetd, magna …"
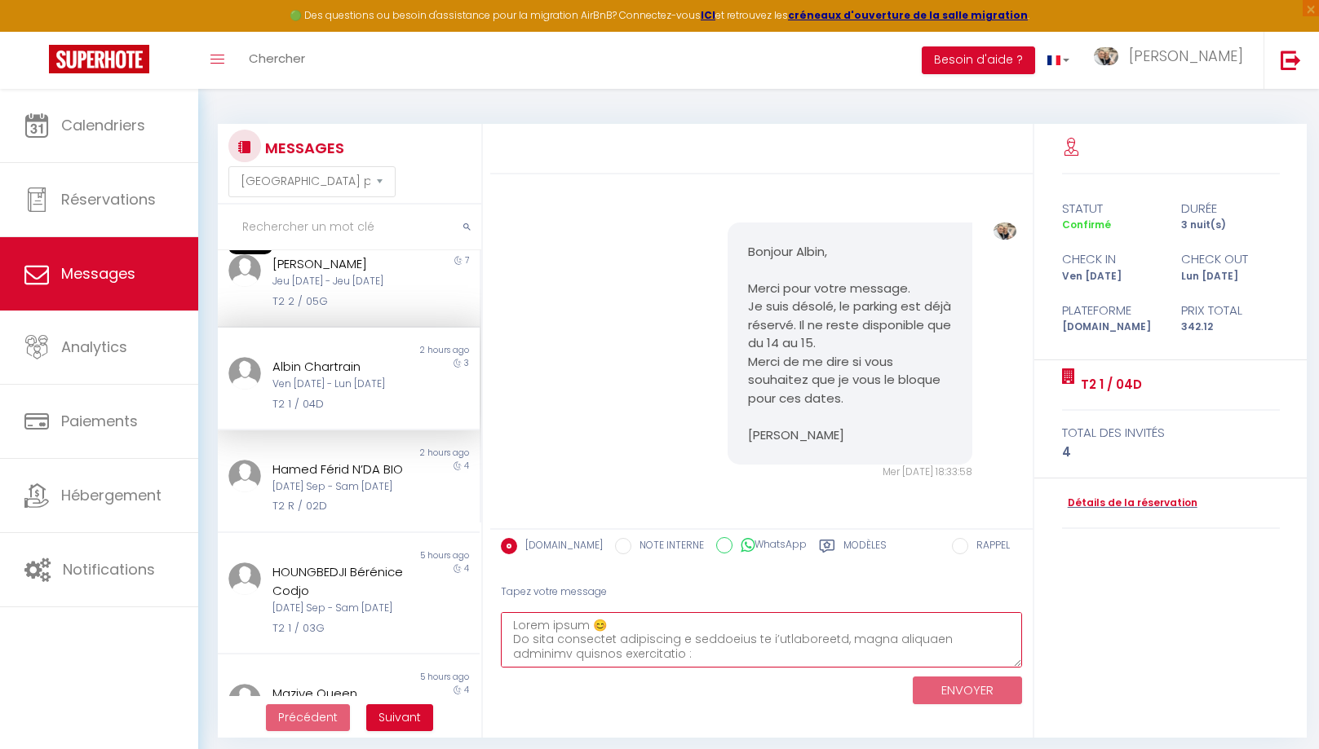
scroll to position [523, 0]
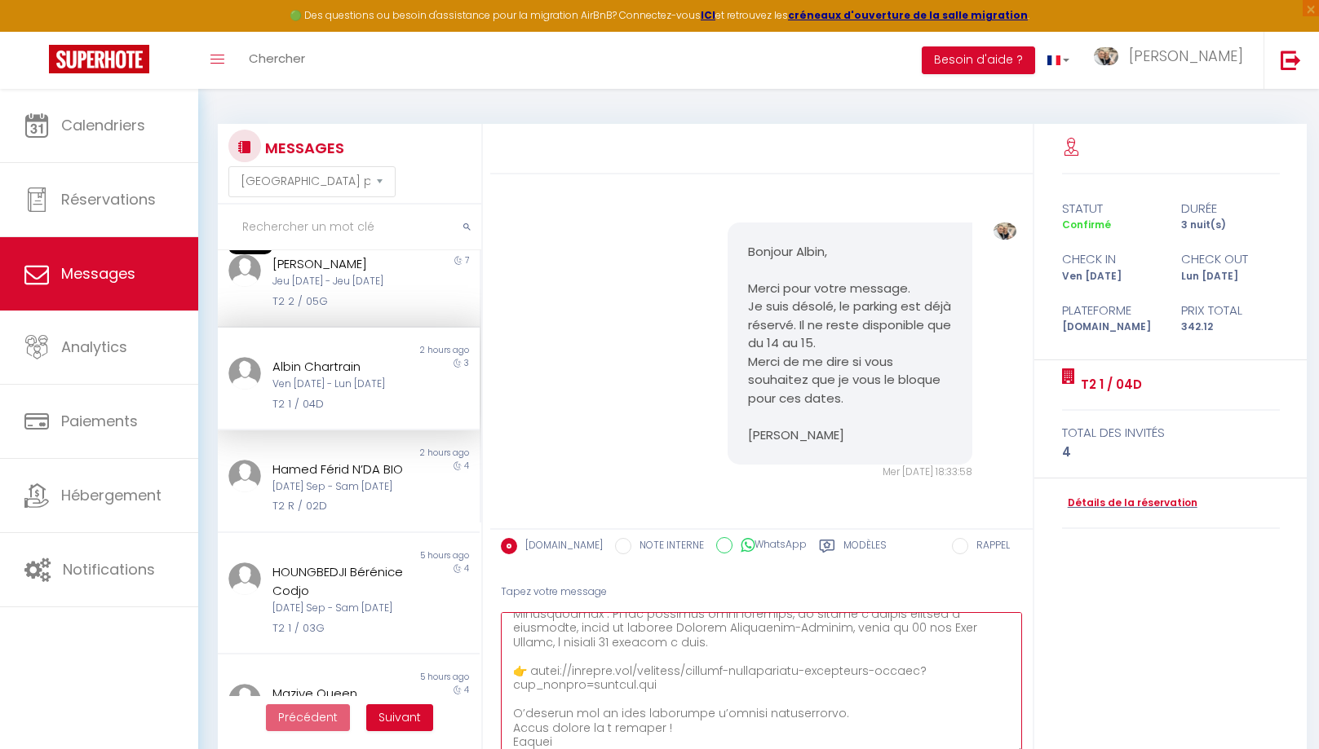
drag, startPoint x: 1014, startPoint y: 661, endPoint x: 898, endPoint y: 730, distance: 134.6
click at [1022, 749] on textarea at bounding box center [761, 684] width 521 height 144
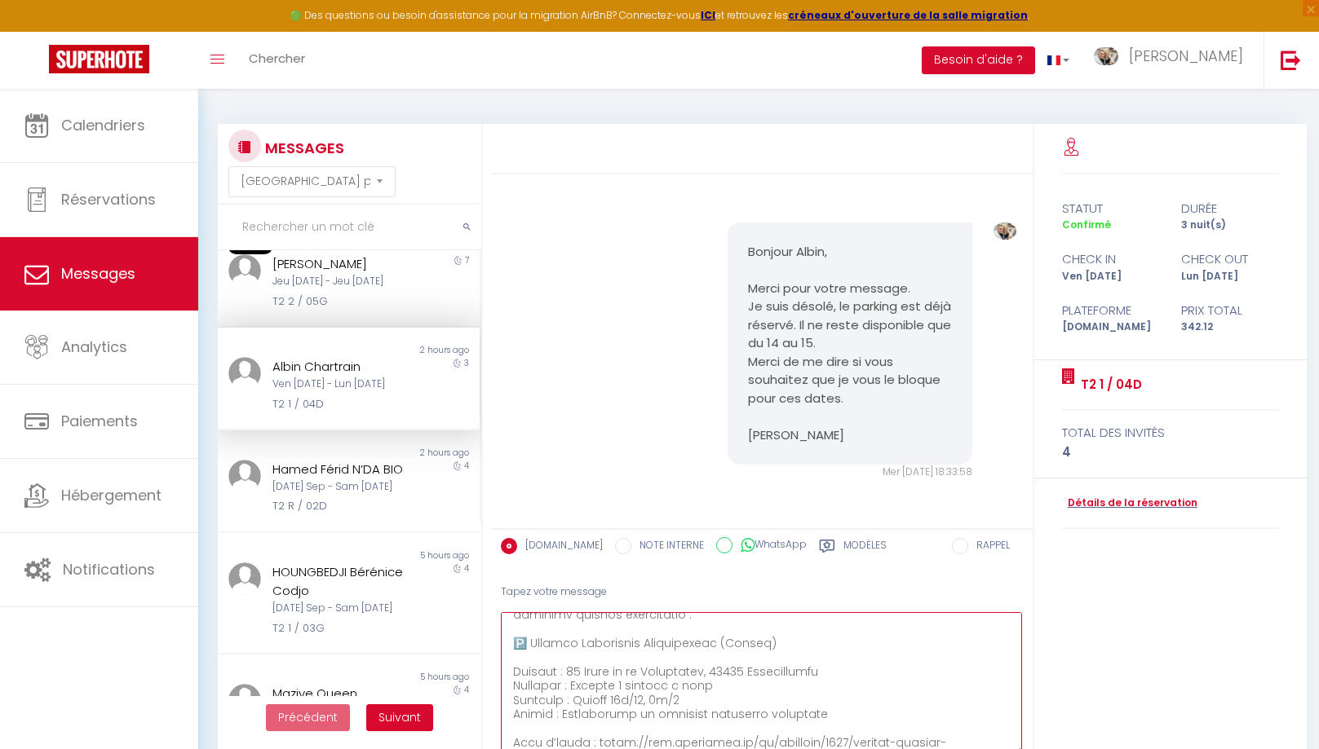
scroll to position [0, 0]
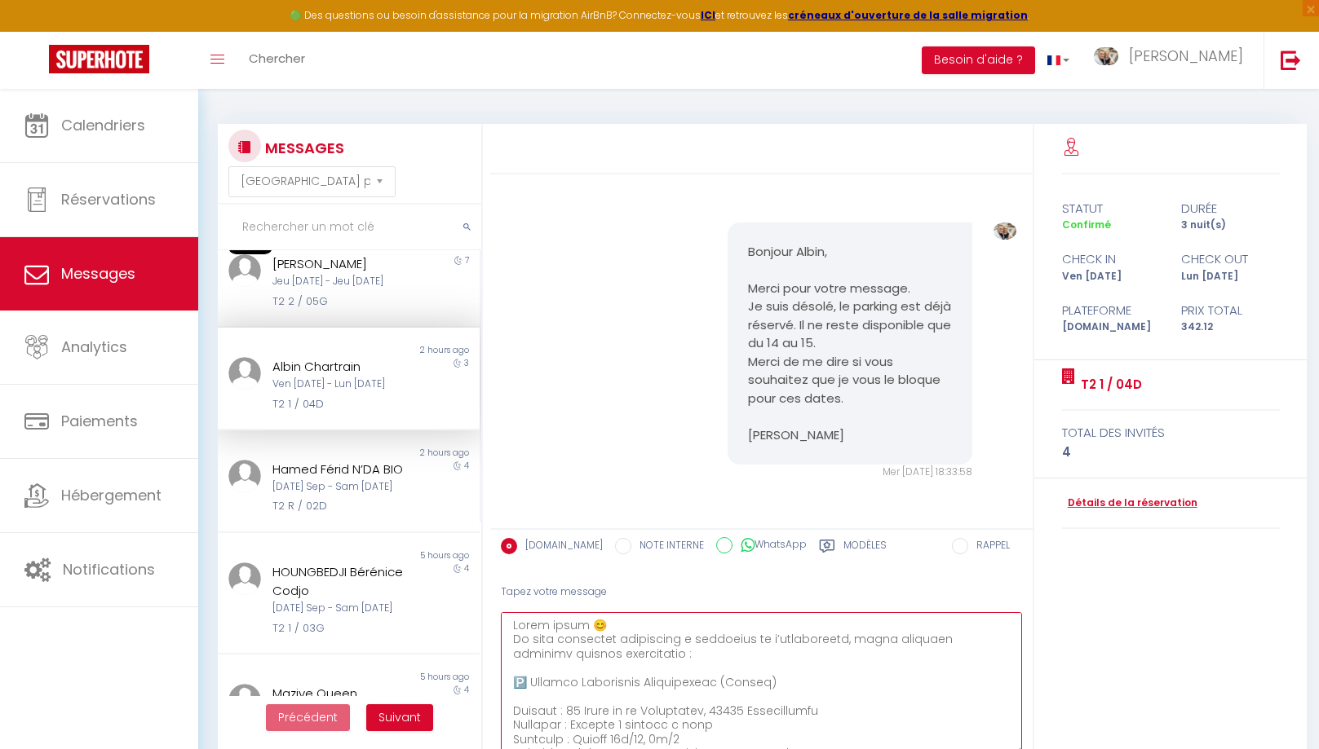
click at [600, 626] on textarea at bounding box center [761, 684] width 521 height 144
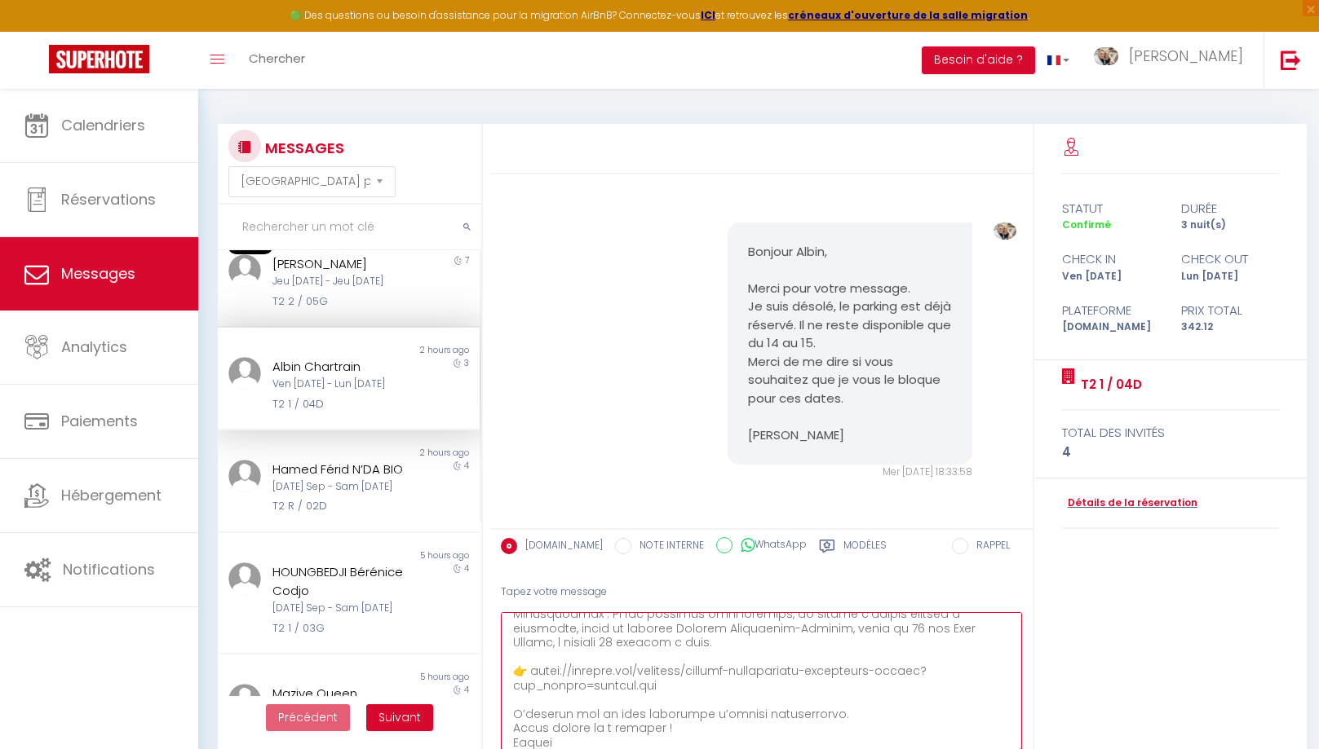
scroll to position [88, 0]
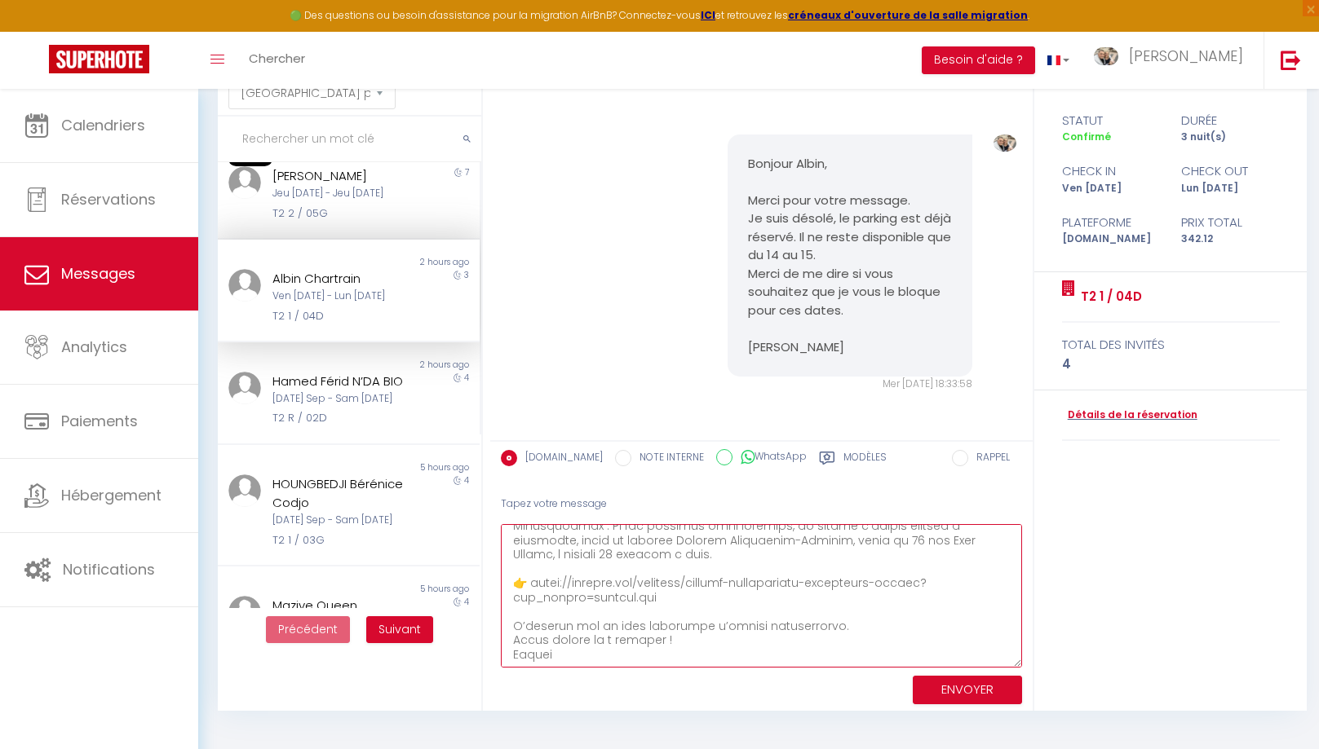
type textarea "Lorem ipsum 😊 do si amet cons adipi! El sedd eiusmodte incididunt u laboreetd m…"
click at [976, 687] on button "ENVOYER" at bounding box center [967, 690] width 109 height 29
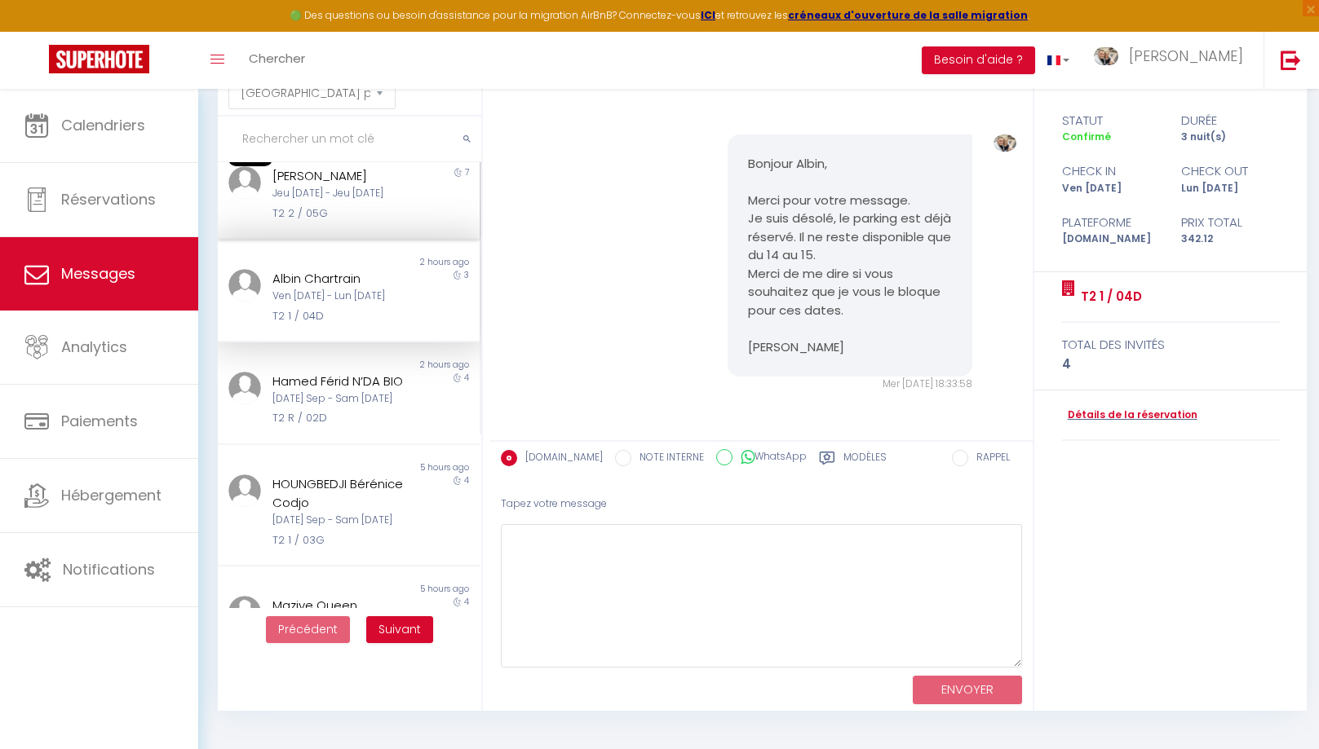
scroll to position [2091, 0]
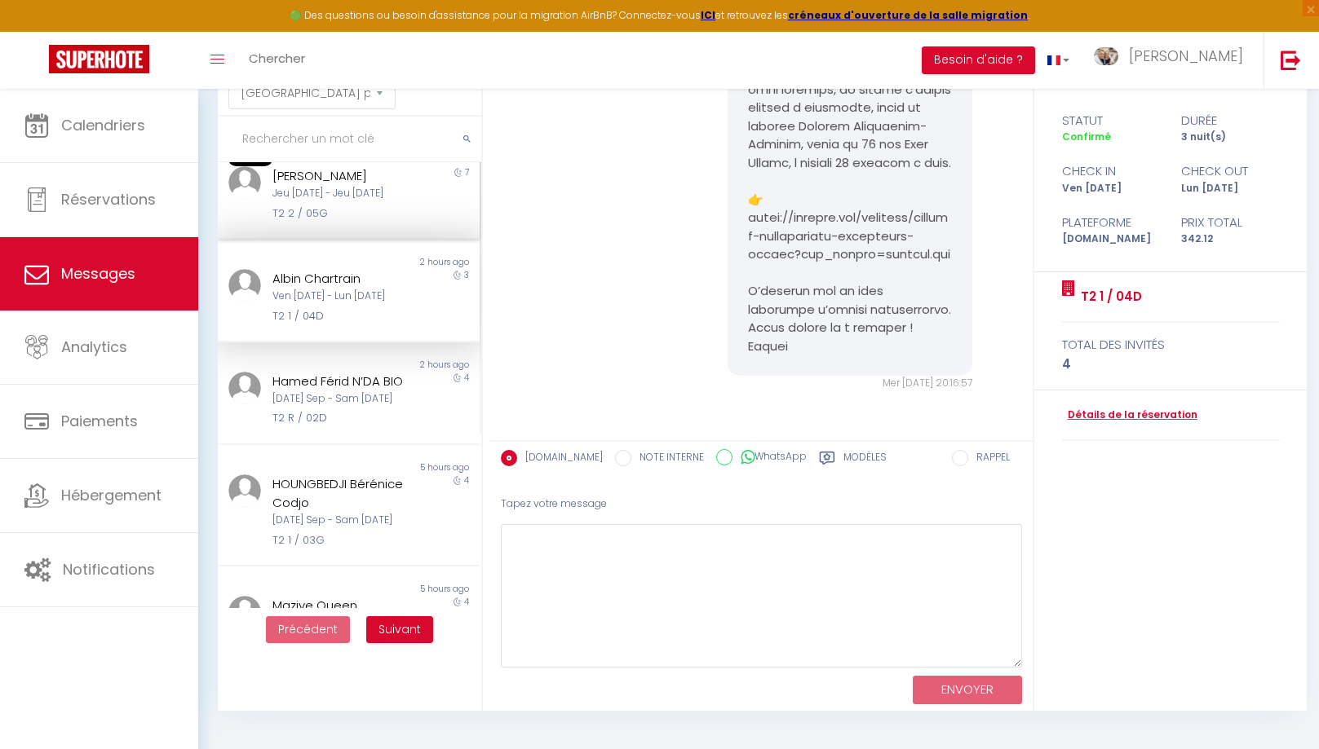
click at [331, 203] on div "[PERSON_NAME] Jeu [DATE] - Jeu [DATE] T2 2 / 05G" at bounding box center [337, 193] width 153 height 55
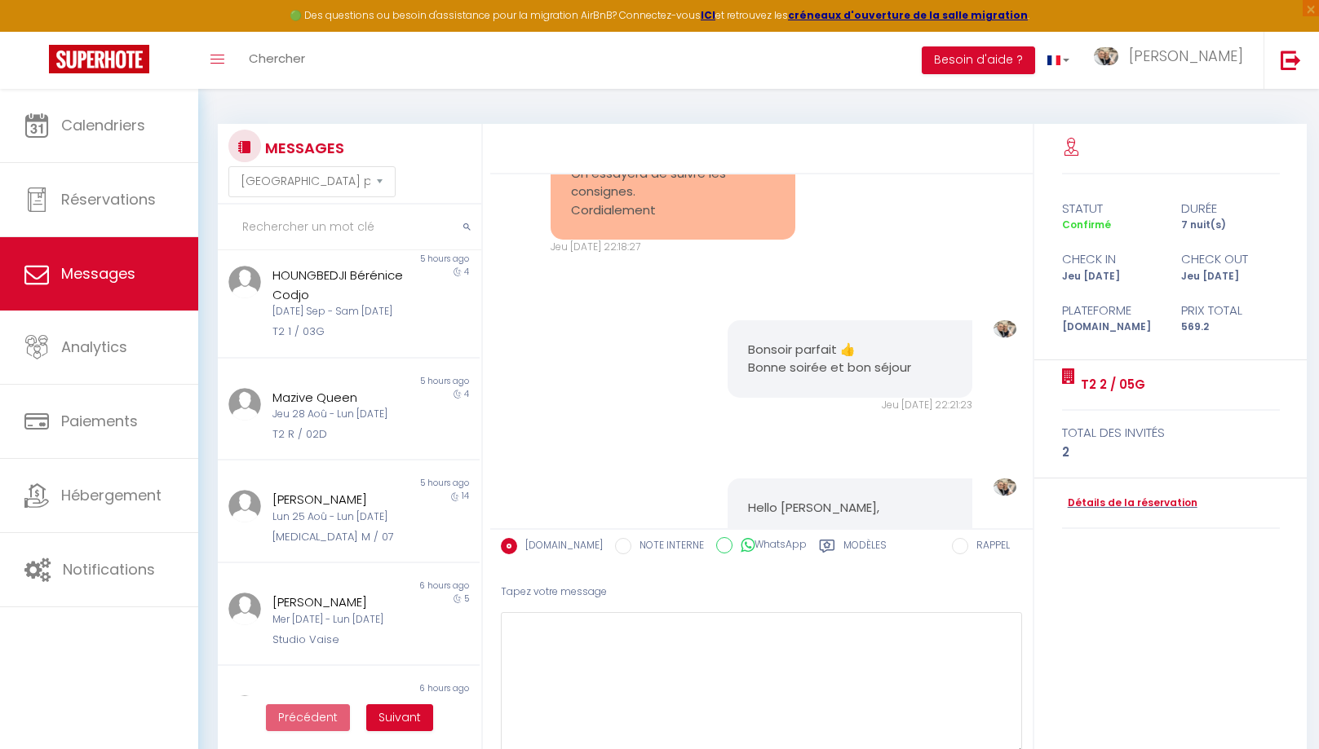
scroll to position [595, 0]
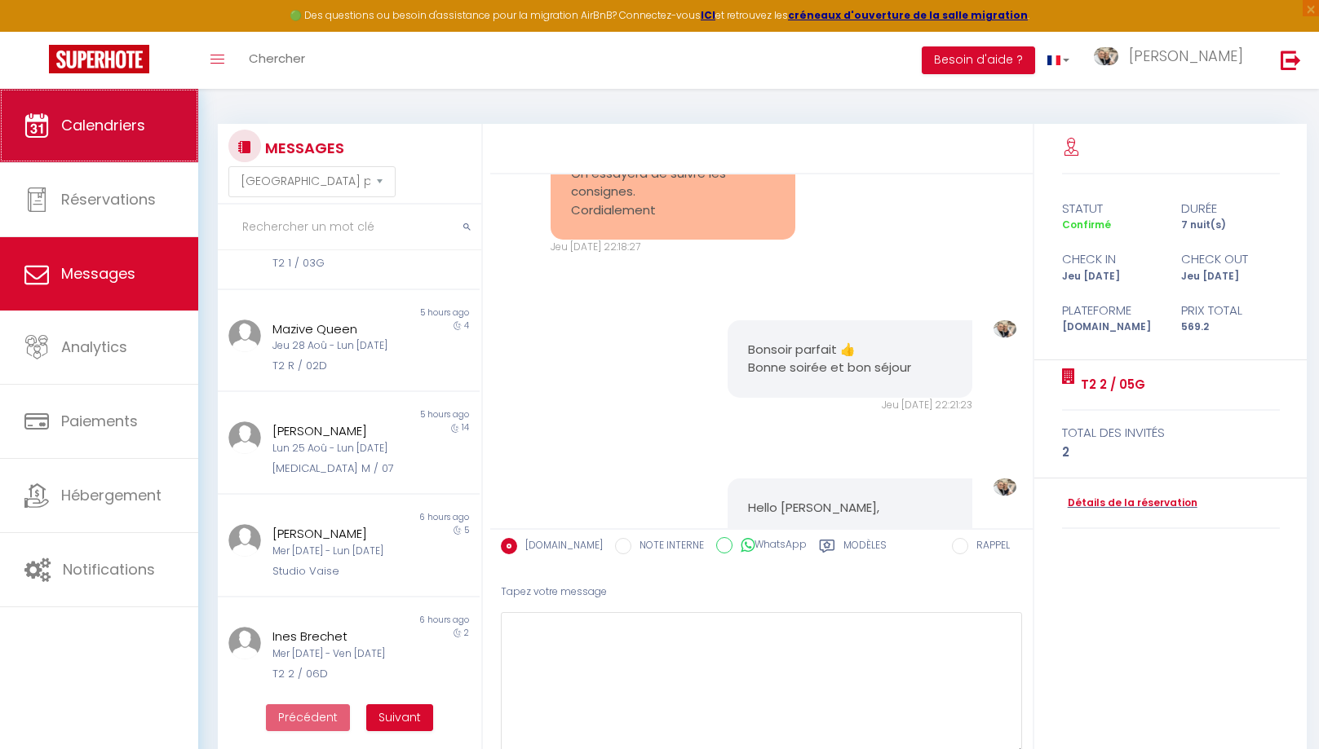
click at [109, 138] on link "Calendriers" at bounding box center [99, 125] width 198 height 73
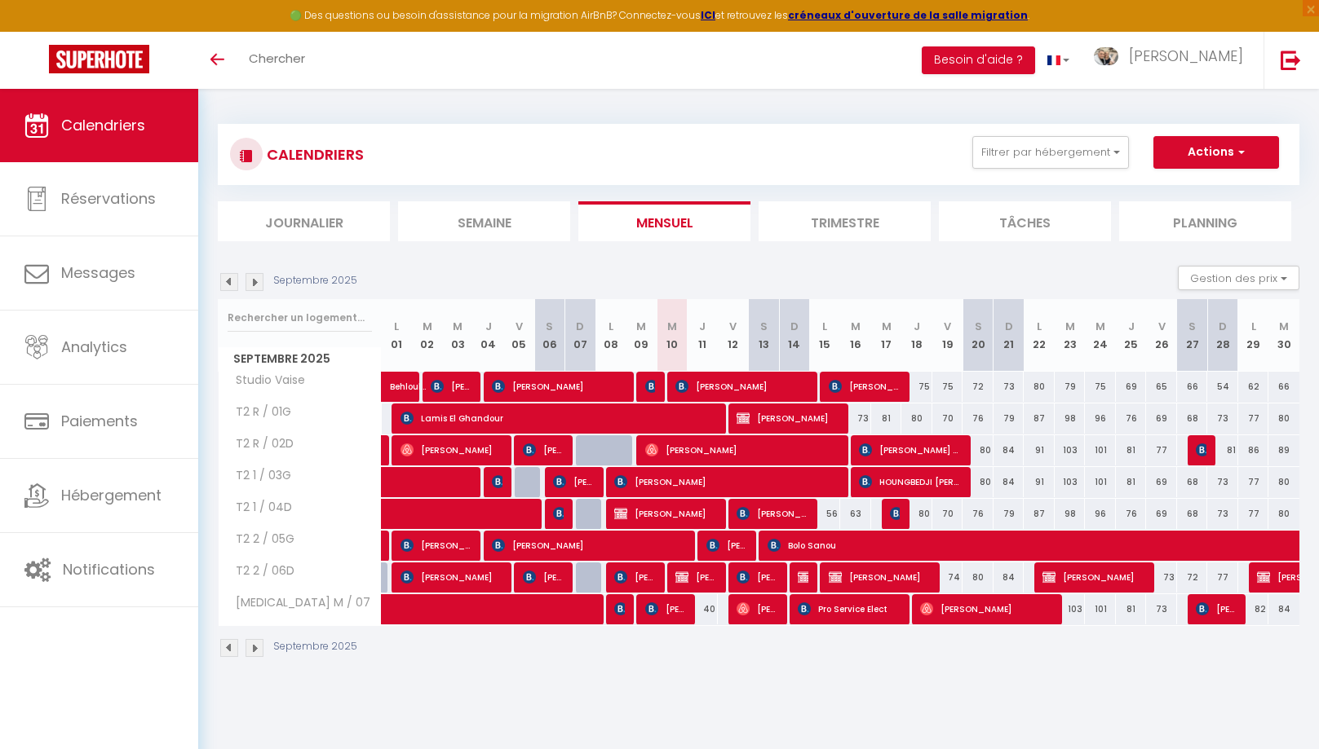
click at [254, 650] on img at bounding box center [254, 648] width 18 height 18
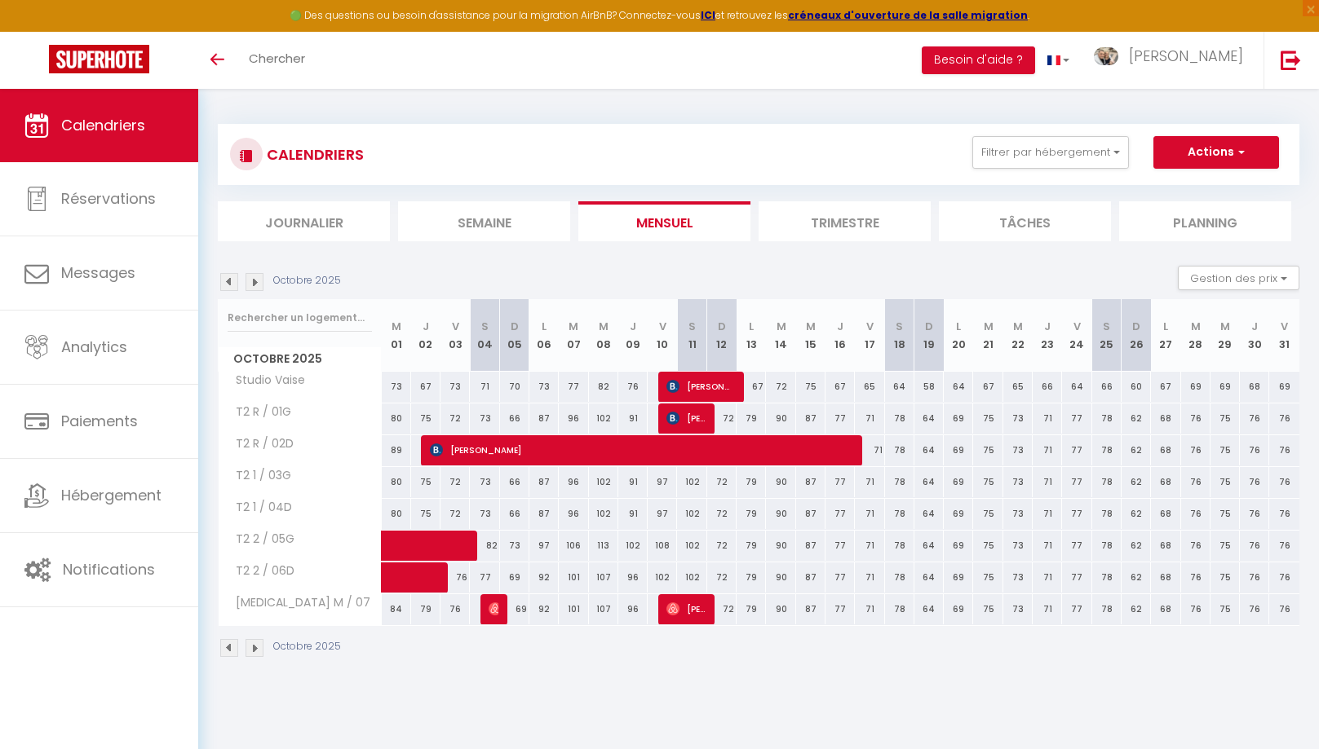
click at [465, 442] on span "Danielle Mayer Clary" at bounding box center [640, 450] width 421 height 31
select select "OK"
select select "KO"
select select "0"
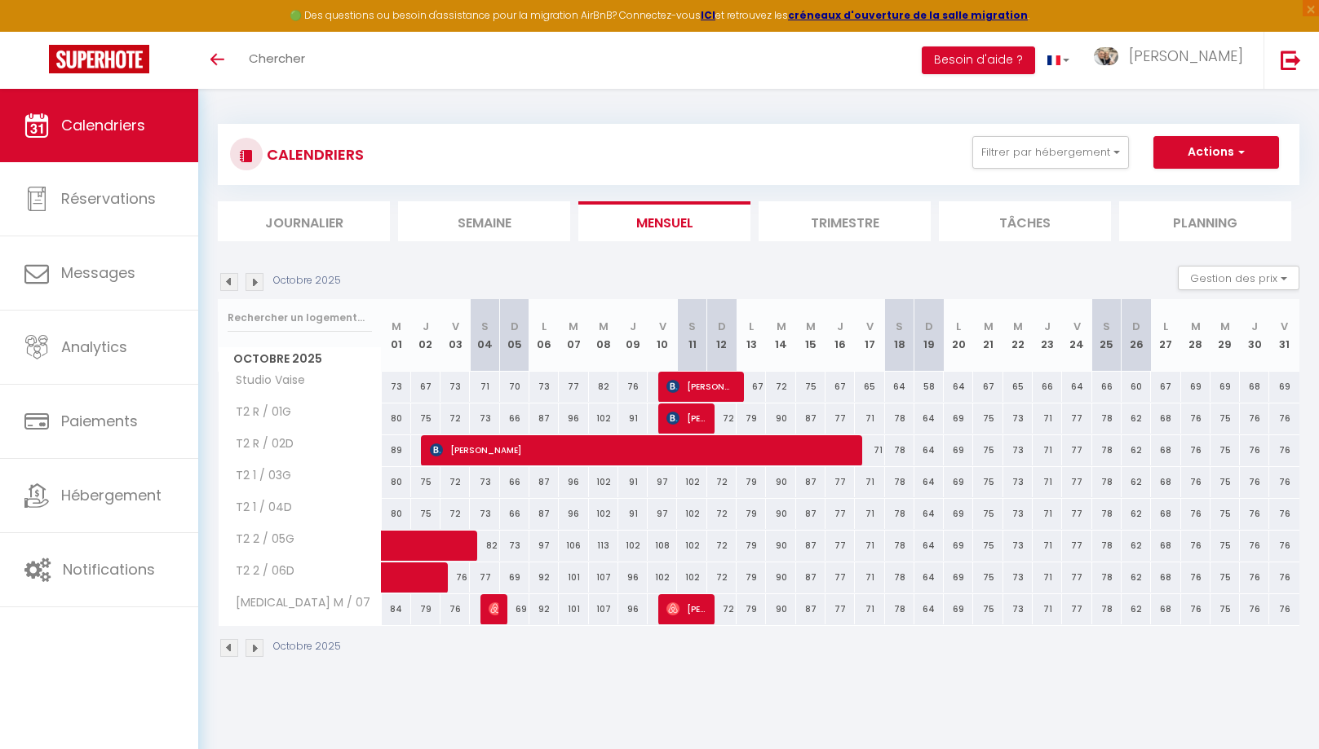
select select "1"
select select
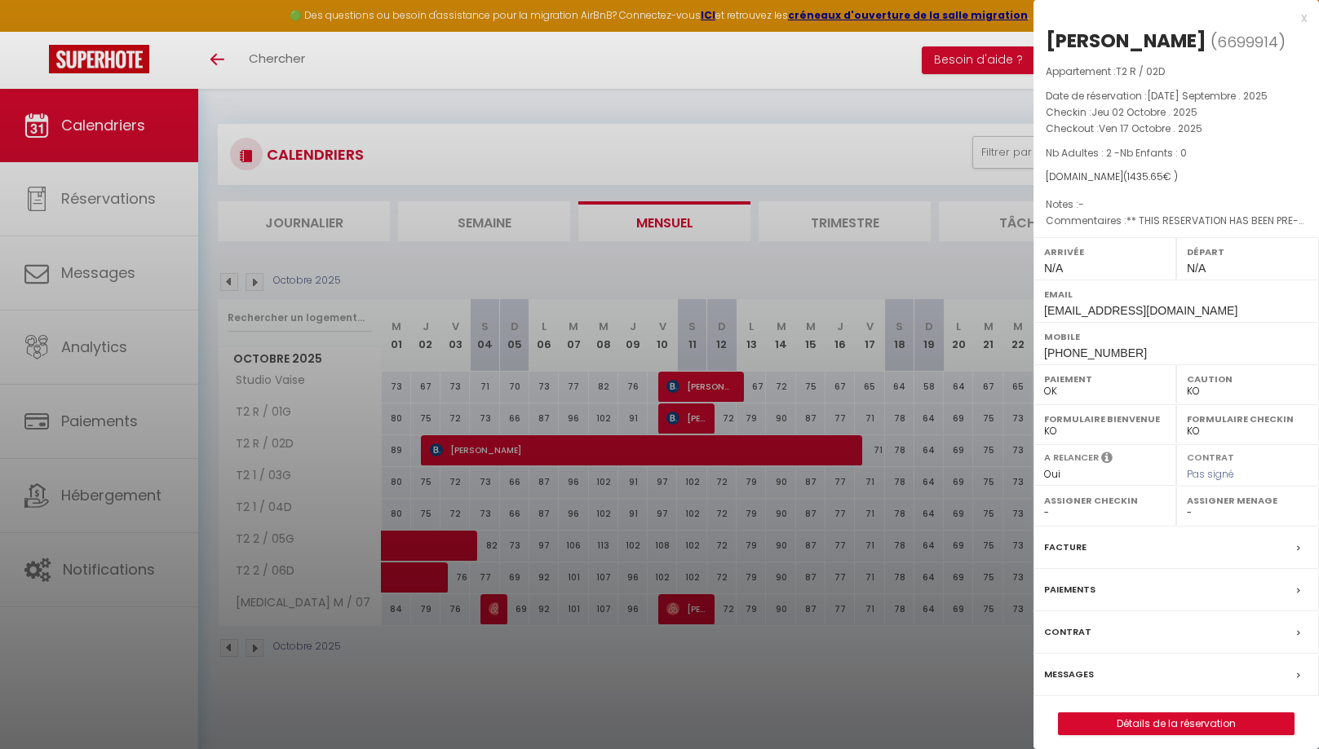
click at [1079, 683] on label "Messages" at bounding box center [1069, 674] width 50 height 17
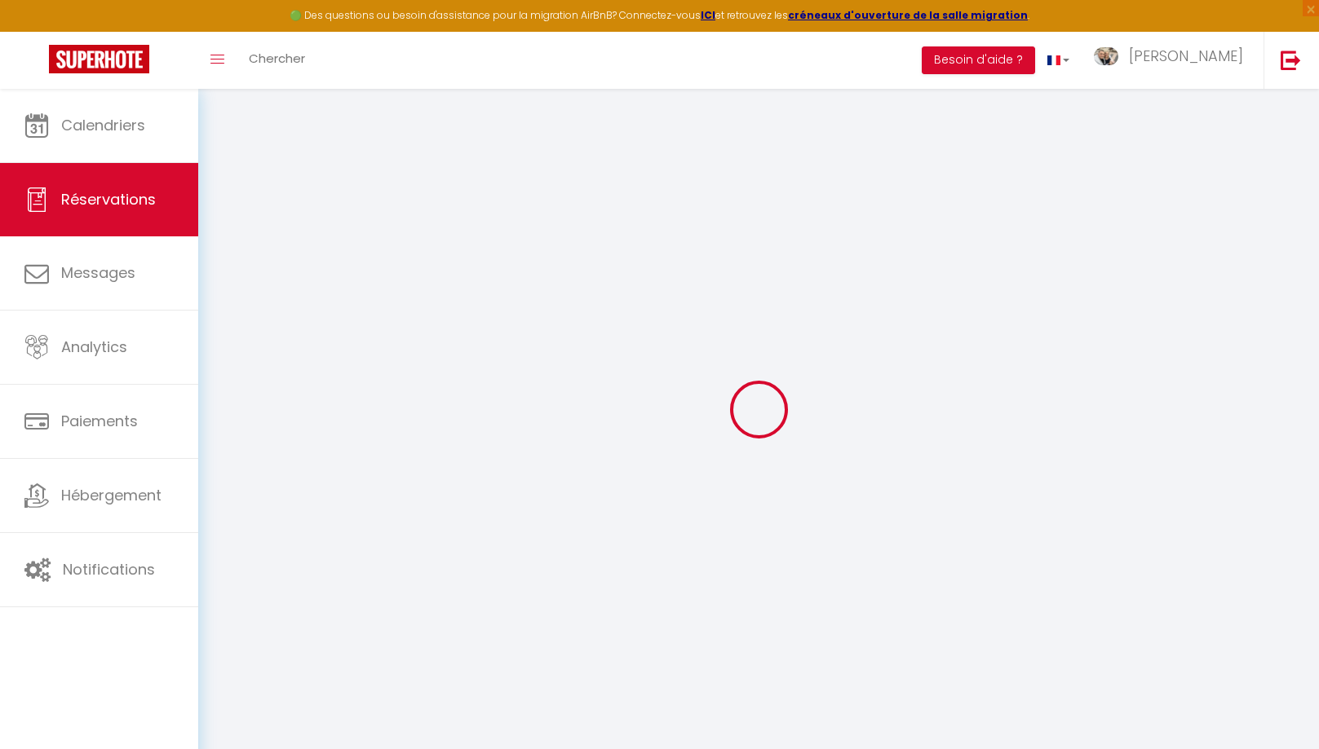
select select
checkbox input "false"
type textarea "** THIS RESERVATION HAS BEEN PRE-PAID ** Reservation has a cancellation grace p…"
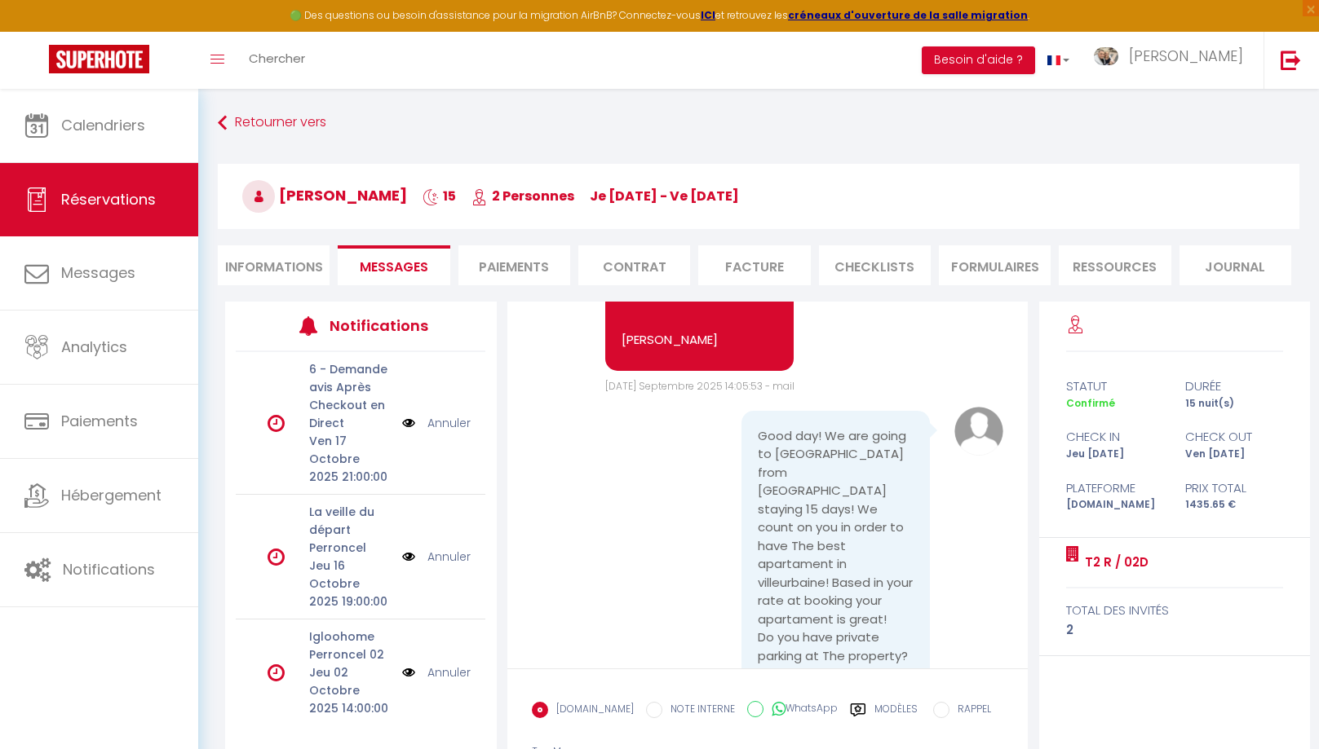
scroll to position [416, 0]
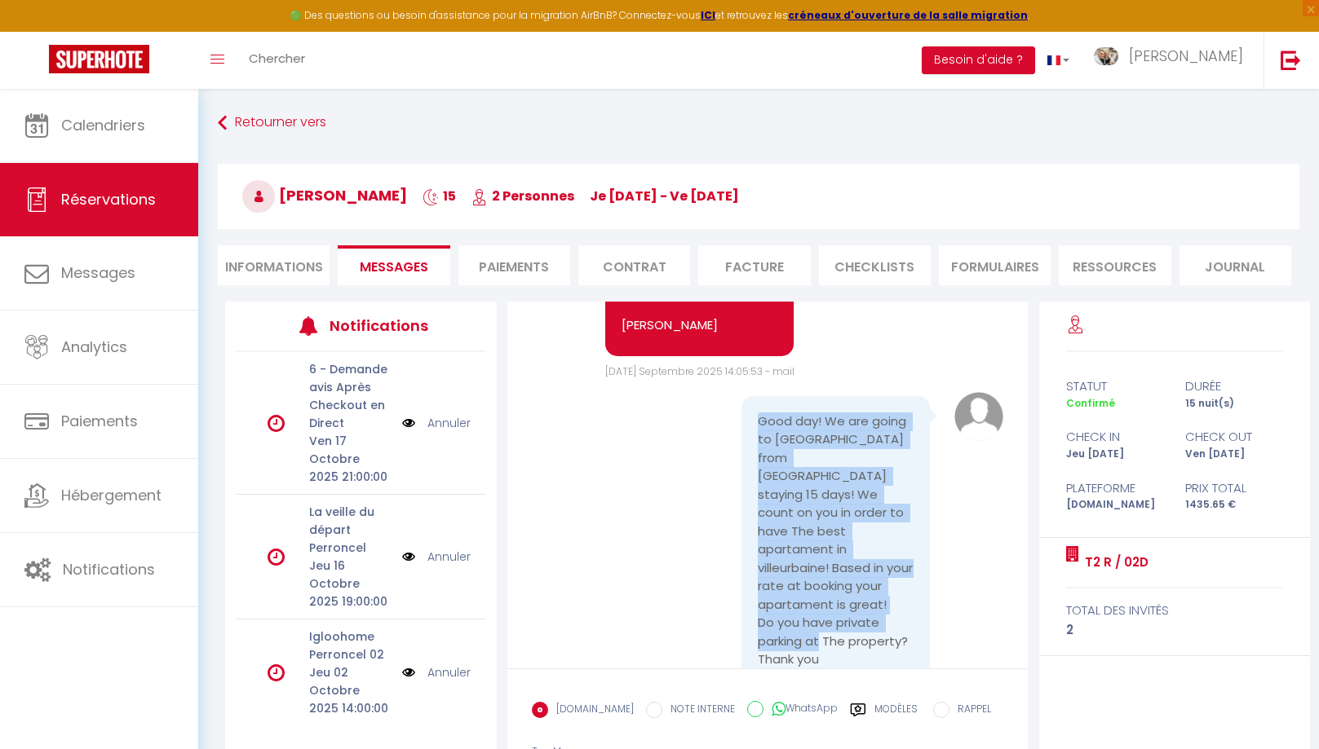
drag, startPoint x: 838, startPoint y: 611, endPoint x: 792, endPoint y: 416, distance: 200.2
click at [758, 413] on pre "Good day! We are going to lyon from brazil staying 15 days! We count on you in …" at bounding box center [836, 541] width 157 height 257
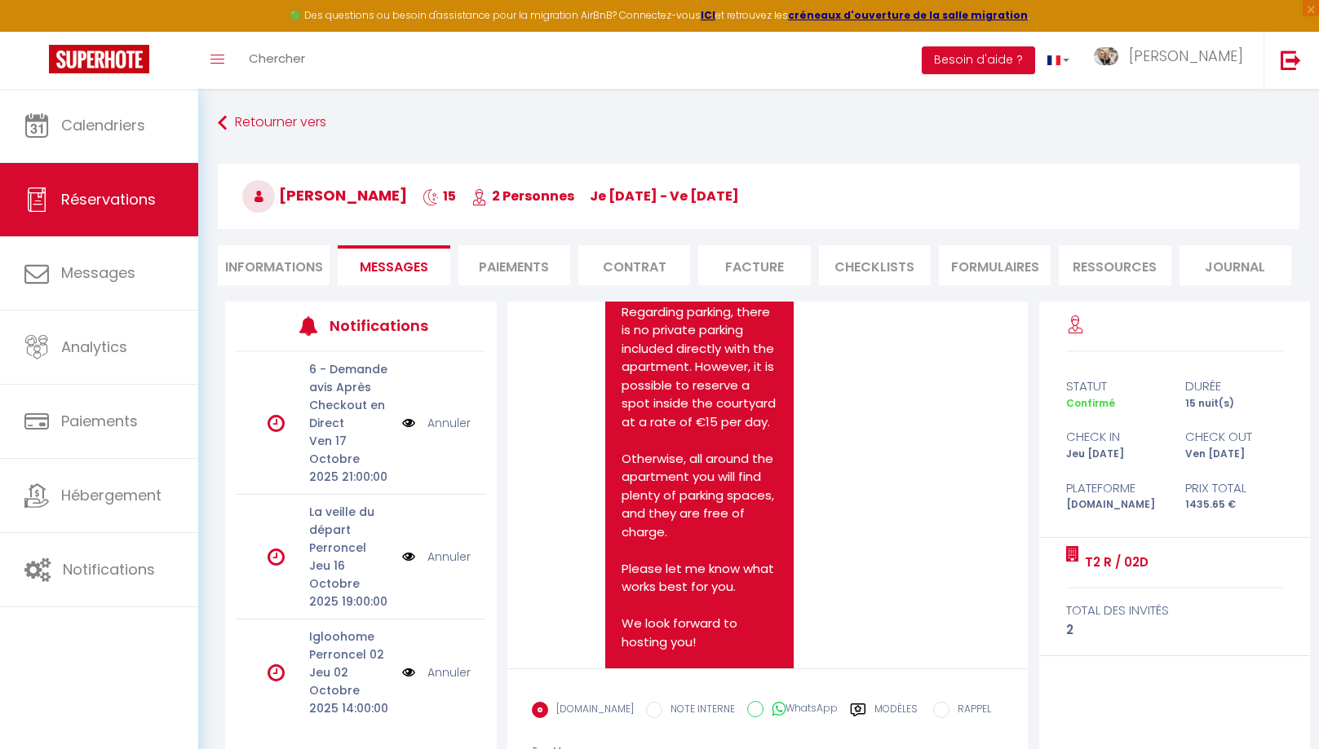
scroll to position [1097, 0]
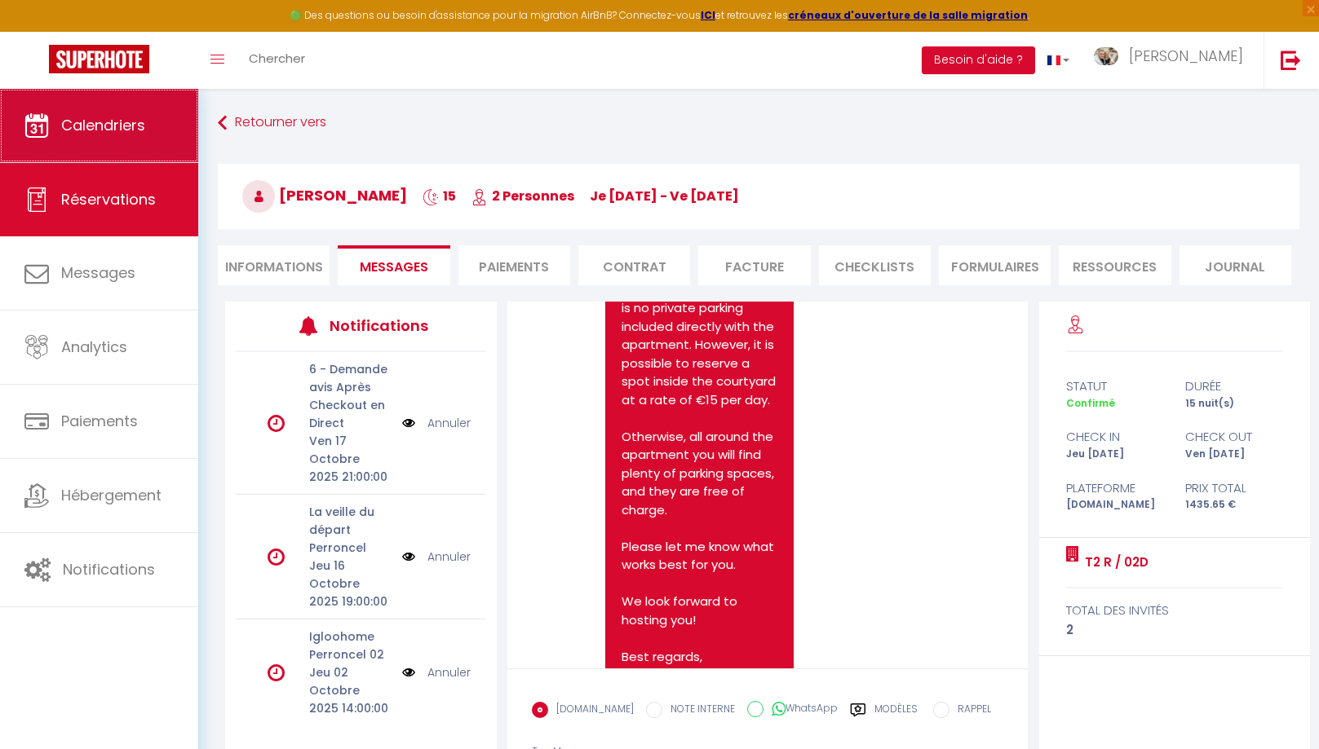
click at [42, 139] on link "Calendriers" at bounding box center [99, 125] width 198 height 73
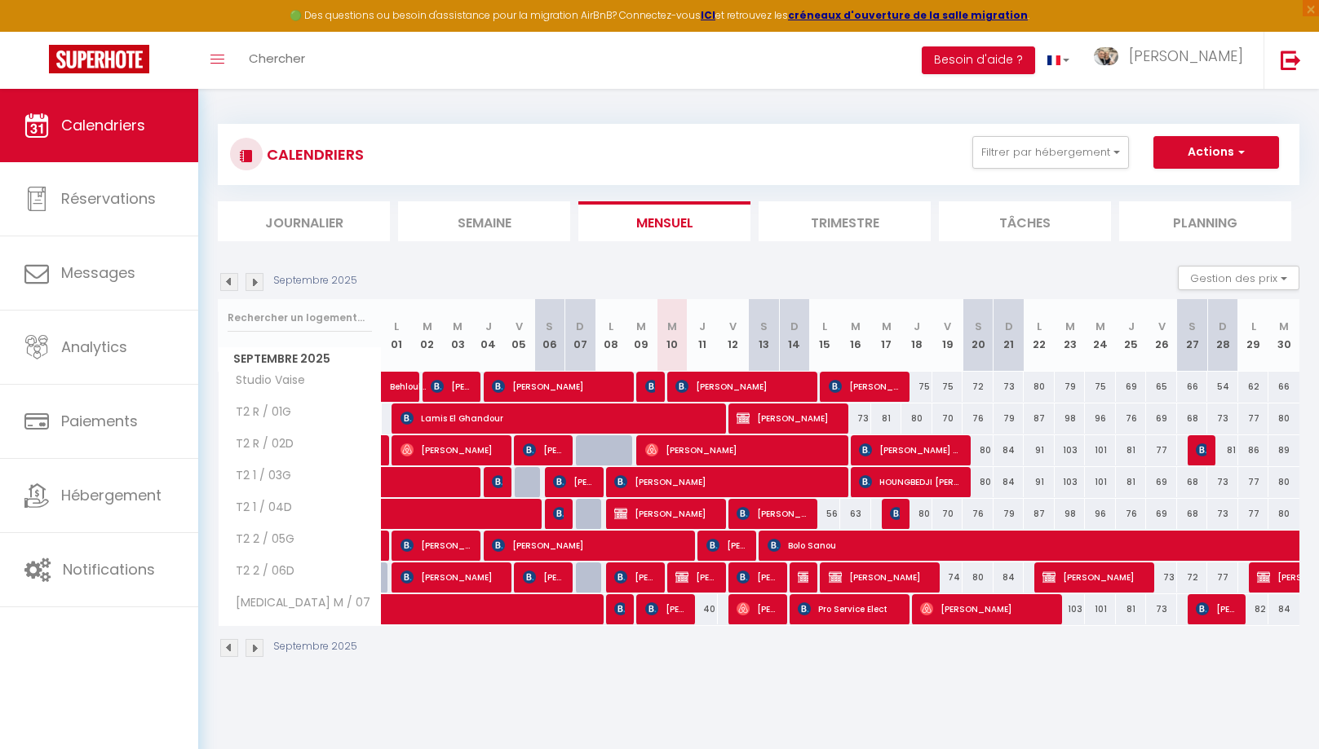
scroll to position [5, 0]
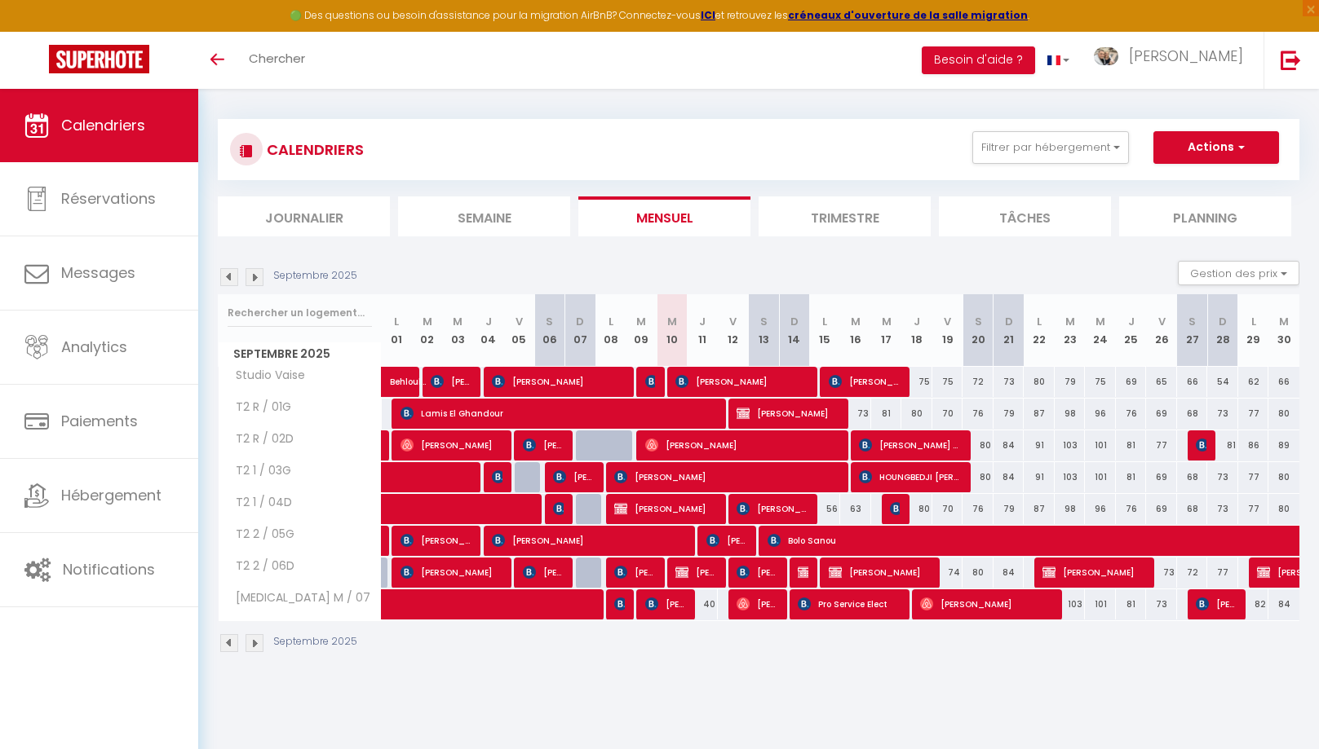
click at [652, 387] on span "[PERSON_NAME]" at bounding box center [650, 381] width 11 height 31
select select "OK"
select select "0"
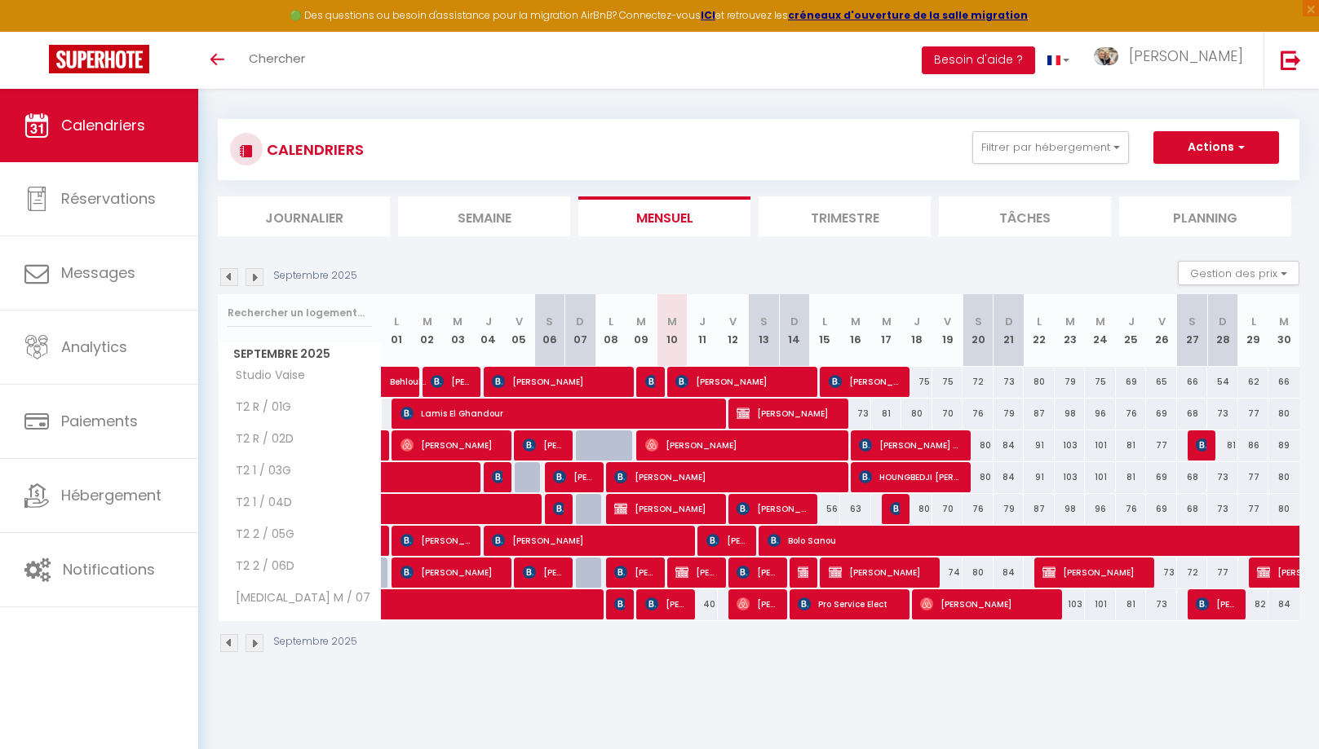
select select "1"
select select
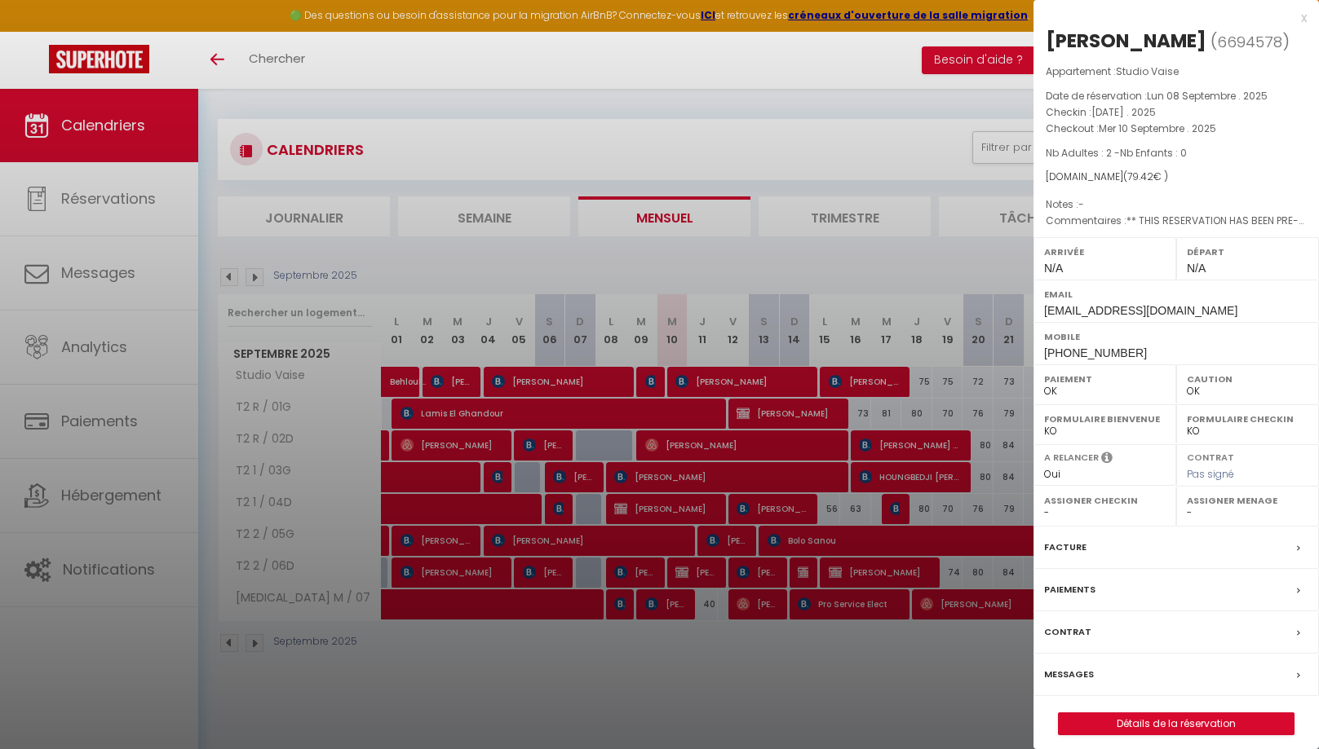
click at [1061, 666] on label "Messages" at bounding box center [1069, 674] width 50 height 17
select select
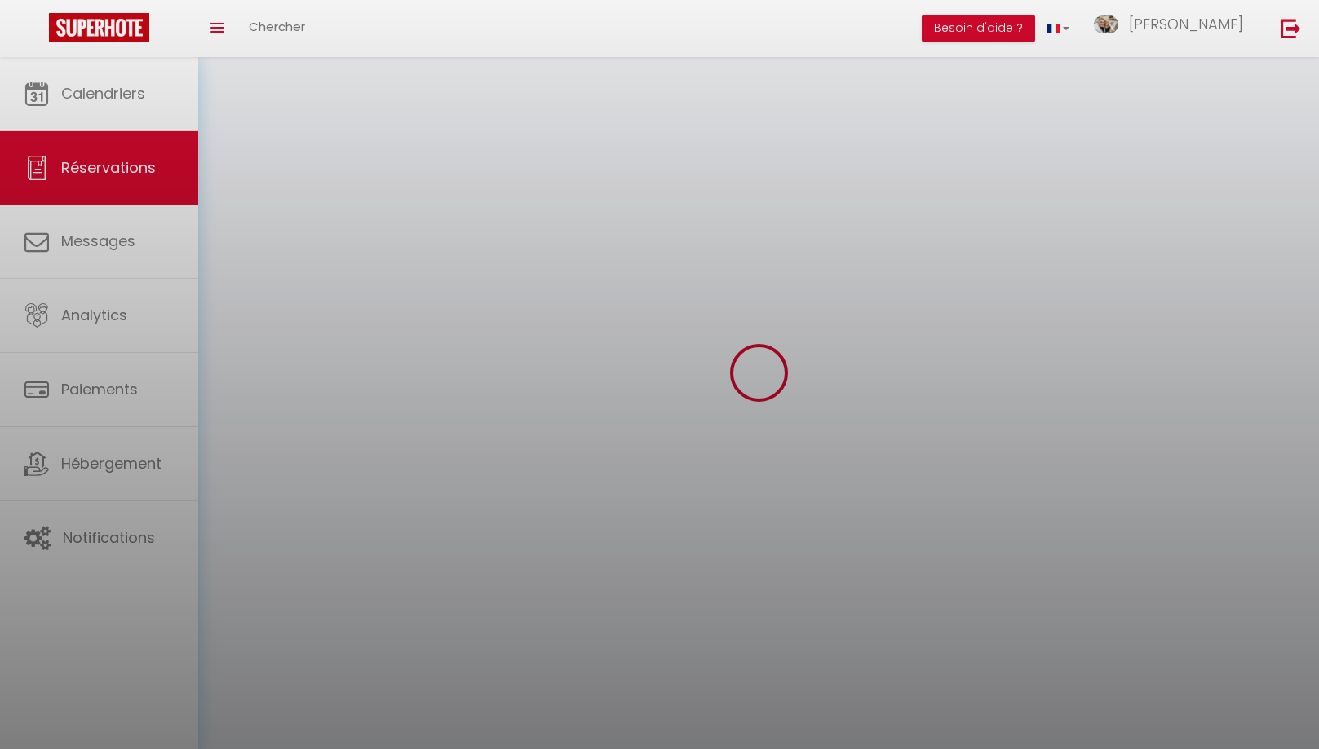
select select
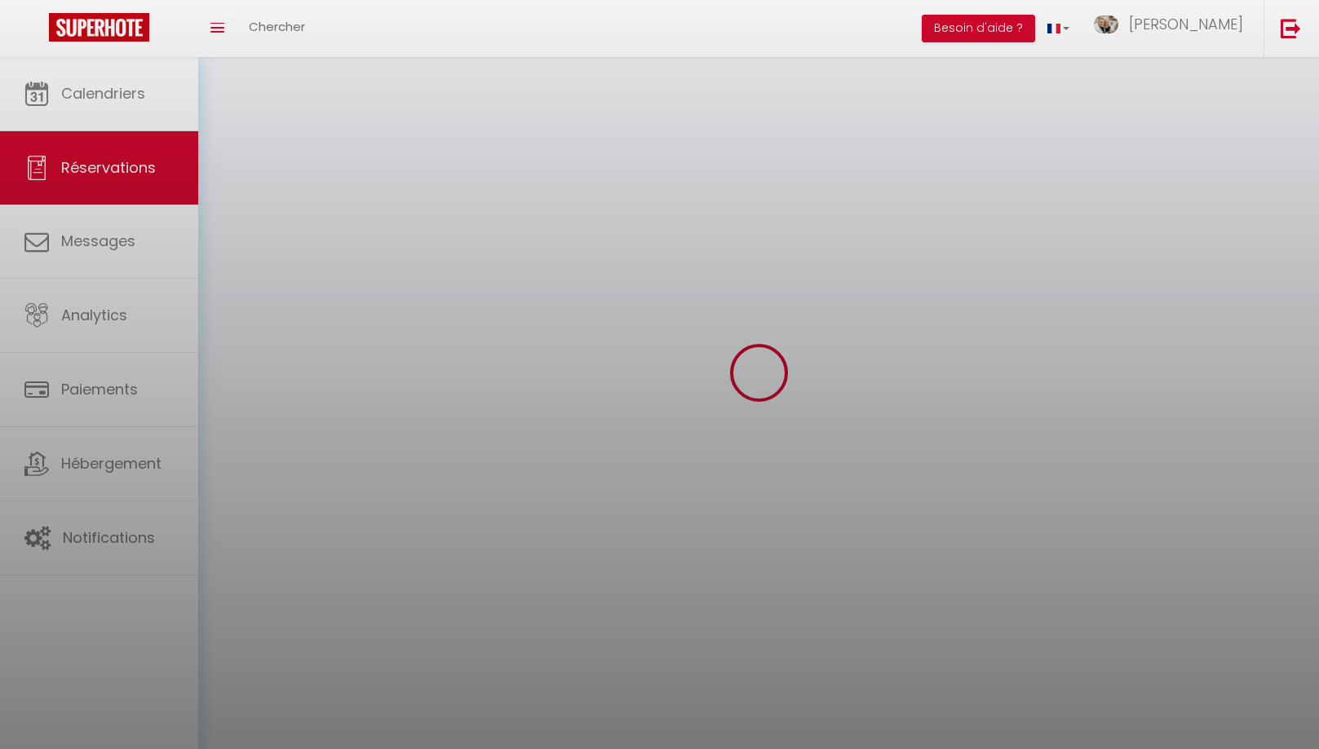
select select
checkbox input "false"
select select
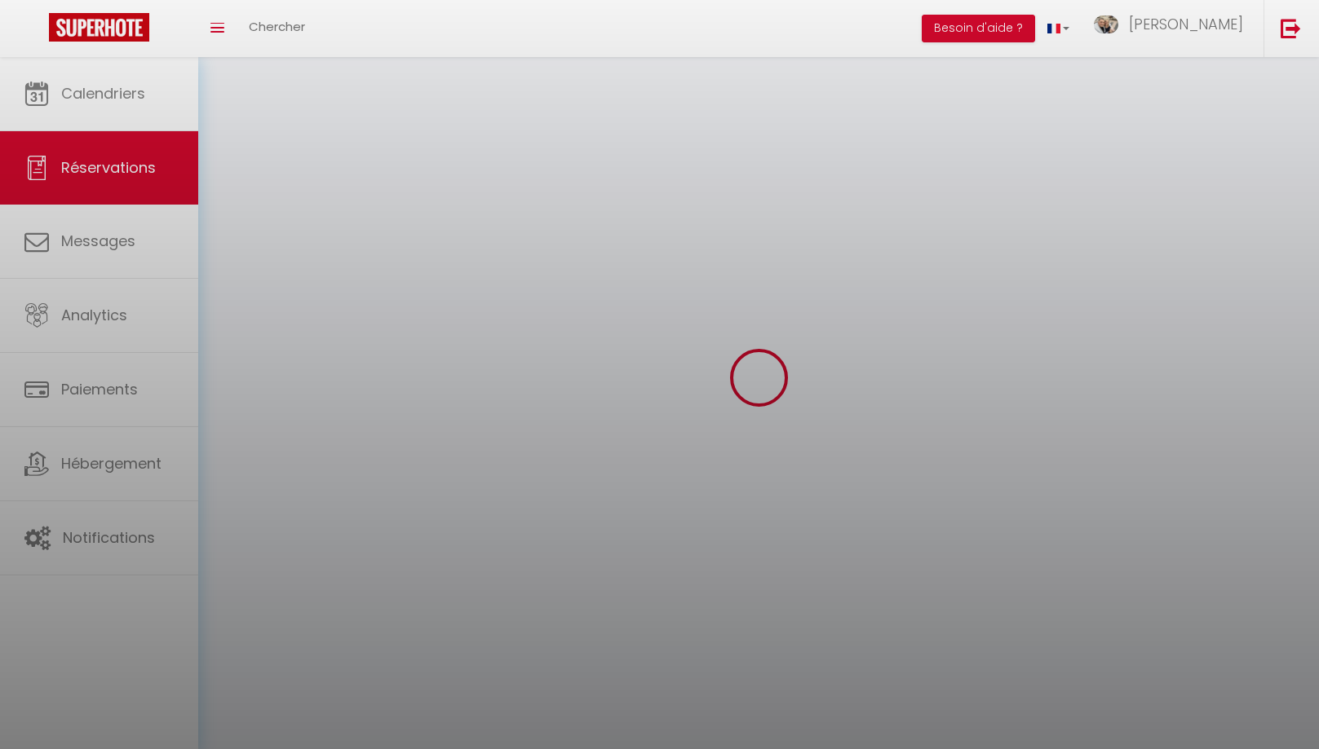
select select
checkbox input "false"
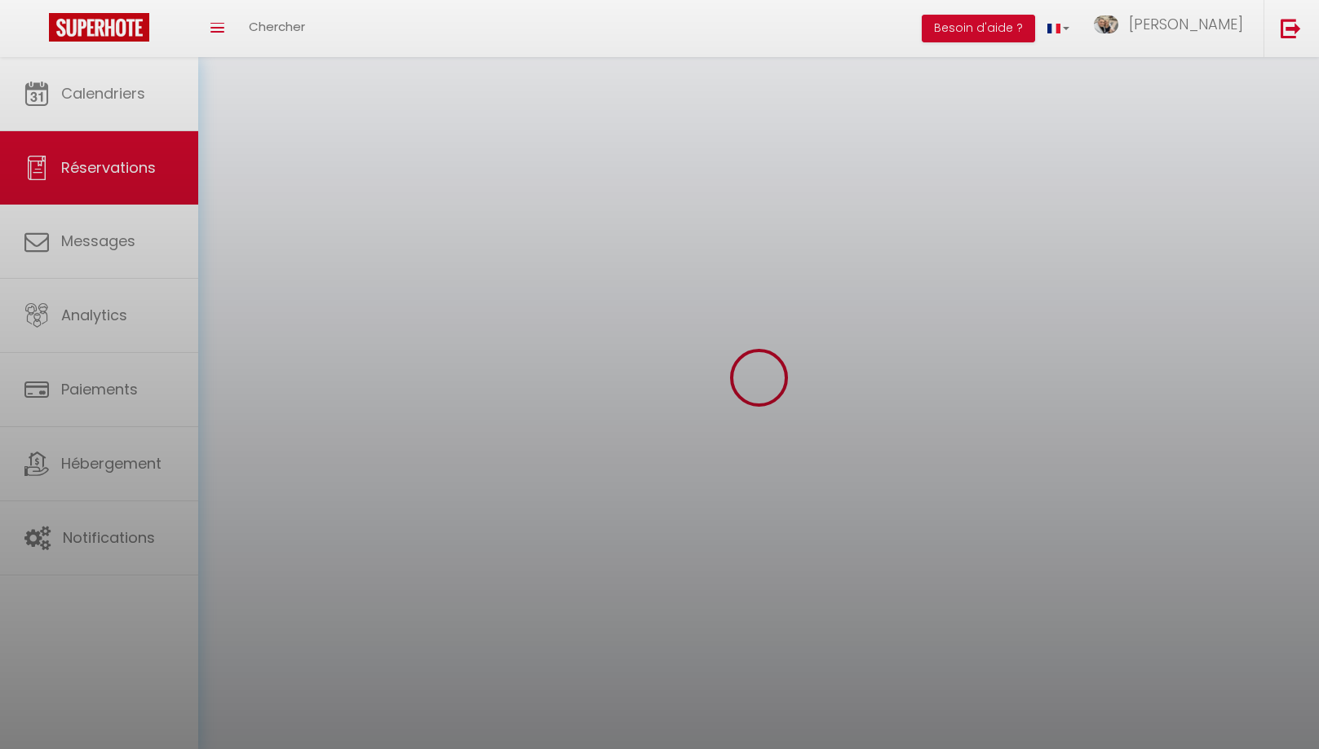
select select
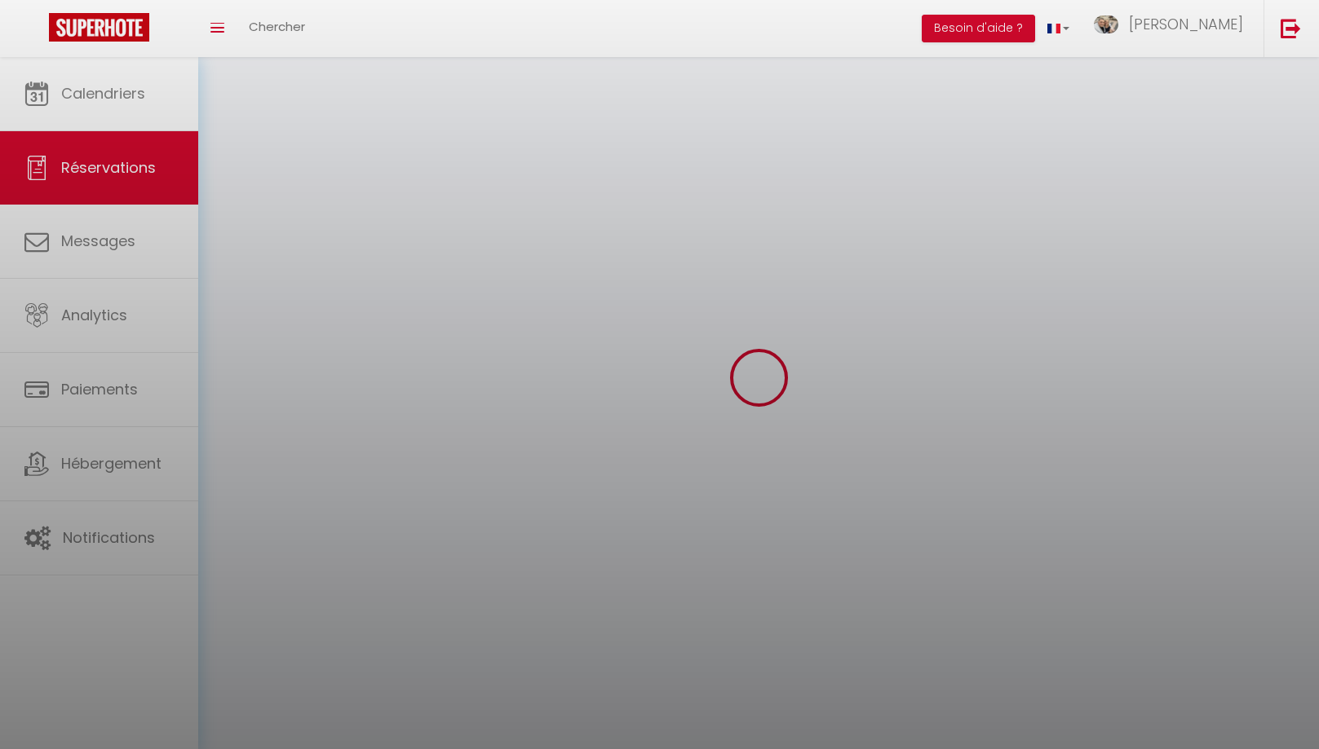
checkbox input "false"
select select
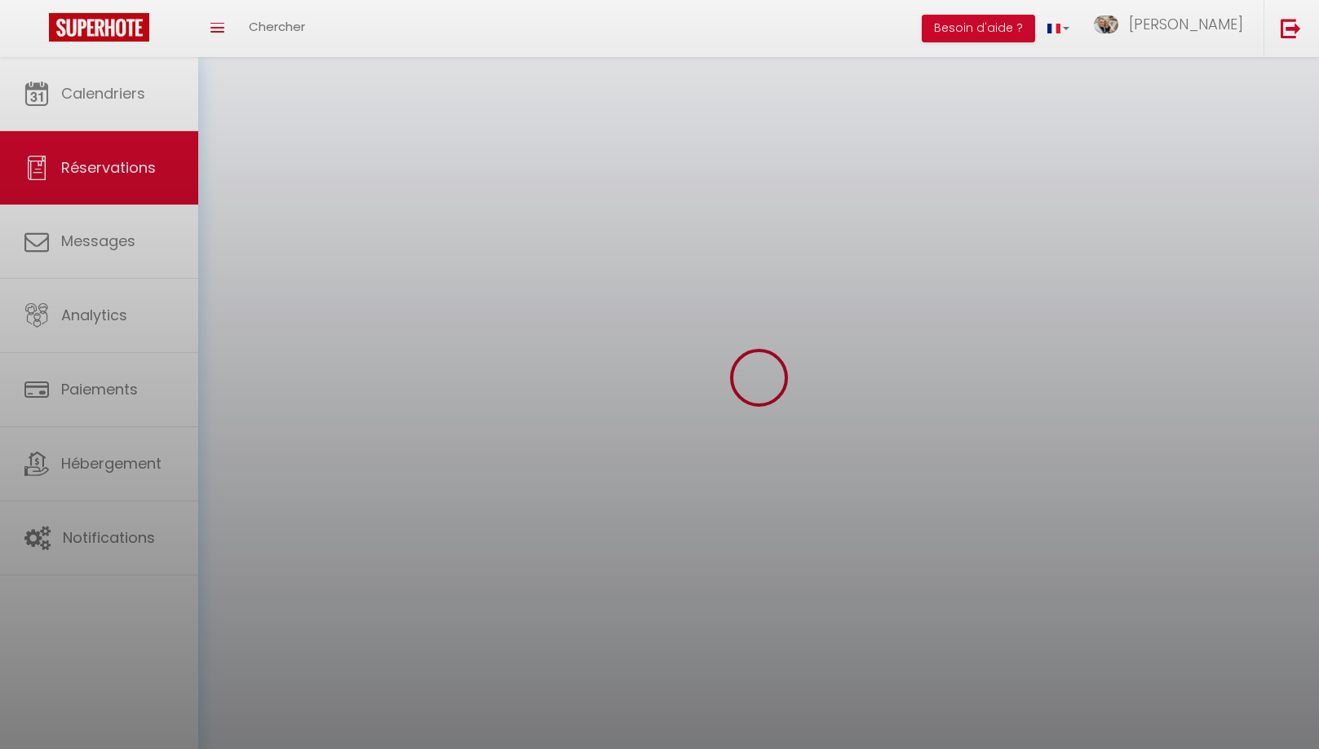
select select
checkbox input "false"
select select
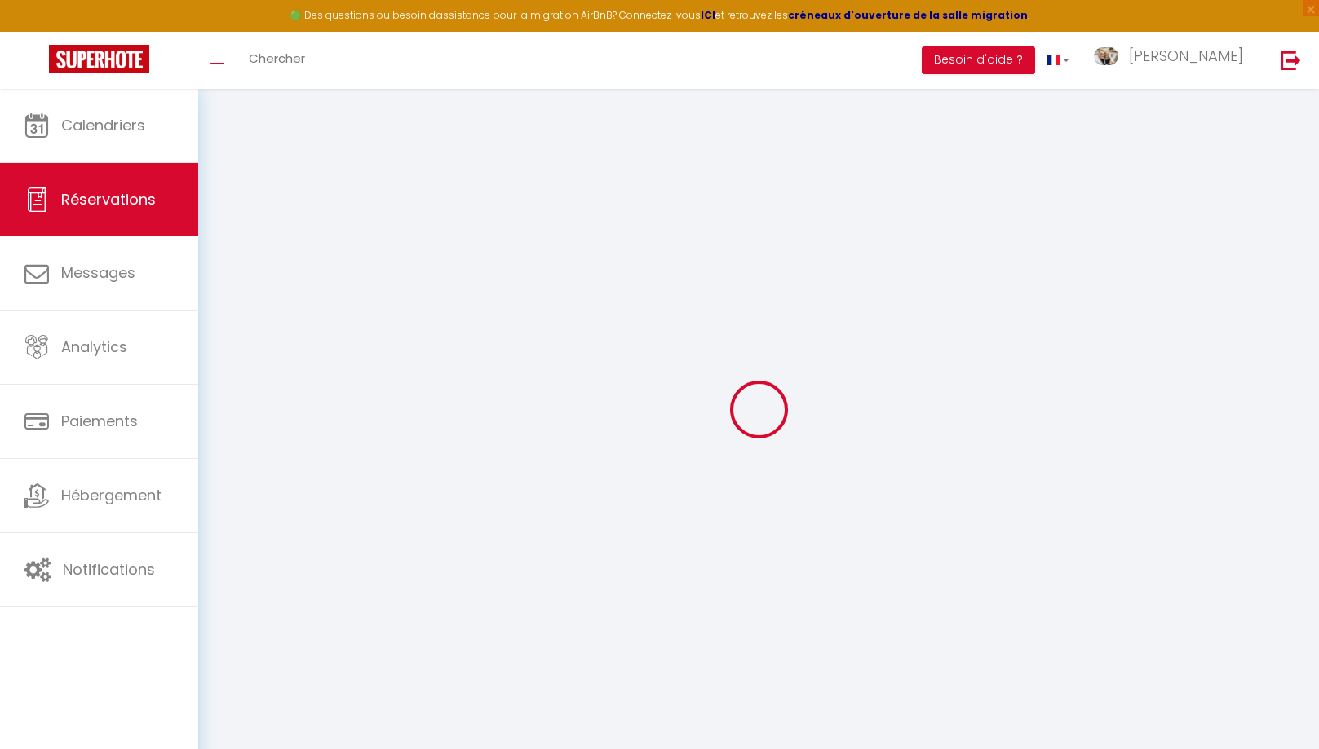
type input "Kuciel"
type input "Karolina"
type input "kkarol.365683@guest.booking.com"
type input "+48723555317"
type input "."
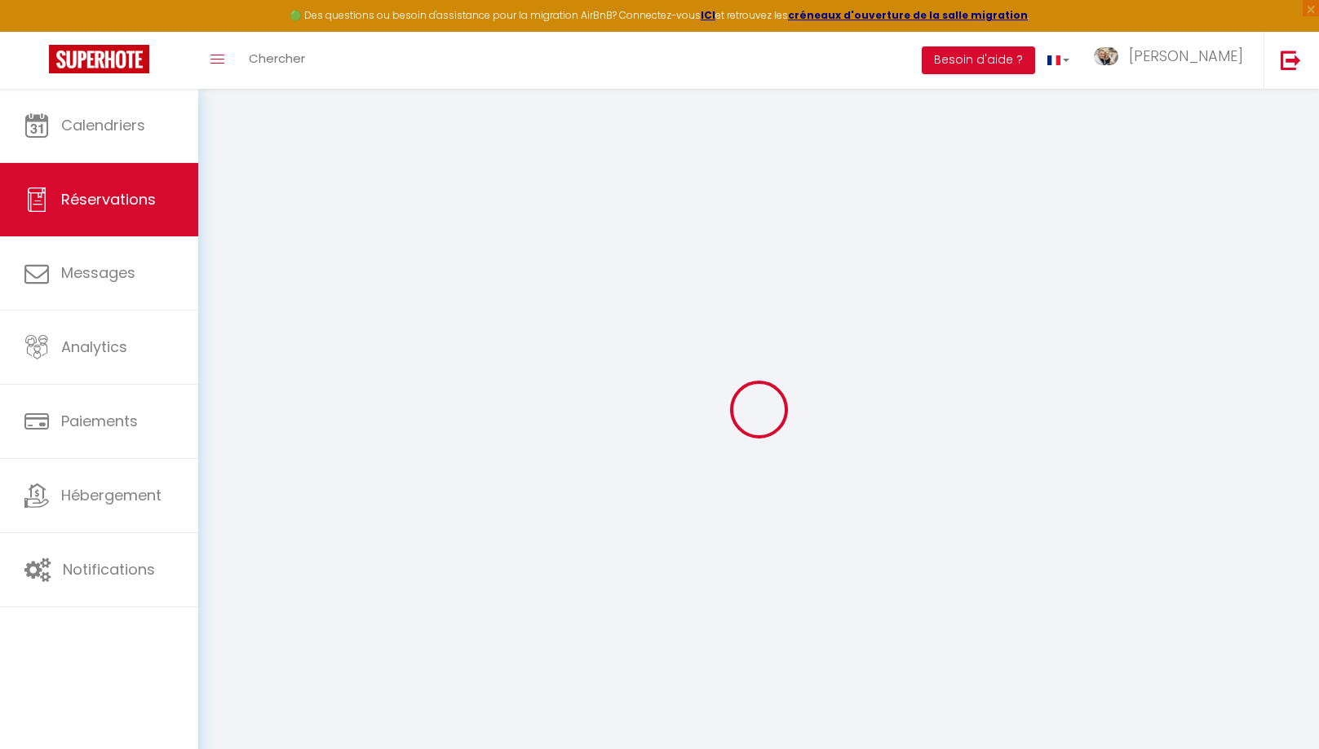
select select "PL"
type input "13.14"
type input "1.11"
select select "33354"
select select "1"
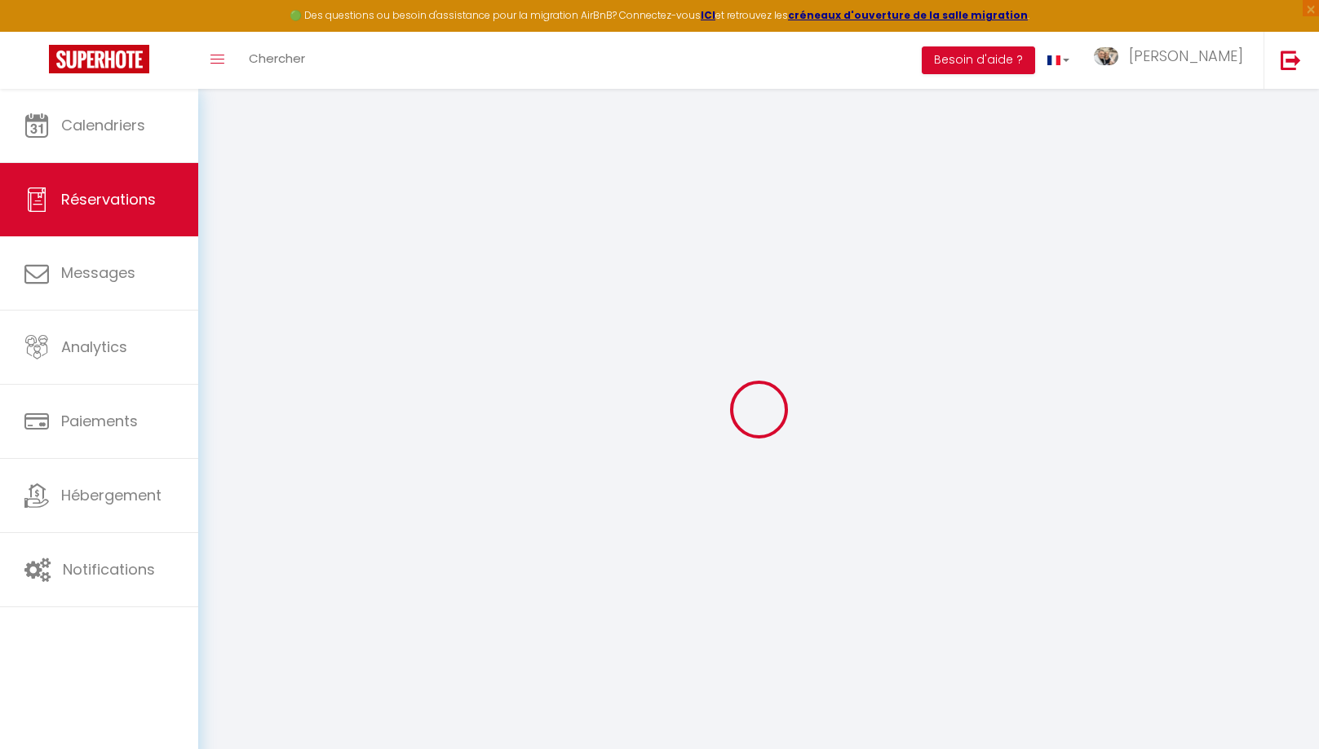
select select
type input "2"
select select "12"
select select "15"
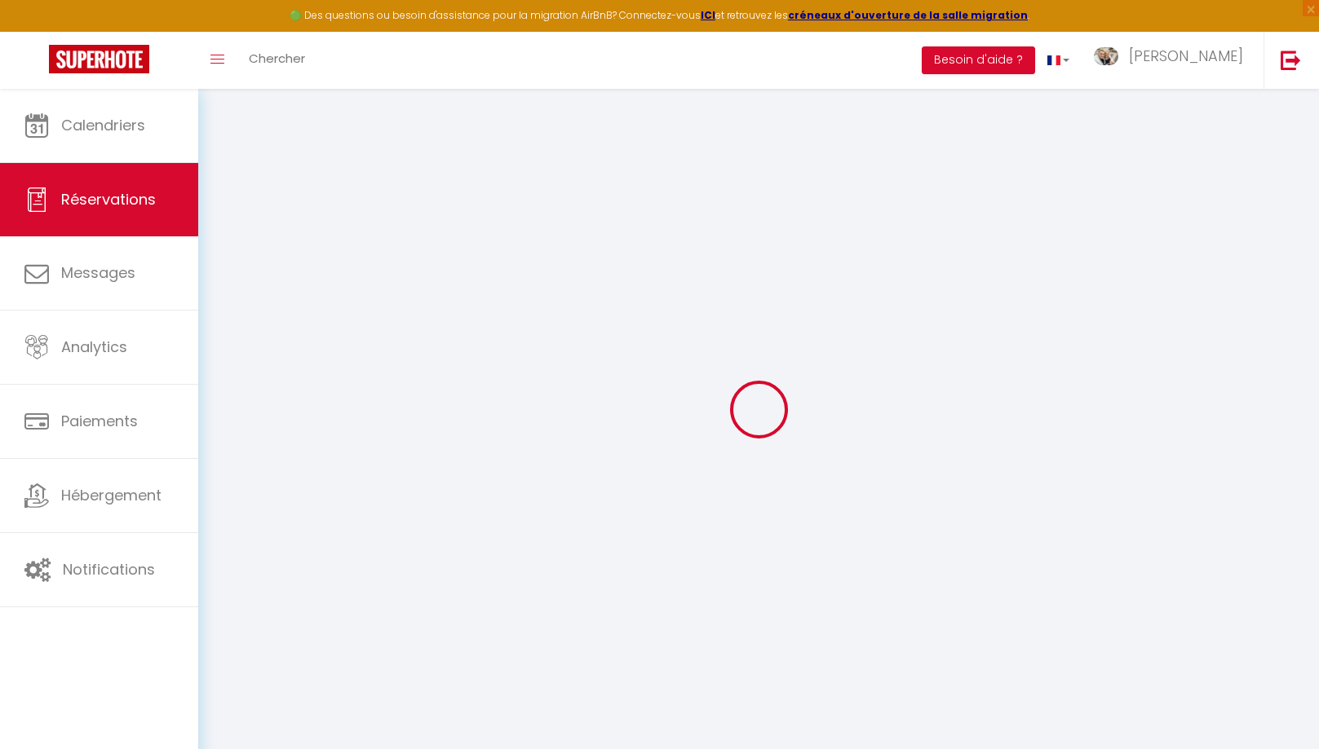
type input "42.3"
checkbox input "false"
type input "0"
select select "2"
type input "0"
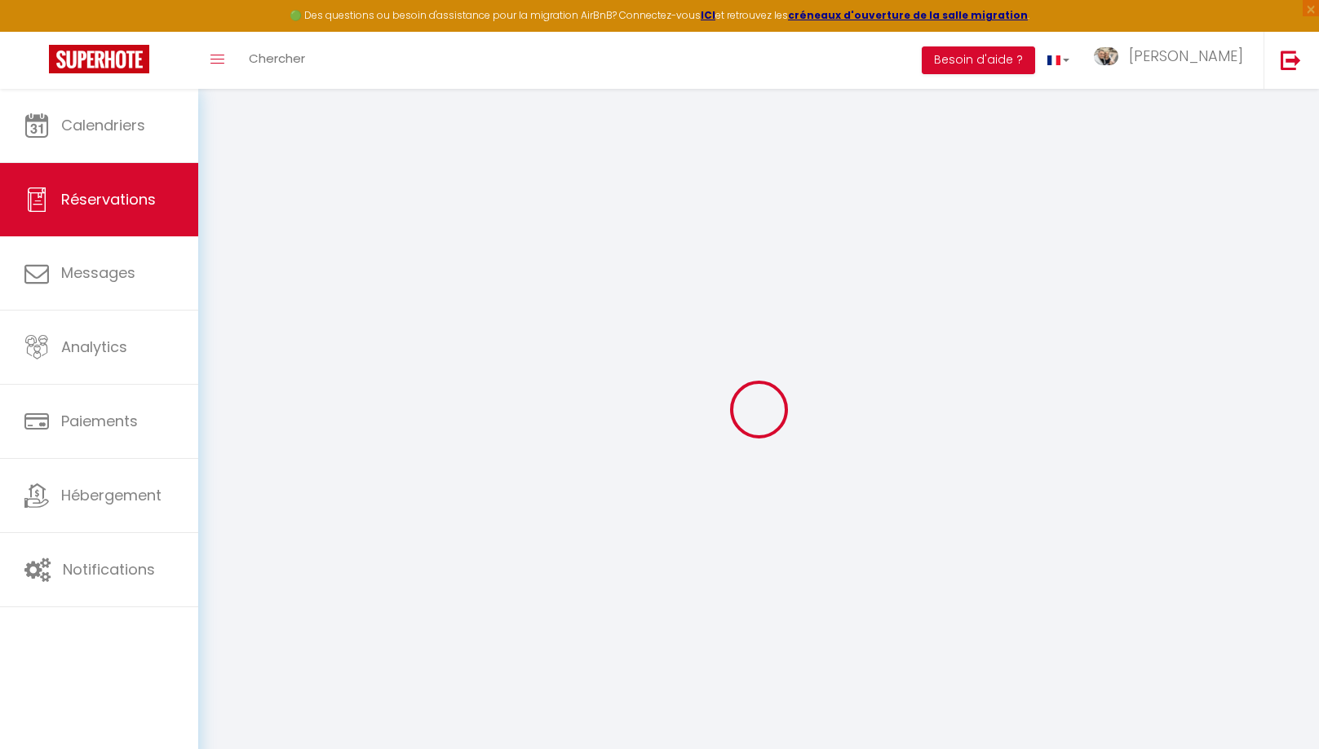
type input "0"
select select
checkbox input "false"
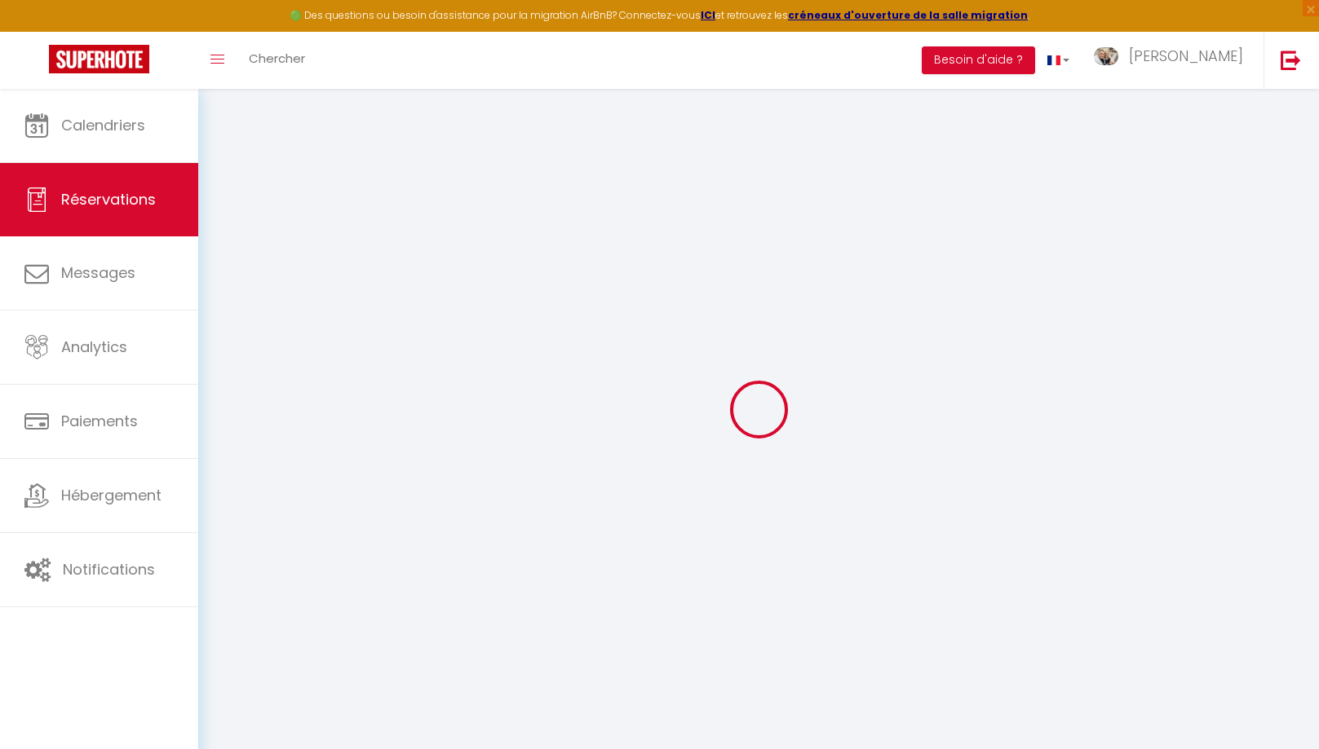
select select
checkbox input "false"
select select
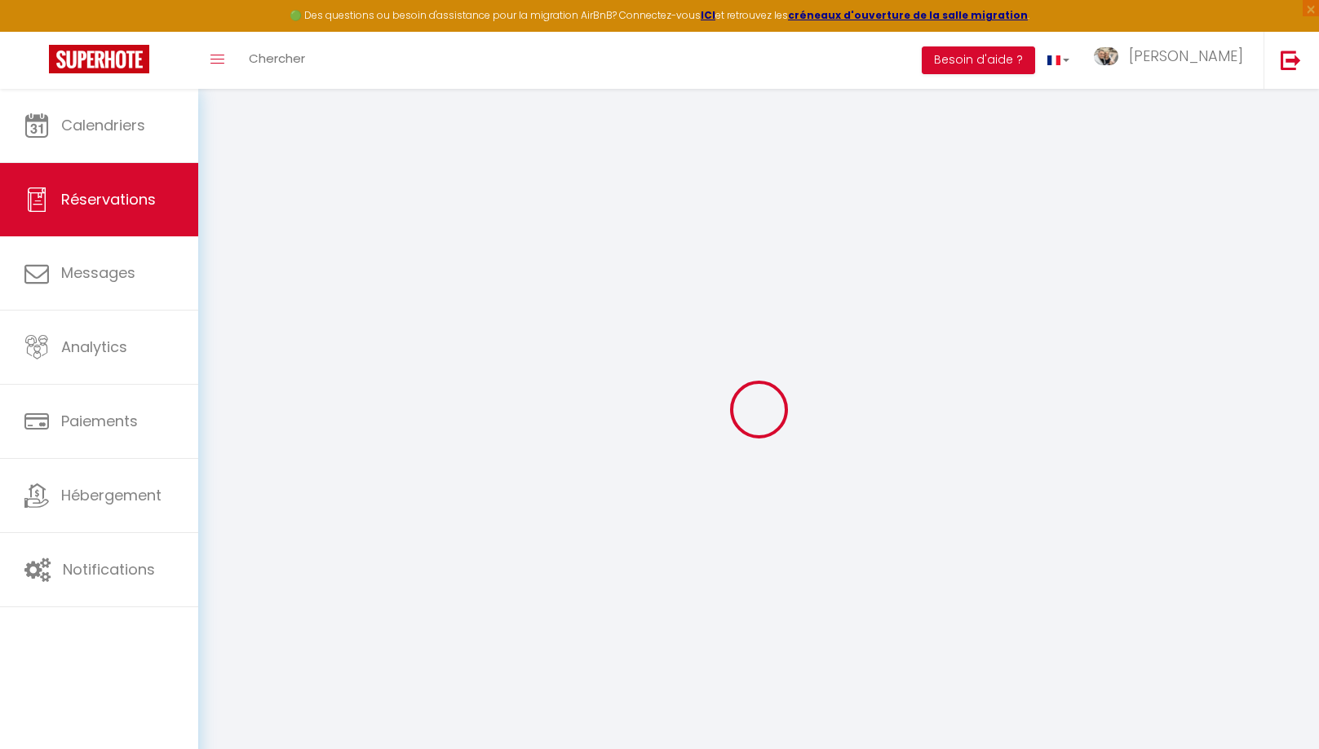
checkbox input "false"
type textarea "** THIS RESERVATION HAS BEEN PRE-PAID ** BOOKING NOTE : Payment charge is EUR 1…"
select select
checkbox input "false"
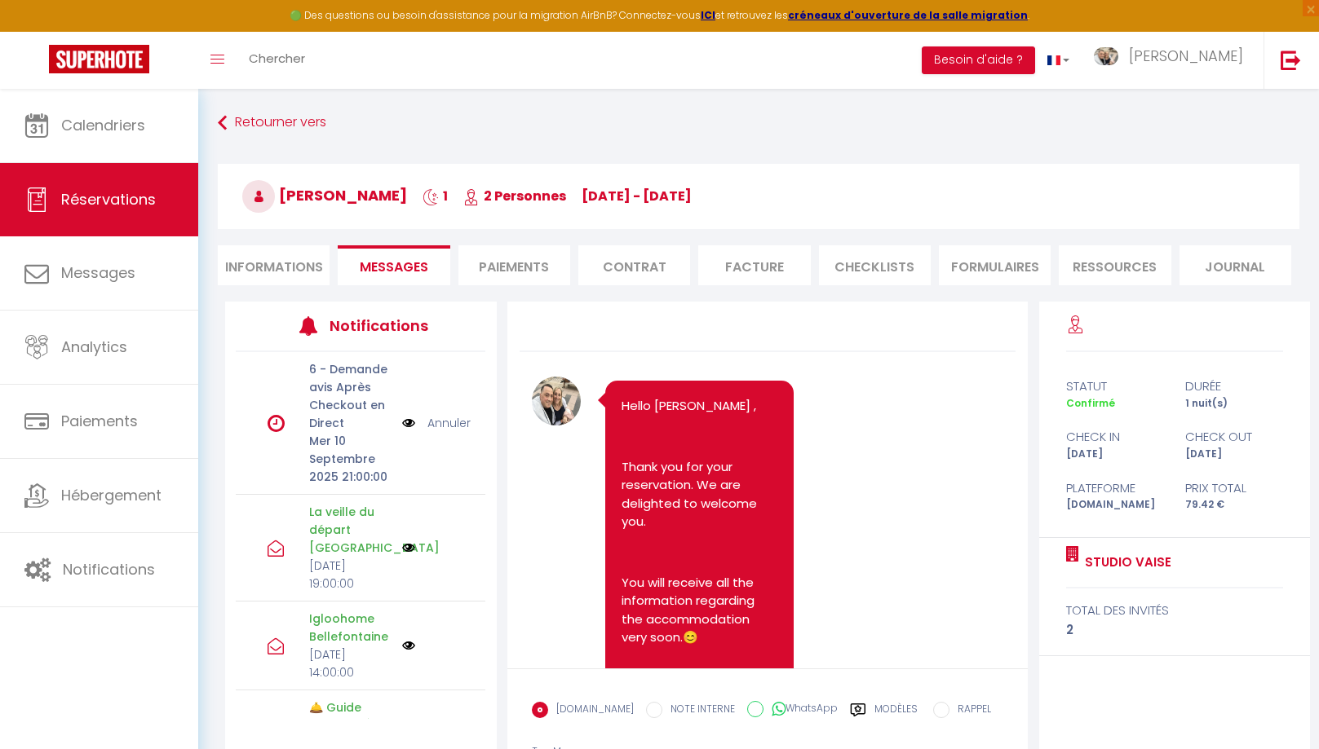
scroll to position [10445, 0]
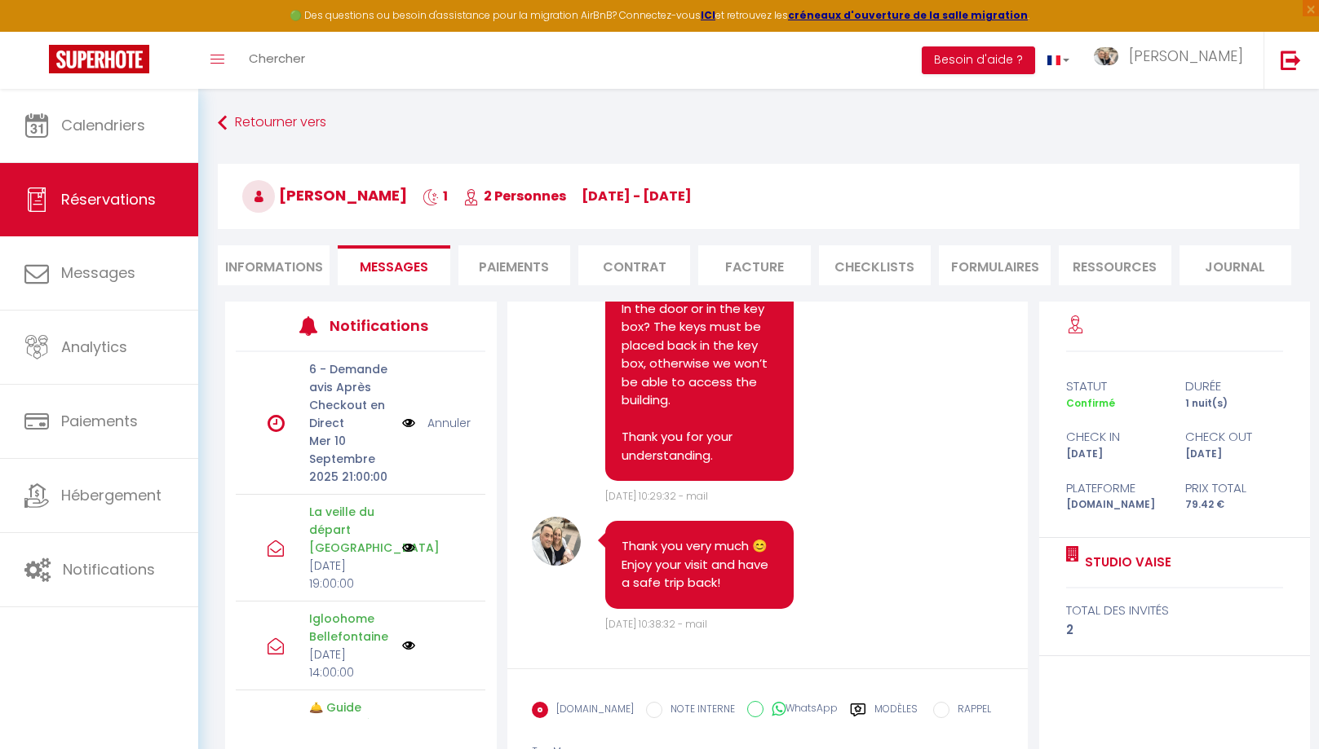
click at [447, 422] on link "Annuler" at bounding box center [448, 423] width 43 height 18
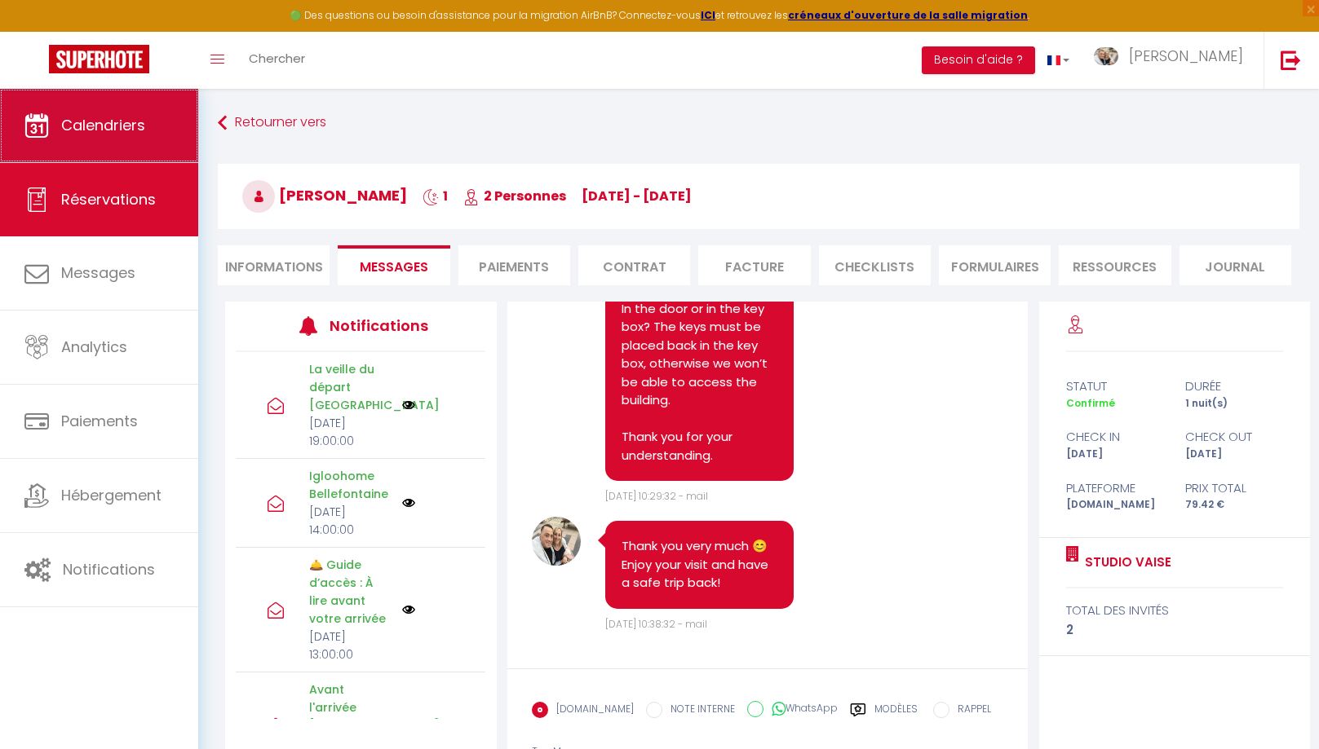
click at [48, 122] on icon at bounding box center [36, 125] width 24 height 24
